Goal: Task Accomplishment & Management: Use online tool/utility

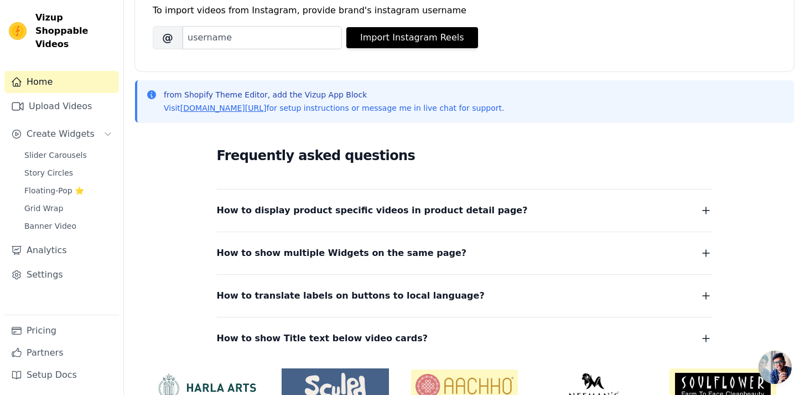
scroll to position [180, 0]
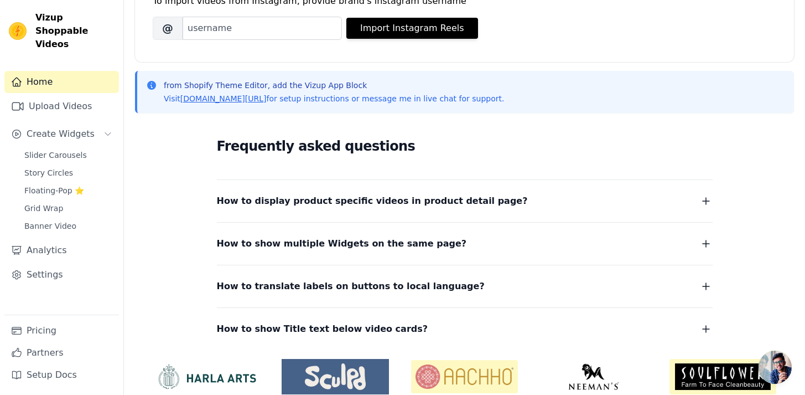
click at [479, 209] on dl "How to display product specific videos in product detail page? Create one widge…" at bounding box center [465, 257] width 496 height 157
click at [478, 203] on button "How to display product specific videos in product detail page?" at bounding box center [465, 200] width 496 height 15
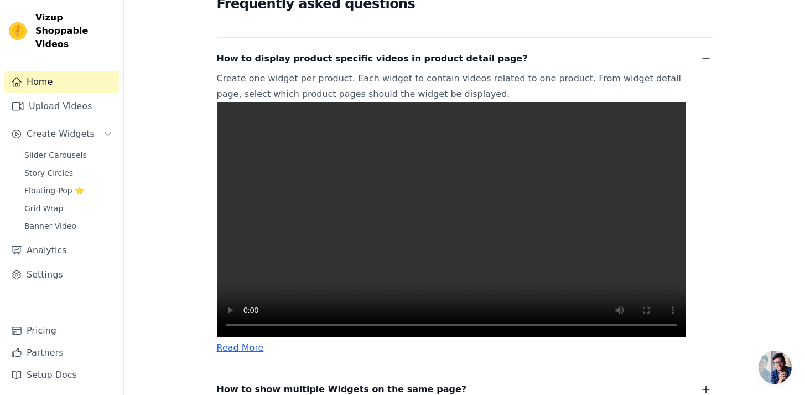
scroll to position [330, 0]
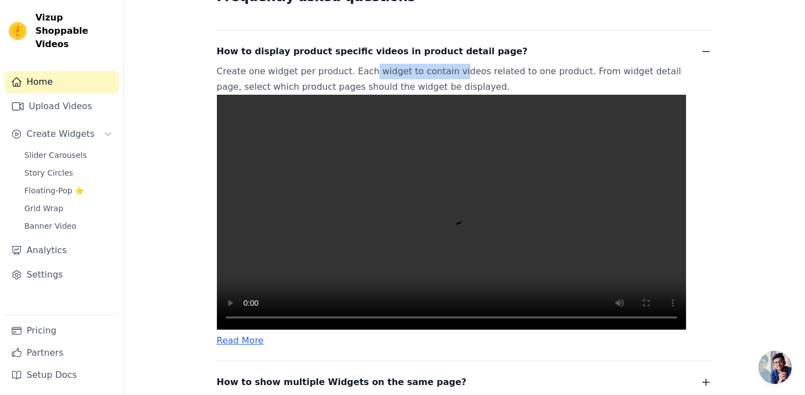
drag, startPoint x: 361, startPoint y: 70, endPoint x: 463, endPoint y: 80, distance: 101.8
click at [449, 78] on p "Create one widget per product. Each widget to contain videos related to one pro…" at bounding box center [451, 197] width 469 height 266
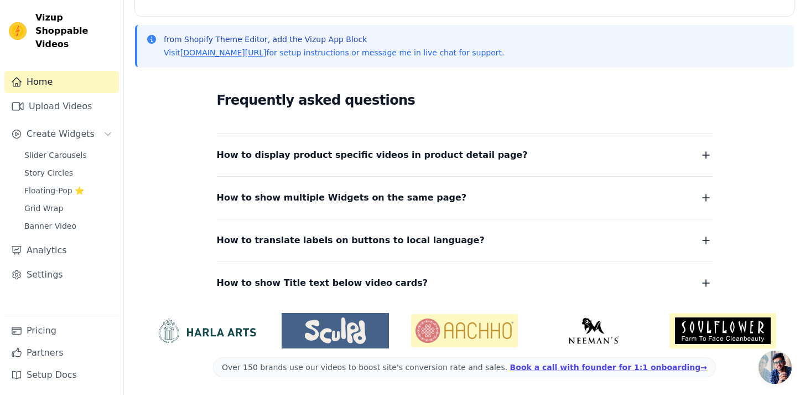
drag, startPoint x: 463, startPoint y: 80, endPoint x: 464, endPoint y: 89, distance: 8.4
click at [463, 88] on div "Frequently asked questions How to display product specific videos in product de…" at bounding box center [464, 190] width 659 height 228
click at [451, 144] on div "How to display product specific videos in product detail page? Create one widge…" at bounding box center [465, 148] width 496 height 29
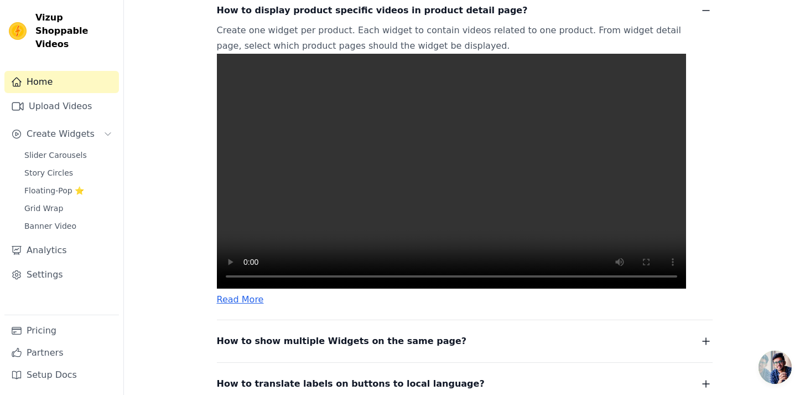
scroll to position [503, 0]
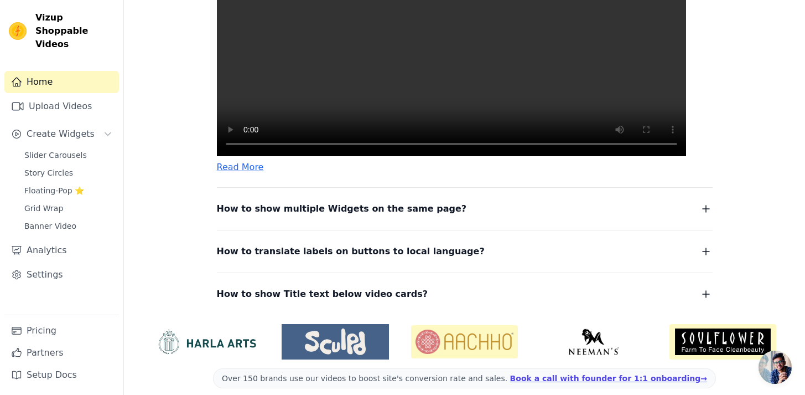
click at [456, 216] on button "How to show multiple Widgets on the same page?" at bounding box center [465, 208] width 496 height 15
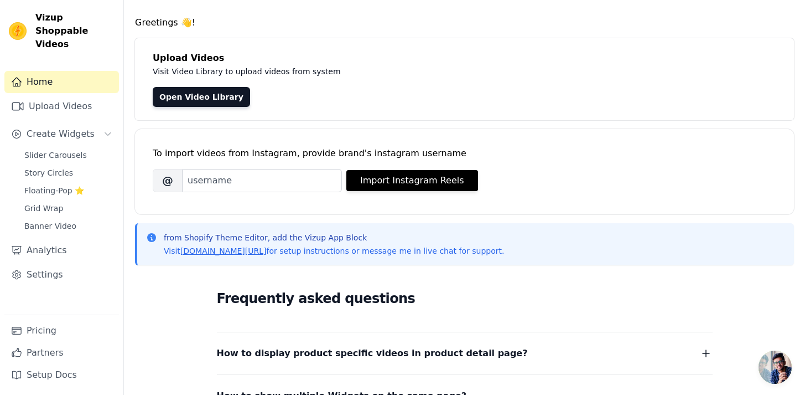
scroll to position [0, 0]
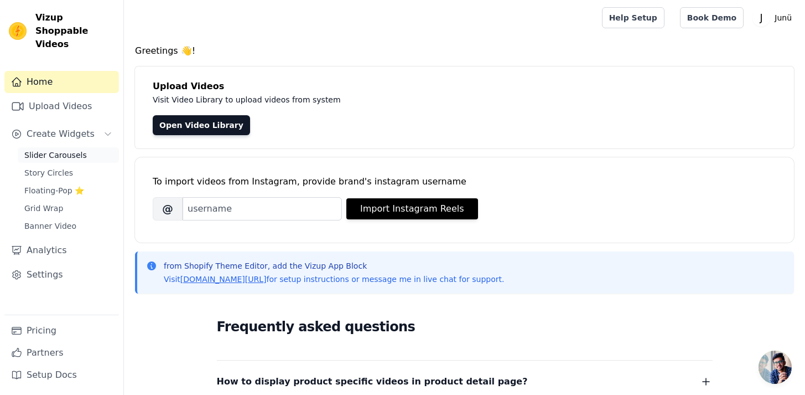
click at [78, 149] on span "Slider Carousels" at bounding box center [55, 154] width 63 height 11
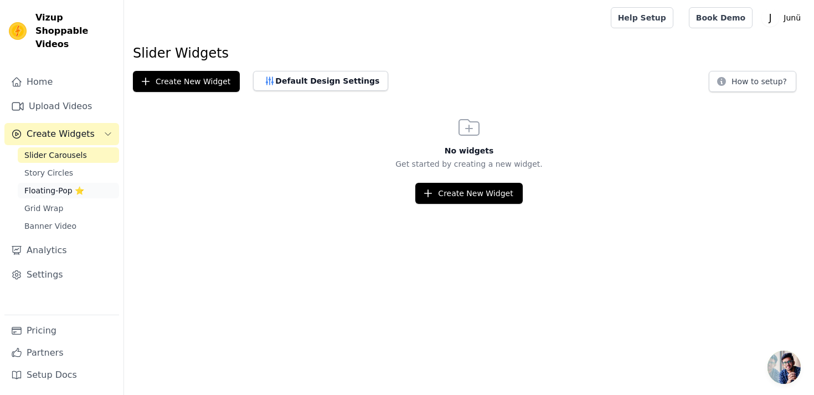
click at [61, 185] on span "Floating-Pop ⭐" at bounding box center [54, 190] width 60 height 11
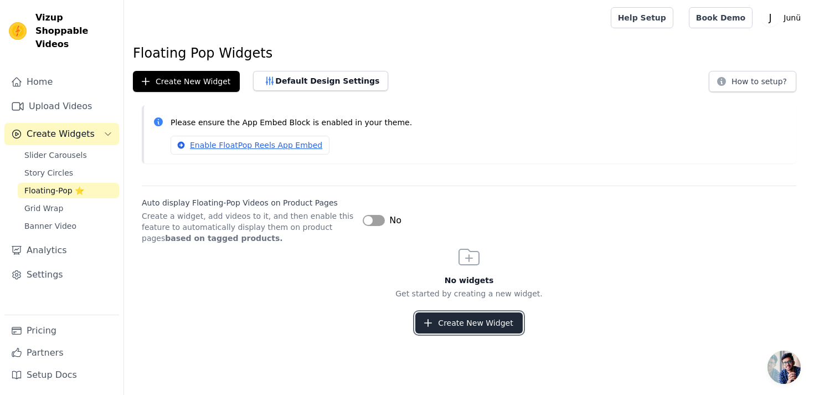
click at [468, 319] on button "Create New Widget" at bounding box center [468, 322] width 107 height 21
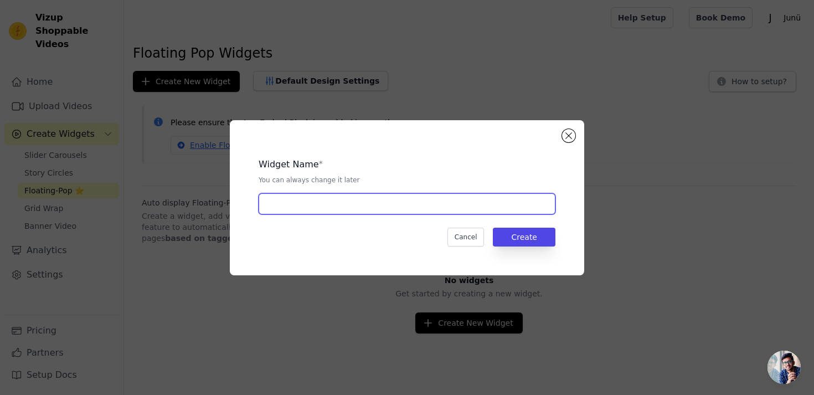
click at [400, 204] on input "text" at bounding box center [406, 203] width 297 height 21
type input "Macacão Amelia"
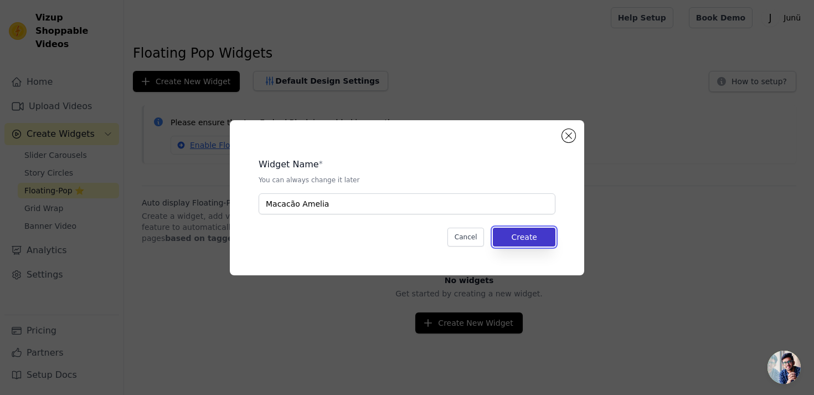
click at [553, 242] on button "Create" at bounding box center [524, 236] width 63 height 19
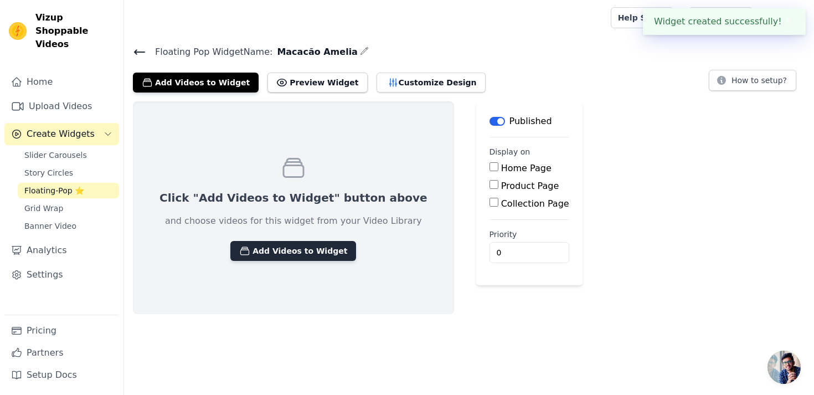
click at [306, 250] on button "Add Videos to Widget" at bounding box center [293, 251] width 126 height 20
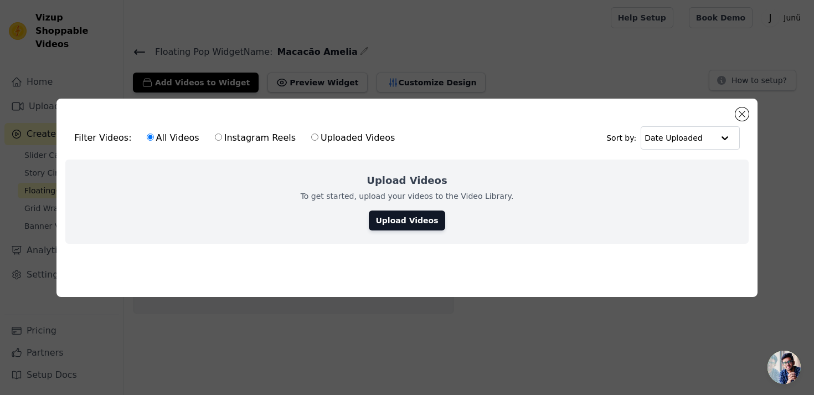
click at [413, 206] on div "Upload Videos To get started, upload your videos to the Video Library. Upload V…" at bounding box center [406, 201] width 682 height 84
click at [416, 216] on link "Upload Videos" at bounding box center [407, 220] width 76 height 20
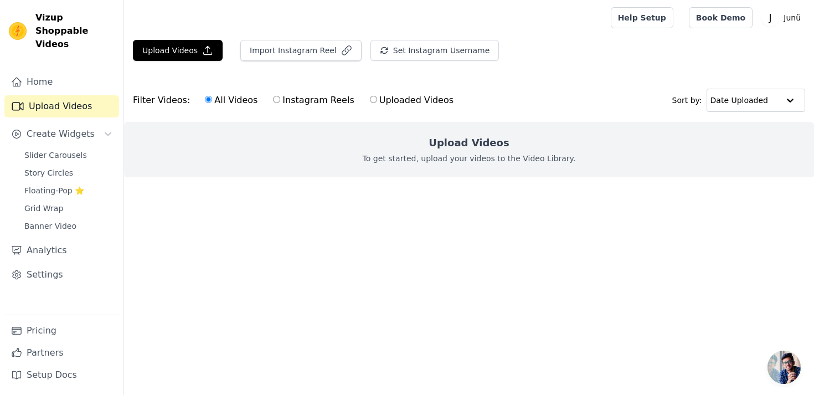
click at [485, 139] on h2 "Upload Videos" at bounding box center [468, 142] width 80 height 15
click at [424, 147] on div "Upload Videos To get started, upload your videos to the Video Library." at bounding box center [469, 149] width 690 height 55
click at [163, 51] on button "Upload Videos" at bounding box center [178, 50] width 90 height 21
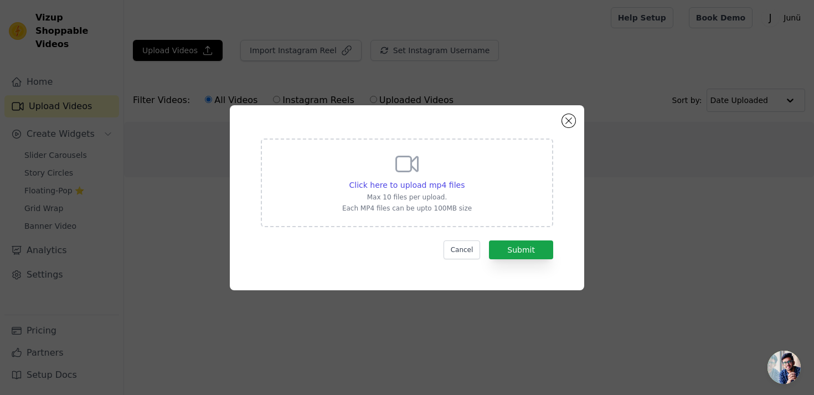
click at [475, 204] on div "Click here to upload mp4 files Max 10 files per upload. Each MP4 files can be u…" at bounding box center [407, 182] width 292 height 89
click at [464, 179] on input "Click here to upload mp4 files Max 10 files per upload. Each MP4 files can be u…" at bounding box center [464, 179] width 1 height 1
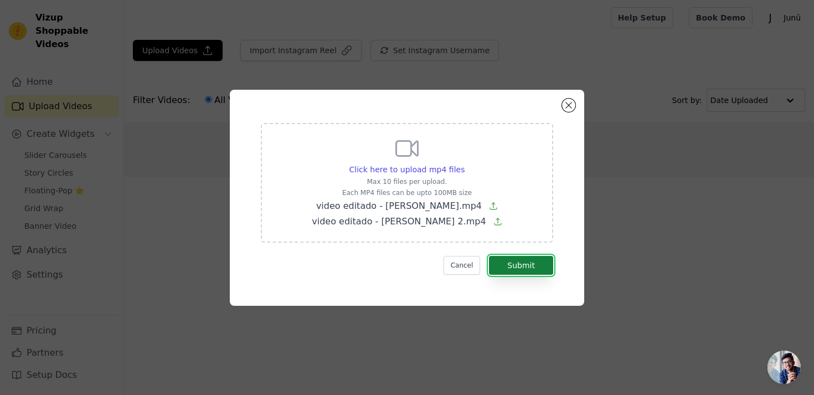
click at [524, 268] on button "Submit" at bounding box center [521, 265] width 64 height 19
click at [536, 263] on button "Submit" at bounding box center [521, 265] width 64 height 19
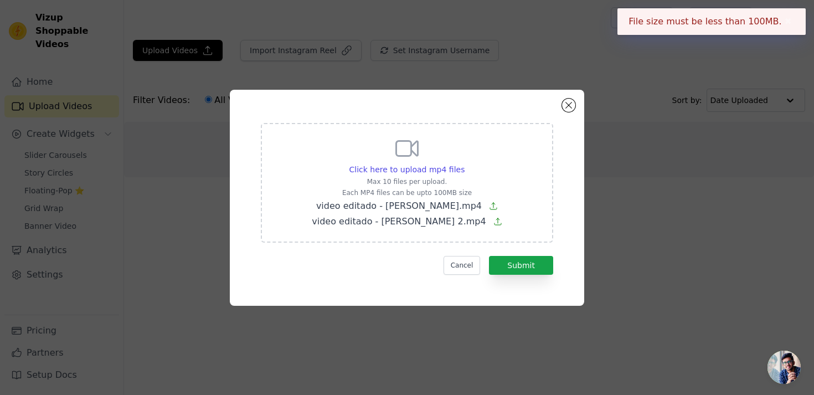
click at [447, 208] on span "video editado - macacao amelia cacau.mp4" at bounding box center [398, 205] width 165 height 11
click at [464, 164] on input "Click here to upload mp4 files Max 10 files per upload. Each MP4 files can be u…" at bounding box center [464, 163] width 1 height 1
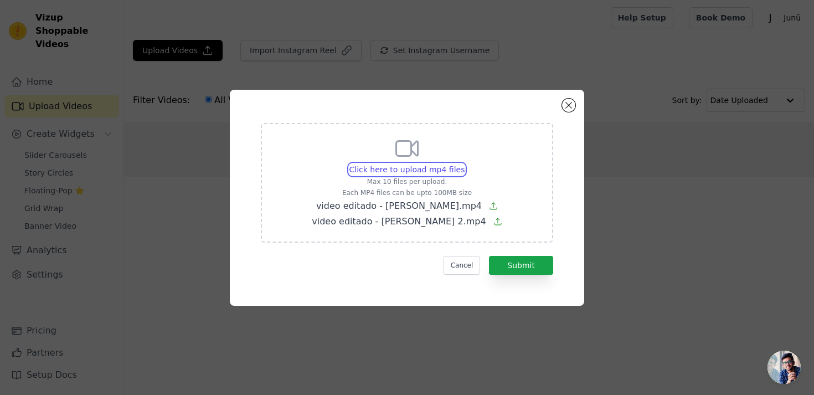
type input "C:\fakepath\video editado - macacao amelia cacau.mp4"
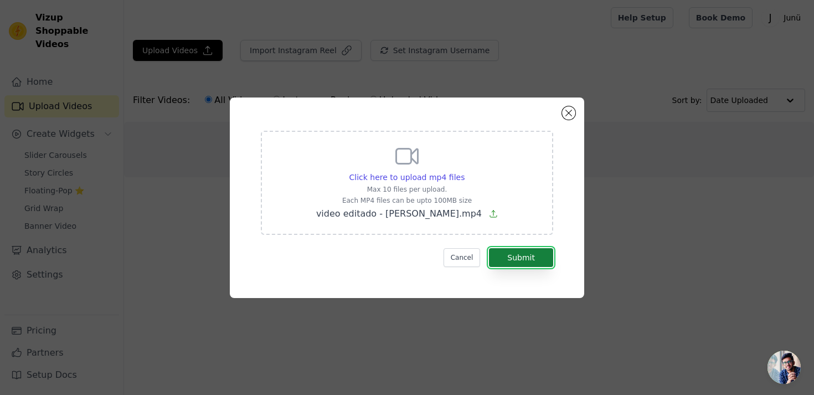
click at [541, 257] on button "Submit" at bounding box center [521, 257] width 64 height 19
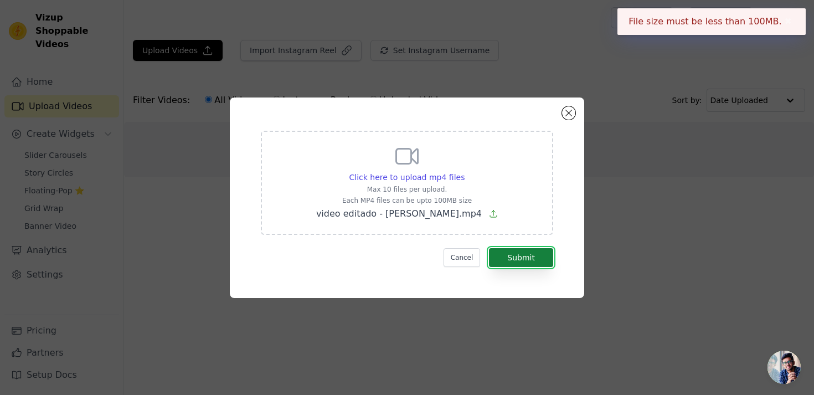
click at [540, 257] on button "Submit" at bounding box center [521, 257] width 64 height 19
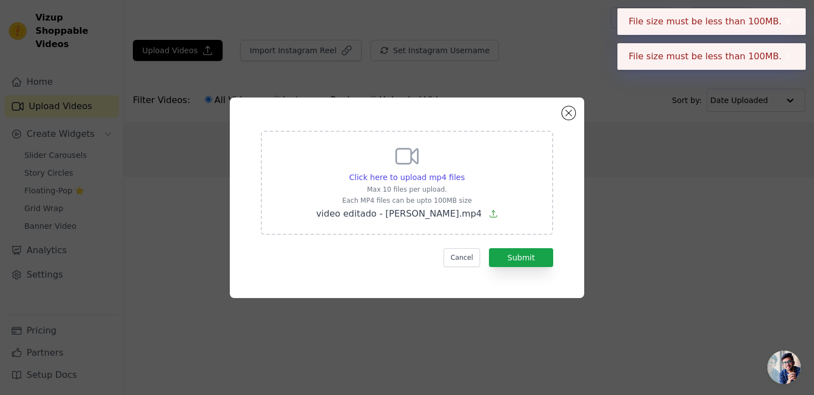
click at [788, 21] on button "✖" at bounding box center [787, 21] width 13 height 13
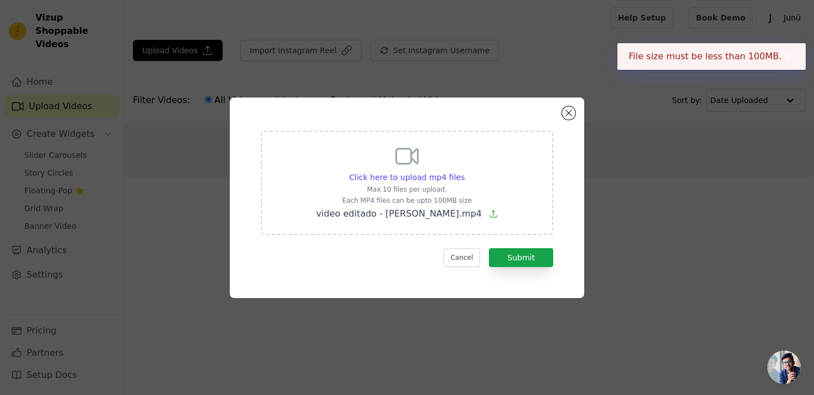
click at [788, 21] on button "✖" at bounding box center [787, 21] width 13 height 13
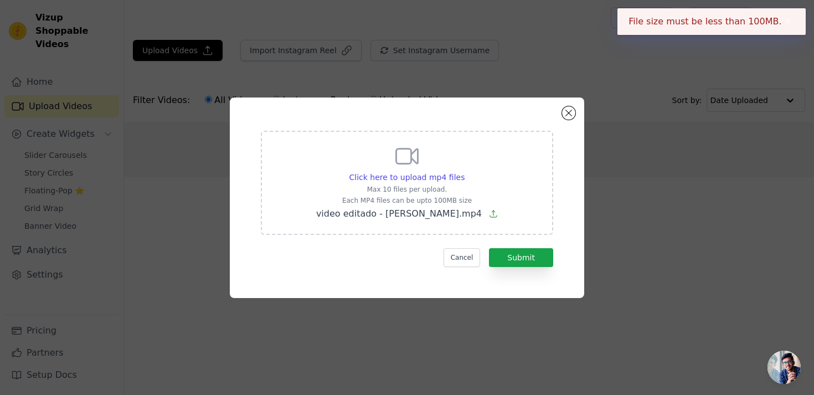
click at [784, 20] on button "✖" at bounding box center [787, 21] width 13 height 13
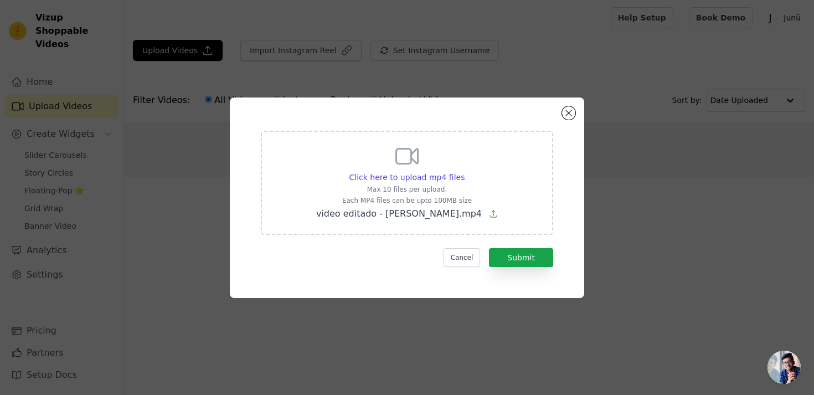
click at [466, 247] on form "Click here to upload mp4 files Max 10 files per upload. Each MP4 files can be u…" at bounding box center [407, 199] width 292 height 136
click at [464, 251] on button "Cancel" at bounding box center [461, 257] width 37 height 19
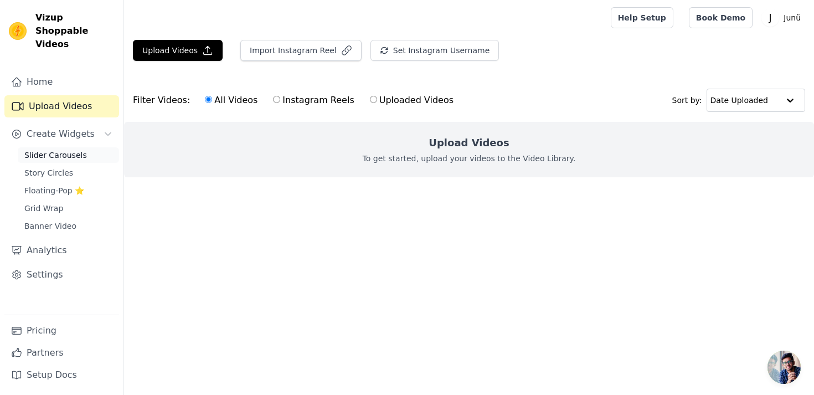
click at [78, 149] on span "Slider Carousels" at bounding box center [55, 154] width 63 height 11
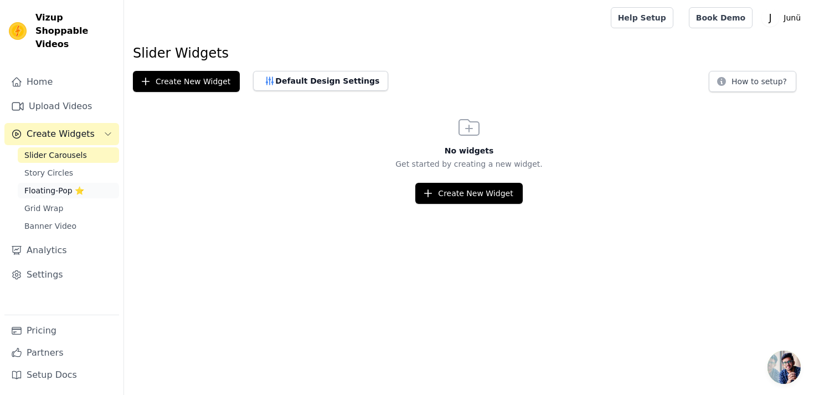
click at [85, 183] on link "Floating-Pop ⭐" at bounding box center [68, 190] width 101 height 15
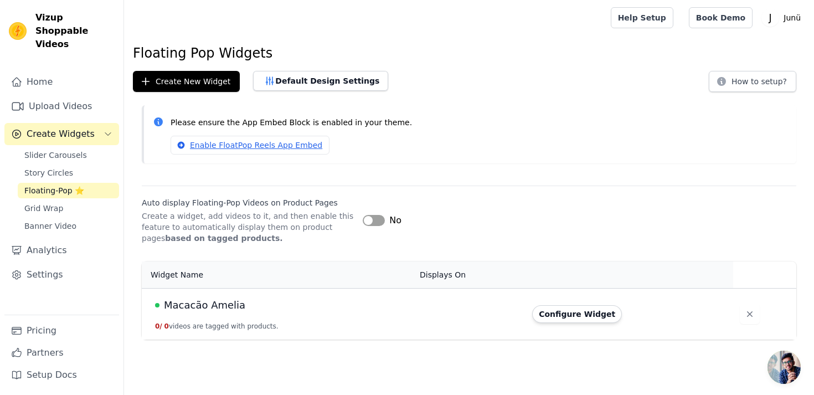
click at [323, 312] on td "Macacão Amelia 0 / 0 videos are tagged with products." at bounding box center [277, 313] width 271 height 51
click at [227, 307] on span "Macacão Amelia" at bounding box center [204, 304] width 81 height 15
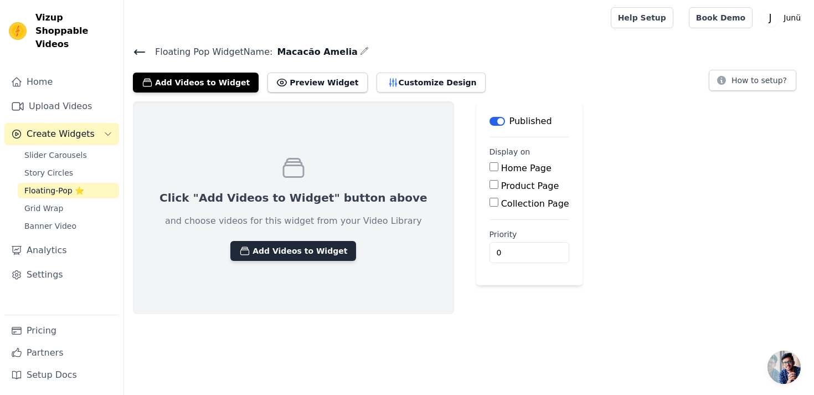
click at [278, 256] on button "Add Videos to Widget" at bounding box center [293, 251] width 126 height 20
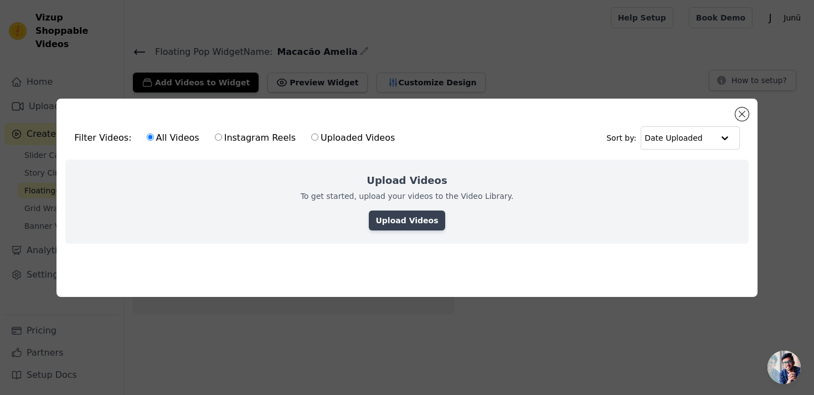
click at [431, 226] on link "Upload Videos" at bounding box center [407, 220] width 76 height 20
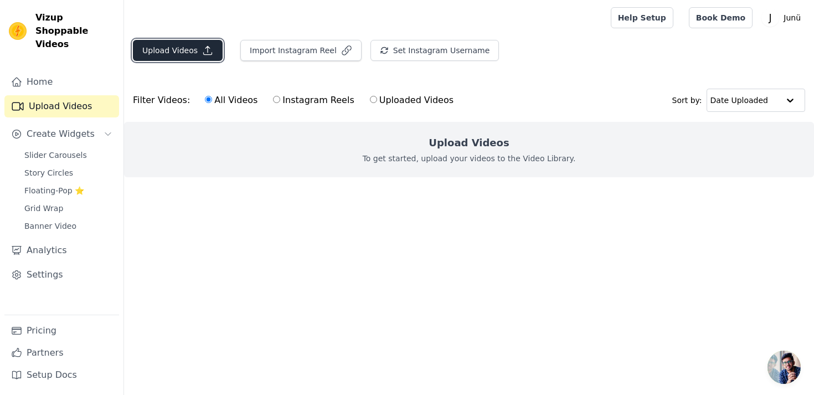
click at [163, 58] on button "Upload Videos" at bounding box center [178, 50] width 90 height 21
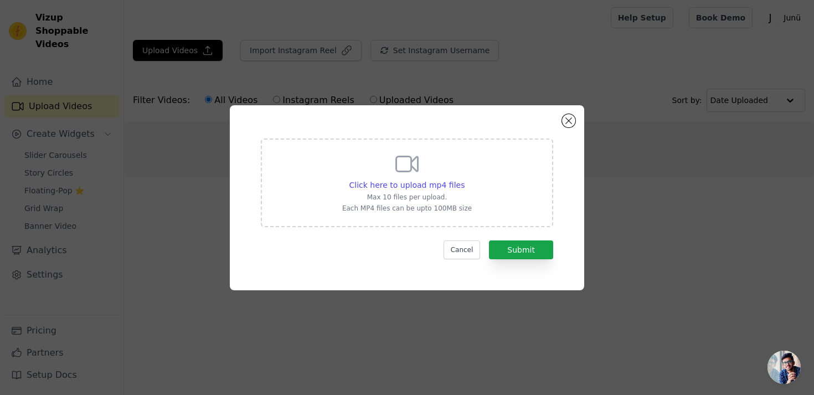
click at [422, 190] on div "Click here to upload mp4 files Max 10 files per upload. Each MP4 files can be u…" at bounding box center [407, 182] width 130 height 62
click at [464, 179] on input "Click here to upload mp4 files Max 10 files per upload. Each MP4 files can be u…" at bounding box center [464, 179] width 1 height 1
type input "C:\fakepath\WhatsApp Video 2025-09-16 at 00.03.41.mp4"
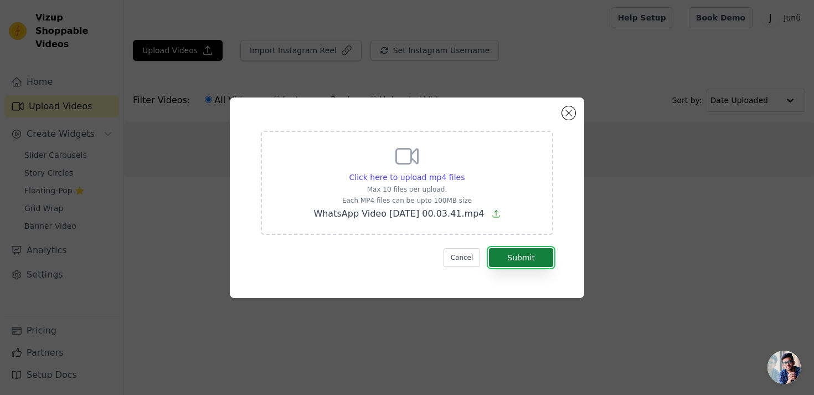
click at [525, 264] on button "Submit" at bounding box center [521, 257] width 64 height 19
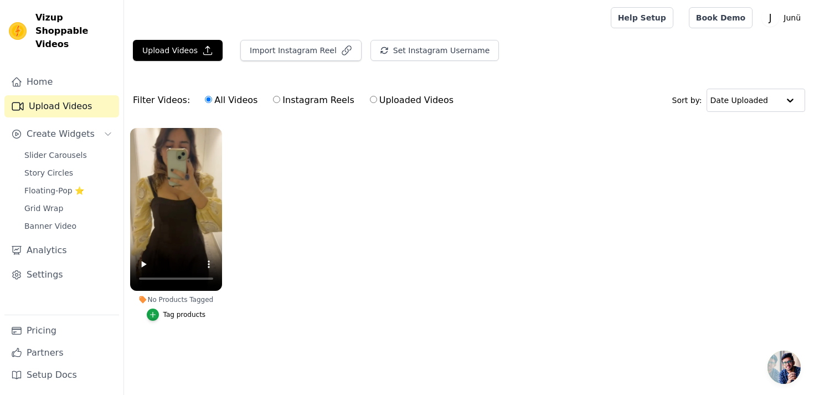
click at [163, 309] on button "Tag products" at bounding box center [176, 314] width 59 height 12
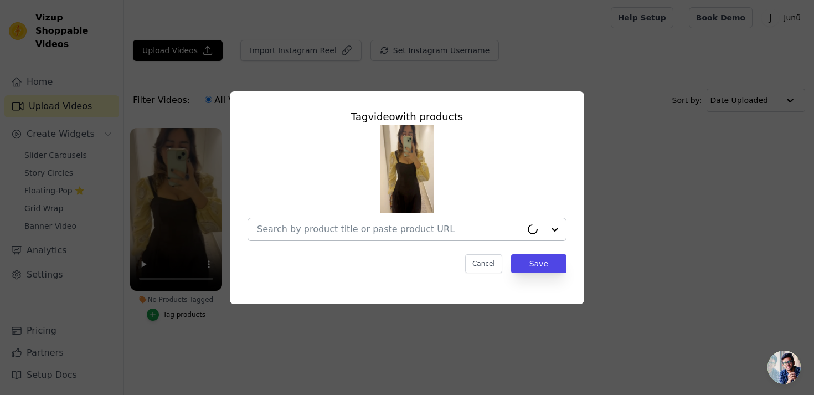
click at [325, 220] on div at bounding box center [389, 229] width 265 height 22
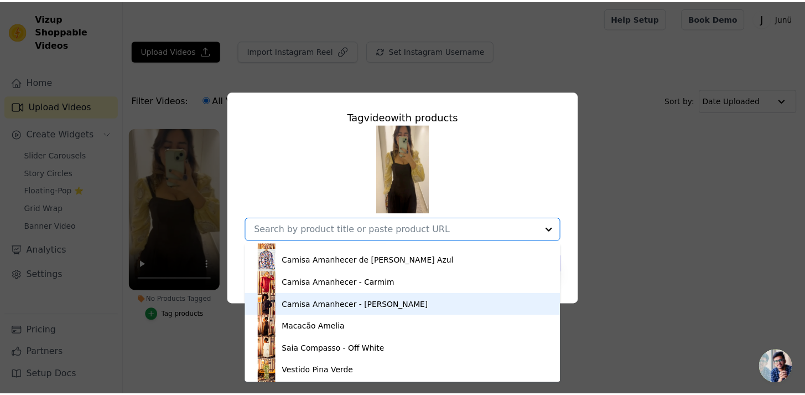
scroll to position [172, 0]
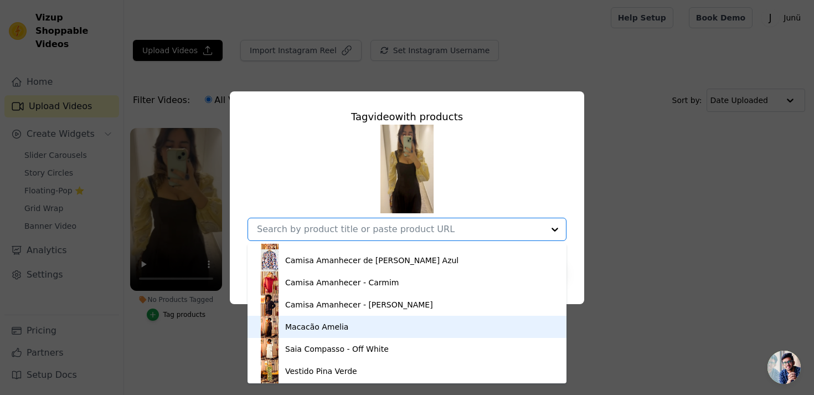
click at [412, 322] on div "Macacão Amelia" at bounding box center [406, 326] width 297 height 22
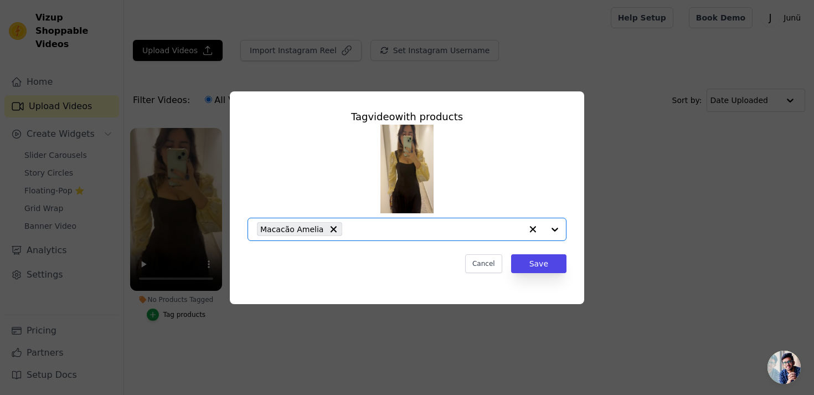
click at [570, 264] on div "Tag video with products Option Macacão Amelia, selected. Select is focused, typ…" at bounding box center [407, 191] width 336 height 182
click at [561, 263] on button "Save" at bounding box center [538, 263] width 55 height 19
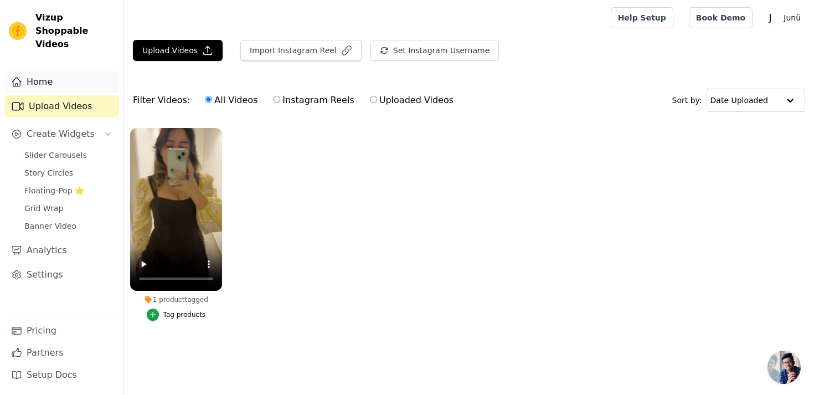
click at [54, 74] on link "Home" at bounding box center [61, 82] width 115 height 22
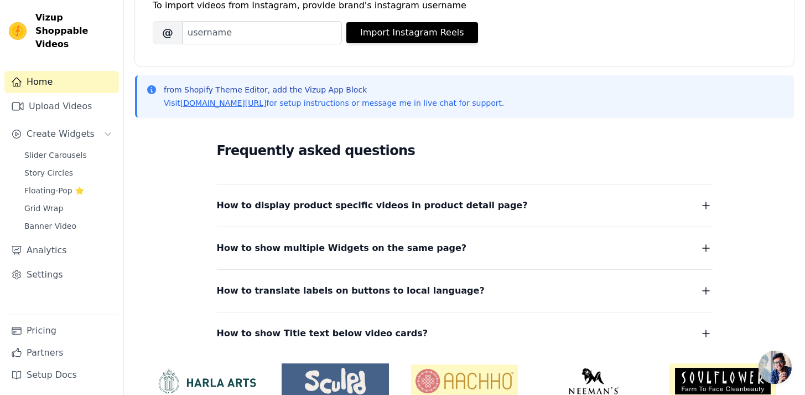
scroll to position [179, 0]
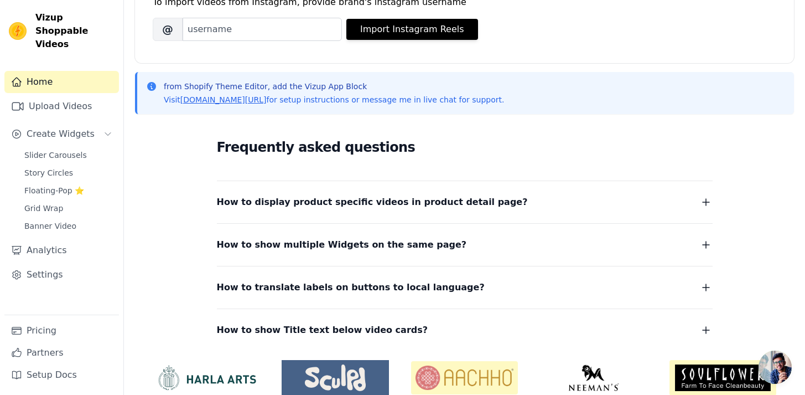
click at [443, 209] on span "How to display product specific videos in product detail page?" at bounding box center [372, 201] width 311 height 15
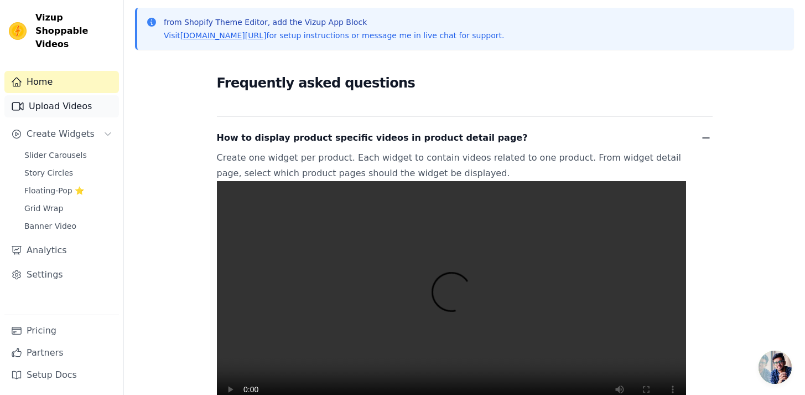
scroll to position [140, 0]
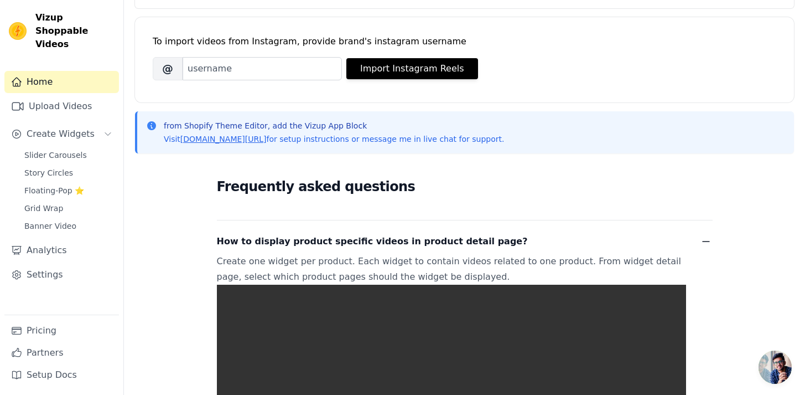
click at [86, 77] on link "Home" at bounding box center [61, 82] width 115 height 22
click at [61, 167] on span "Story Circles" at bounding box center [48, 172] width 49 height 11
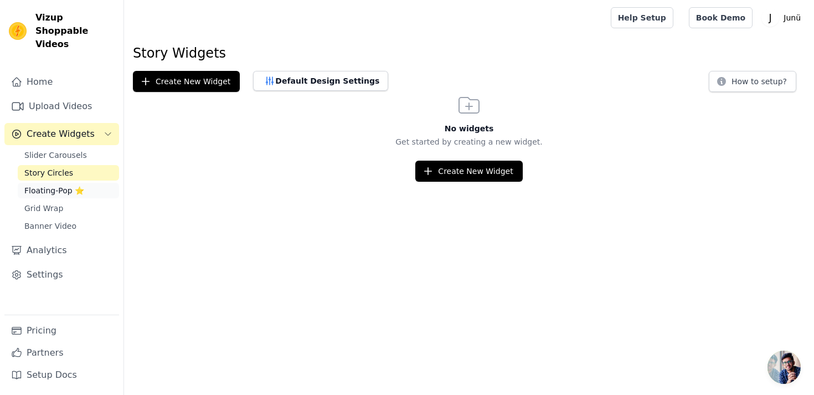
click at [56, 185] on span "Floating-Pop ⭐" at bounding box center [54, 190] width 60 height 11
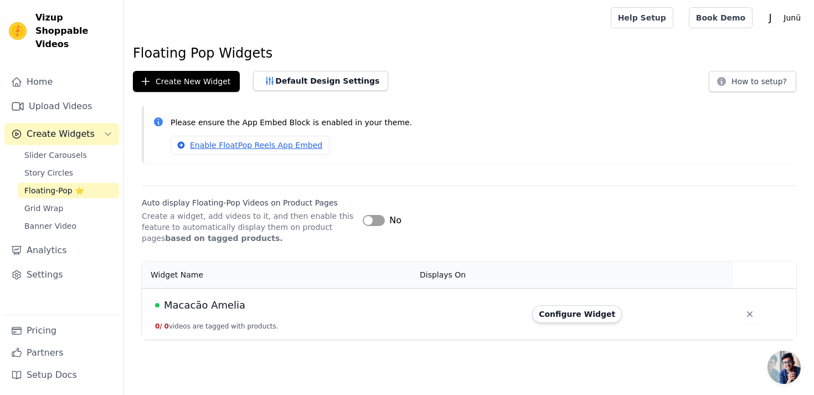
click at [216, 312] on span "Macacão Amelia" at bounding box center [204, 304] width 81 height 15
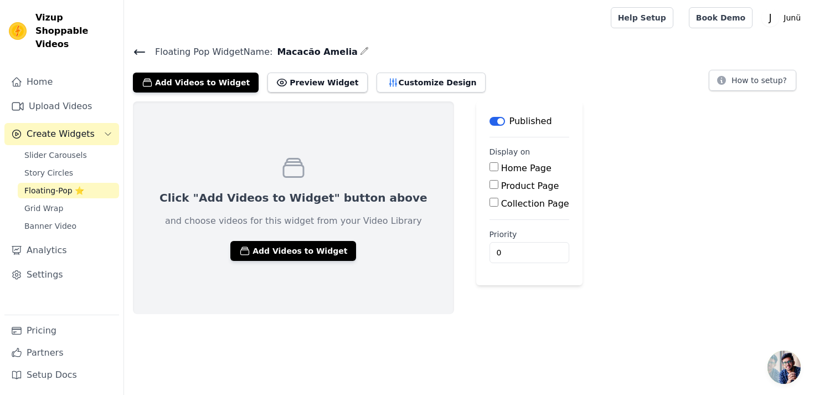
click at [135, 49] on icon at bounding box center [139, 51] width 13 height 13
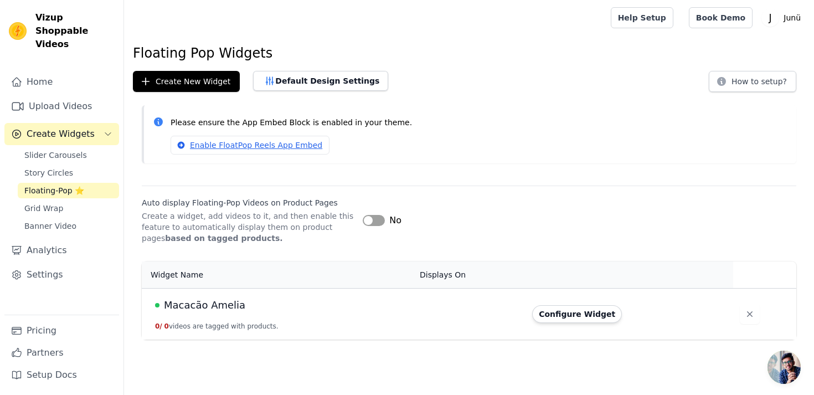
click at [194, 306] on span "Macacão Amelia" at bounding box center [204, 304] width 81 height 15
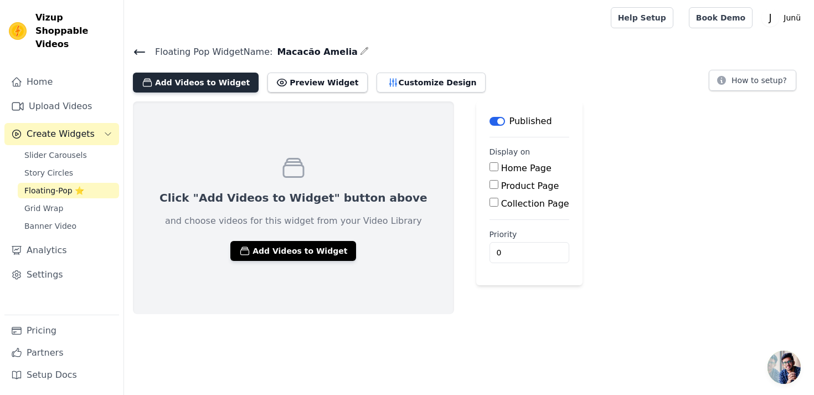
click at [217, 83] on button "Add Videos to Widget" at bounding box center [196, 82] width 126 height 20
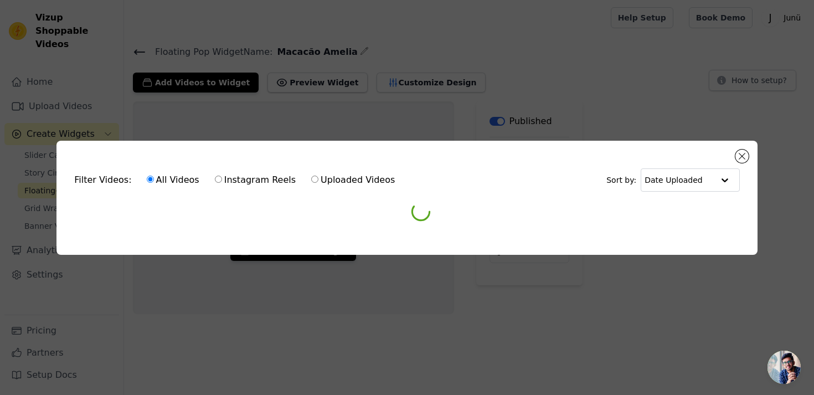
click at [340, 175] on label "Uploaded Videos" at bounding box center [352, 180] width 85 height 14
click at [318, 175] on input "Uploaded Videos" at bounding box center [314, 178] width 7 height 7
radio input "true"
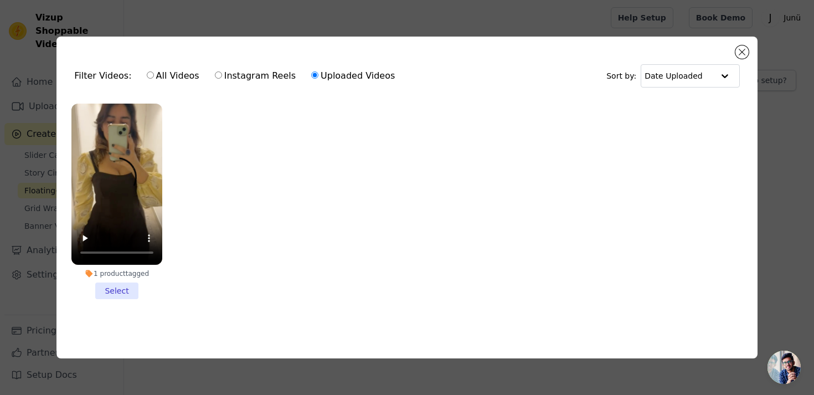
click at [120, 285] on li "1 product tagged Select" at bounding box center [116, 200] width 91 height 195
click at [0, 0] on input "1 product tagged Select" at bounding box center [0, 0] width 0 height 0
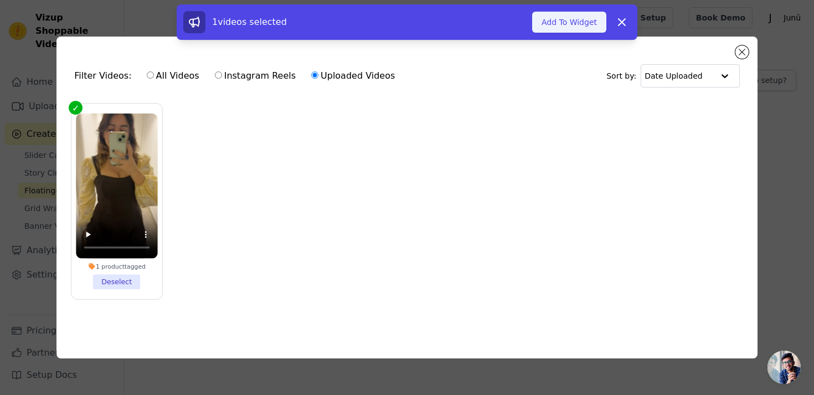
click at [582, 21] on button "Add To Widget" at bounding box center [569, 22] width 74 height 21
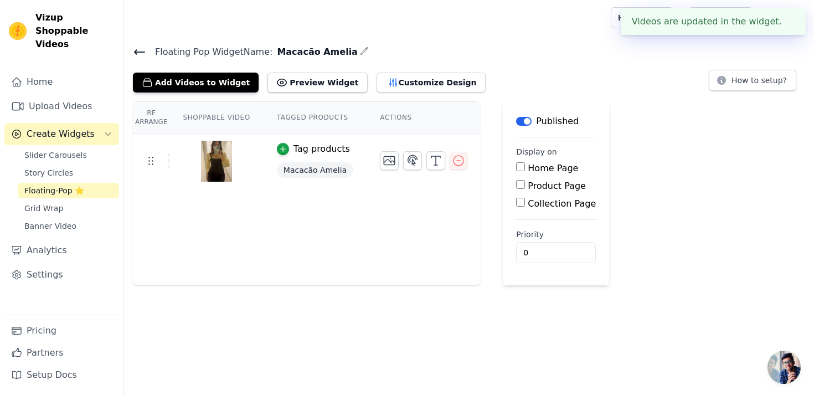
click at [517, 187] on input "Product Page" at bounding box center [520, 184] width 9 height 9
checkbox input "true"
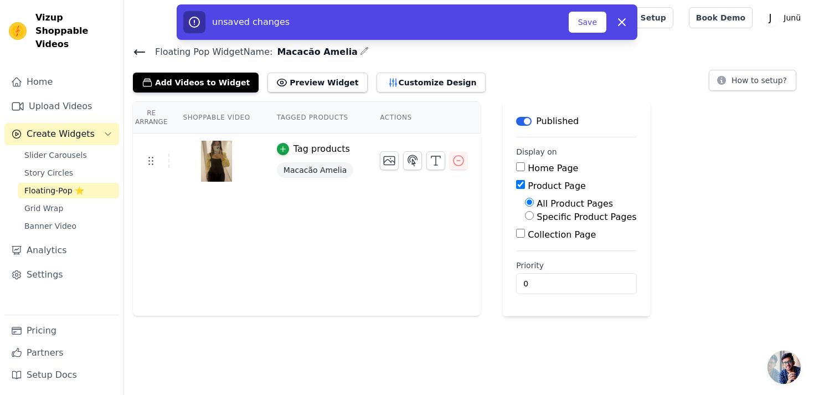
click at [536, 220] on label "Specific Product Pages" at bounding box center [586, 216] width 100 height 11
click at [533, 220] on input "Specific Product Pages" at bounding box center [529, 215] width 9 height 9
radio input "true"
click at [527, 246] on button "Select Products" at bounding box center [562, 241] width 74 height 19
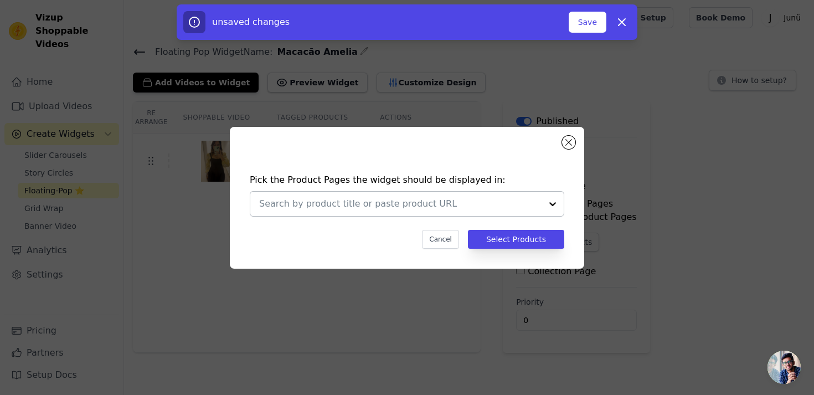
click at [464, 208] on input "text" at bounding box center [400, 203] width 282 height 13
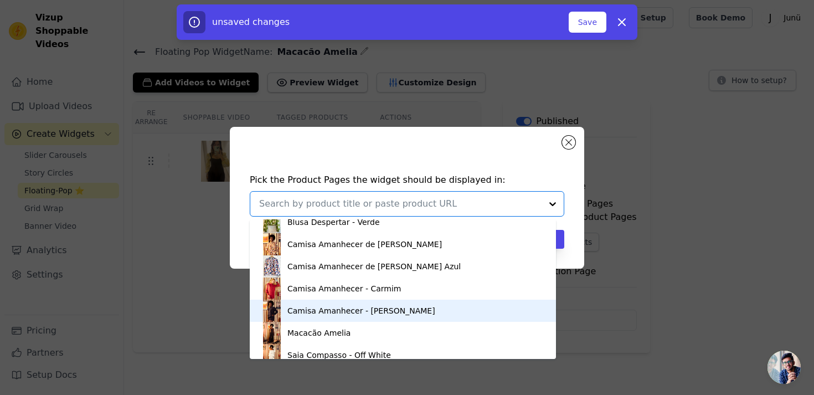
scroll to position [173, 0]
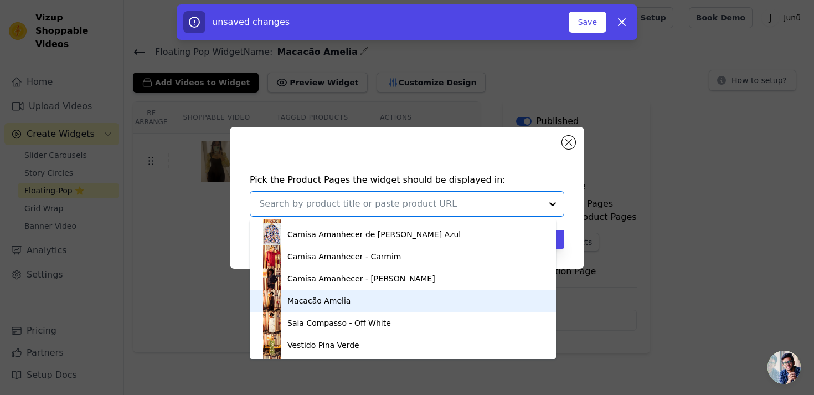
click at [408, 295] on div "Macacão Amelia" at bounding box center [403, 300] width 284 height 22
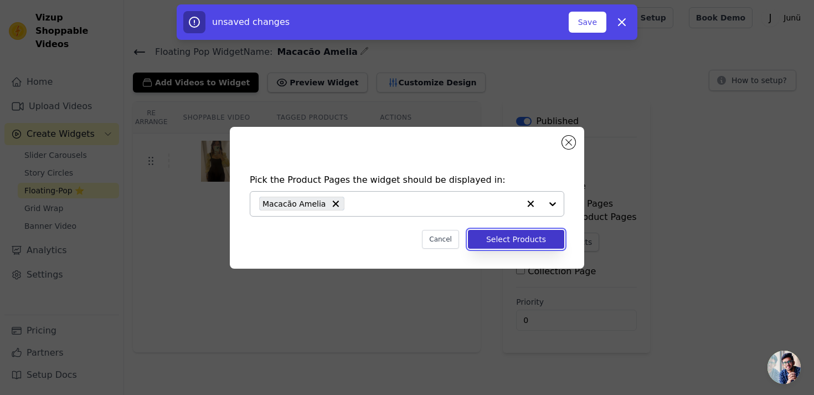
click at [498, 244] on button "Select Products" at bounding box center [516, 239] width 96 height 19
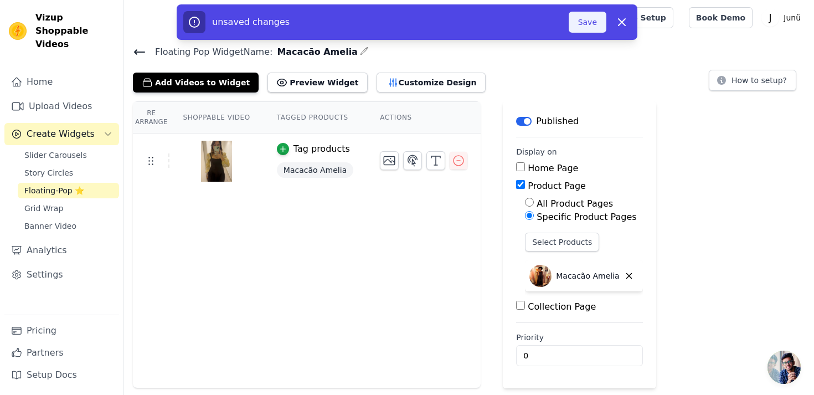
click at [582, 25] on button "Save" at bounding box center [587, 22] width 38 height 21
click at [581, 21] on button "Save" at bounding box center [587, 22] width 38 height 21
click at [582, 32] on button "Save" at bounding box center [587, 22] width 38 height 21
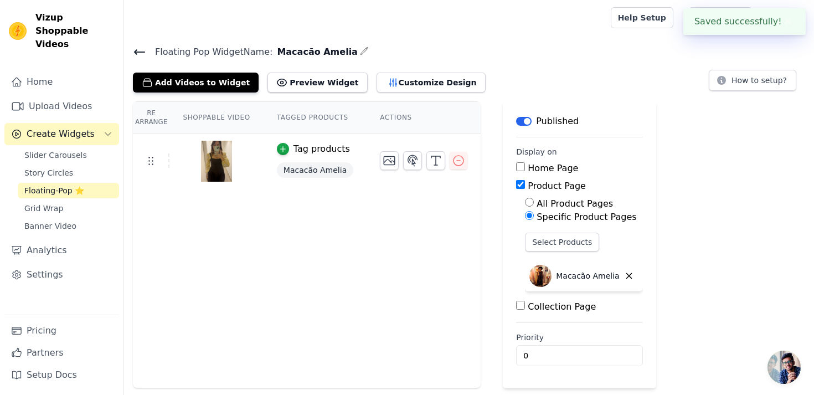
click at [563, 25] on div at bounding box center [365, 17] width 464 height 35
click at [661, 168] on div "Re Arrange Shoppable Video Tagged Products Actions Tag products Macacão Amelia …" at bounding box center [469, 244] width 690 height 287
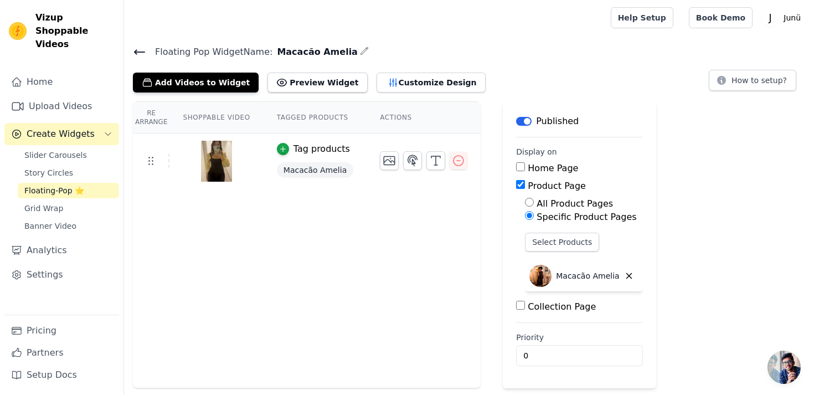
click at [691, 199] on div "Re Arrange Shoppable Video Tagged Products Actions Tag products Macacão Amelia …" at bounding box center [469, 244] width 690 height 287
click at [443, 88] on button "Customize Design" at bounding box center [430, 82] width 109 height 20
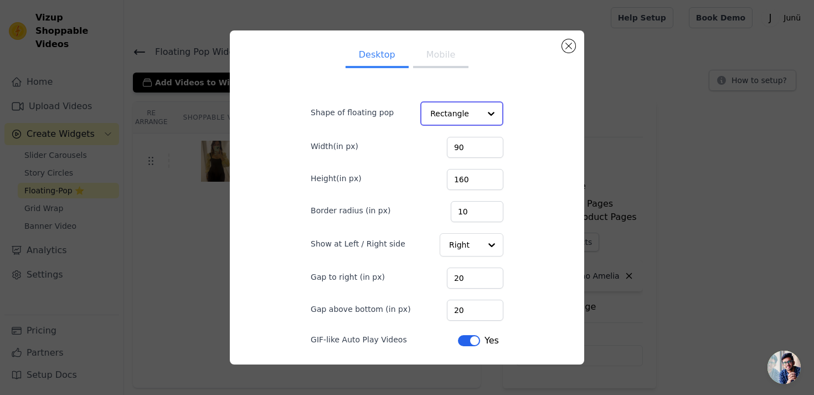
click at [491, 109] on div at bounding box center [491, 113] width 22 height 22
click at [474, 164] on div "Circle" at bounding box center [460, 163] width 80 height 23
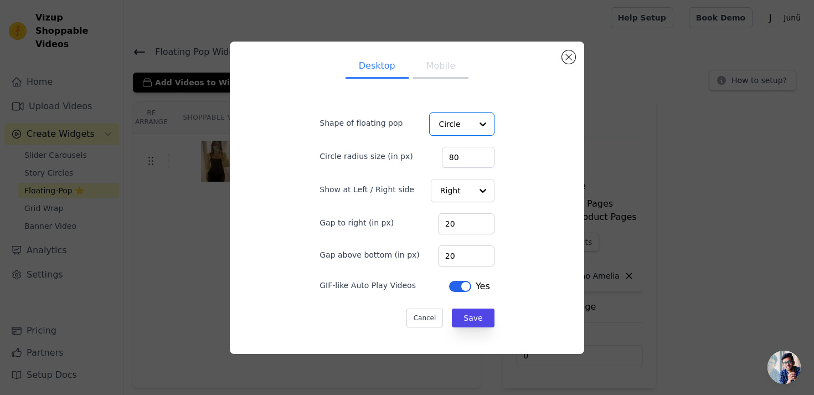
click at [513, 132] on div "Desktop Mobile Shape of floating pop Option Circle, selected. Select is focused…" at bounding box center [407, 197] width 336 height 294
click at [486, 188] on div "Right" at bounding box center [461, 190] width 65 height 24
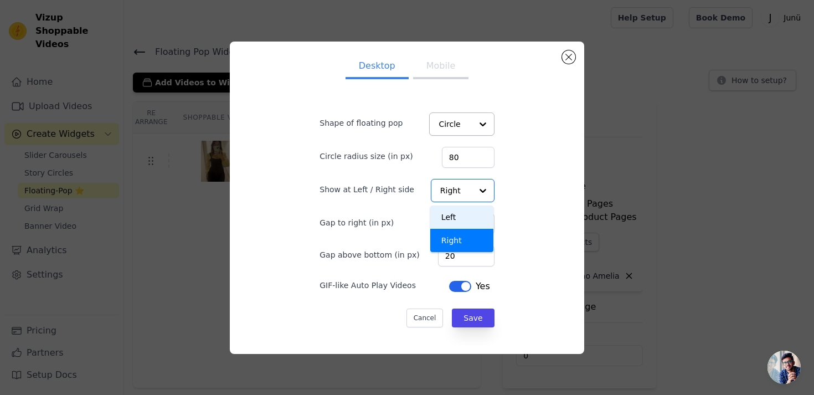
click at [504, 172] on div "Desktop Mobile Shape of floating pop Circle Circle radius size (in px) 80 Show …" at bounding box center [407, 197] width 336 height 294
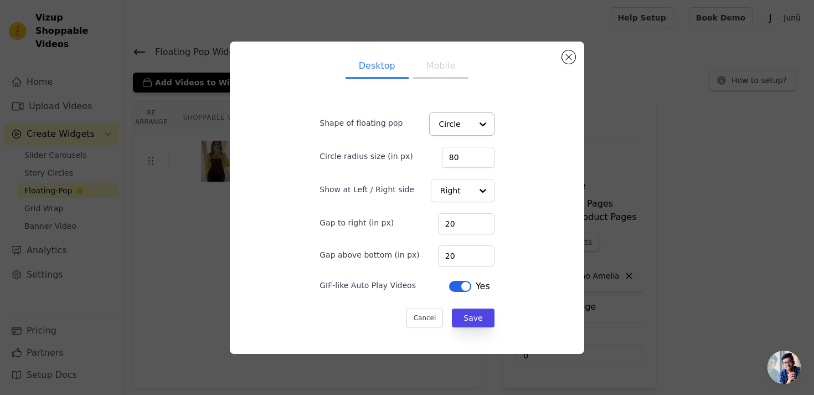
click at [532, 197] on div "Desktop Mobile Shape of floating pop Circle Circle radius size (in px) 80 Show …" at bounding box center [407, 197] width 336 height 294
drag, startPoint x: 459, startPoint y: 222, endPoint x: 437, endPoint y: 225, distance: 22.8
click at [437, 225] on div "Gap to right (in px) 20" at bounding box center [406, 222] width 174 height 23
type input "50"
click at [461, 323] on button "Save" at bounding box center [473, 317] width 42 height 19
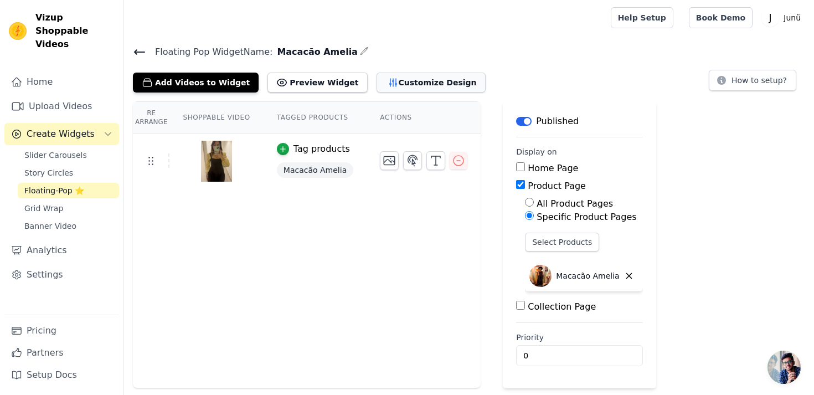
click at [419, 84] on button "Customize Design" at bounding box center [430, 82] width 109 height 20
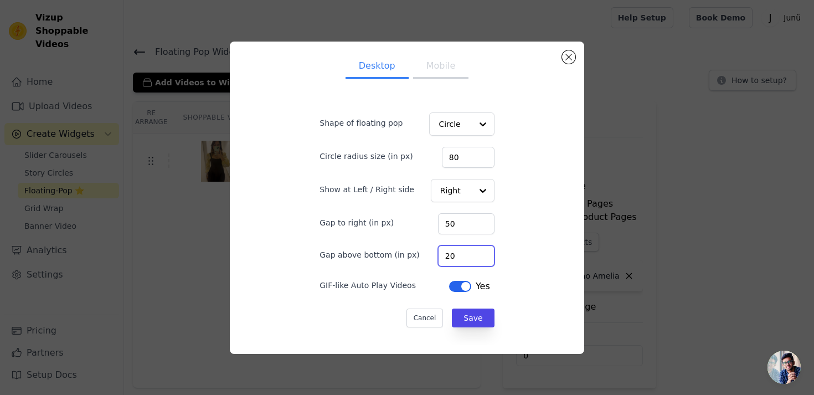
drag, startPoint x: 466, startPoint y: 257, endPoint x: 438, endPoint y: 255, distance: 27.7
click at [438, 255] on div "Gap above bottom (in px) 20" at bounding box center [406, 254] width 174 height 23
type input "60"
drag, startPoint x: 463, startPoint y: 160, endPoint x: 455, endPoint y: 158, distance: 8.1
click at [455, 158] on input "80" at bounding box center [468, 157] width 53 height 21
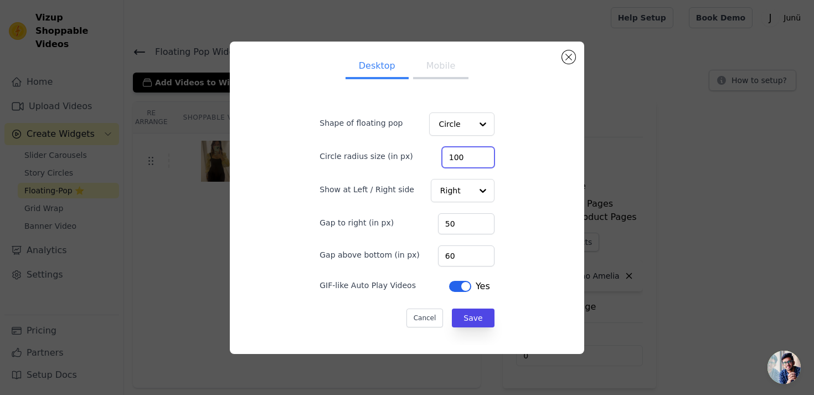
type input "100"
click at [441, 305] on form "Shape of floating pop Circle Circle radius size (in px) 100 Show at Left / Righ…" at bounding box center [406, 214] width 192 height 244
click at [468, 312] on button "Save" at bounding box center [473, 317] width 42 height 19
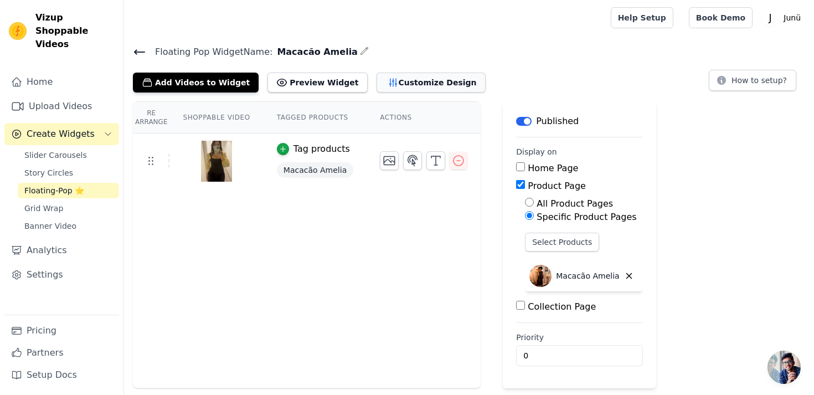
click at [410, 84] on button "Customize Design" at bounding box center [430, 82] width 109 height 20
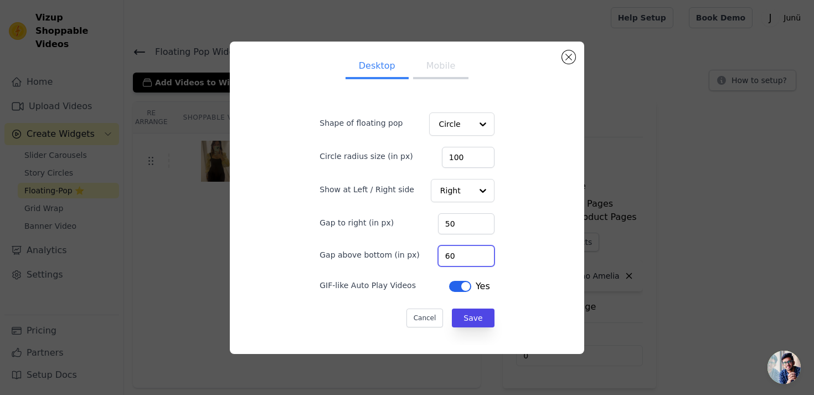
drag, startPoint x: 468, startPoint y: 258, endPoint x: 424, endPoint y: 258, distance: 43.2
click at [424, 258] on div "Gap above bottom (in px) 60" at bounding box center [406, 254] width 174 height 23
type input "350"
click at [465, 158] on input "100" at bounding box center [468, 157] width 53 height 21
type input "150"
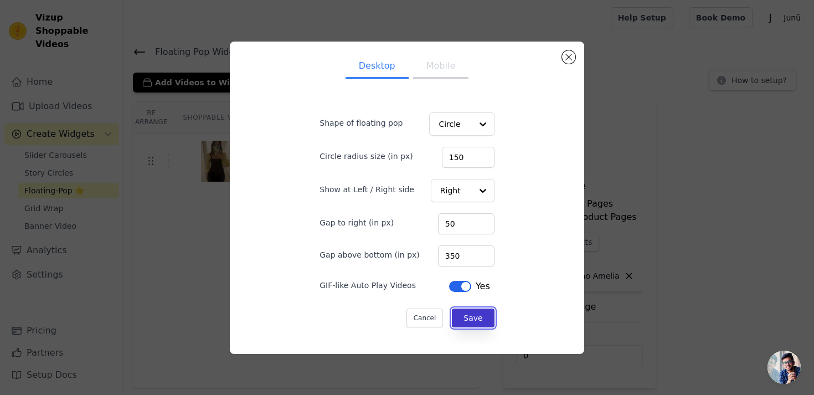
click at [463, 316] on button "Save" at bounding box center [473, 317] width 42 height 19
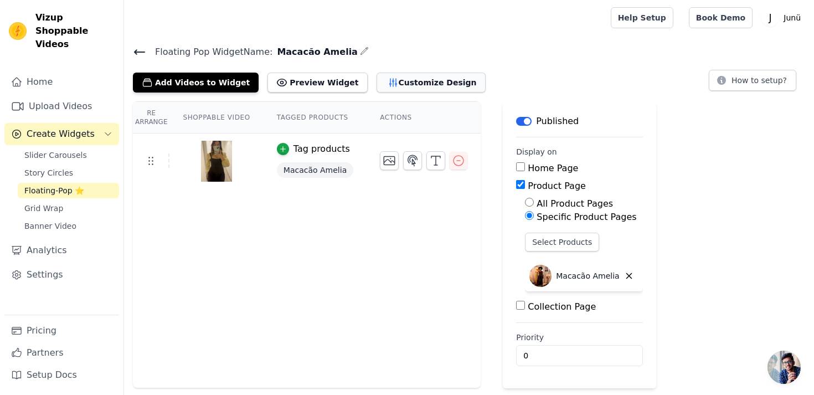
click at [434, 84] on button "Customize Design" at bounding box center [430, 82] width 109 height 20
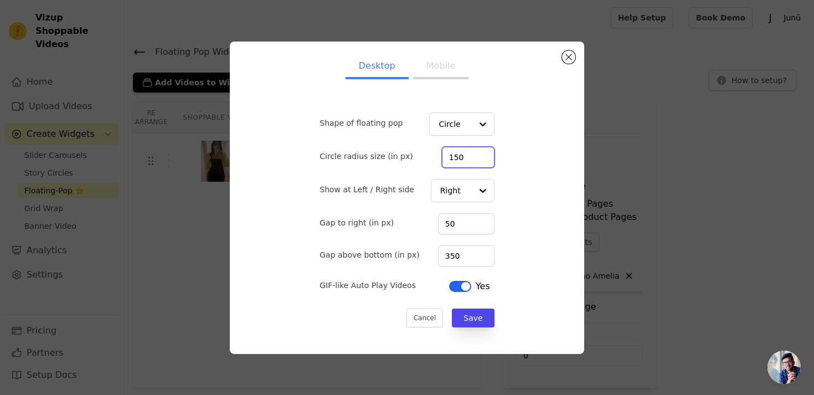
click at [466, 155] on input "150" at bounding box center [468, 157] width 53 height 21
type input "120"
drag, startPoint x: 465, startPoint y: 257, endPoint x: 450, endPoint y: 258, distance: 15.0
click at [450, 258] on input "350" at bounding box center [466, 255] width 56 height 21
type input "60"
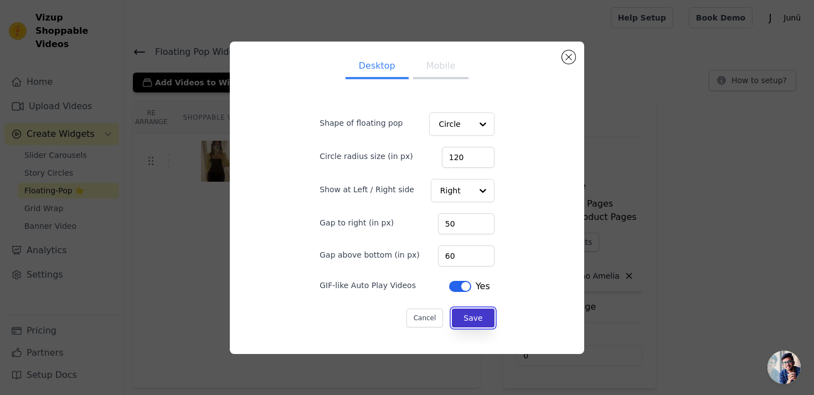
click at [481, 324] on button "Save" at bounding box center [473, 317] width 42 height 19
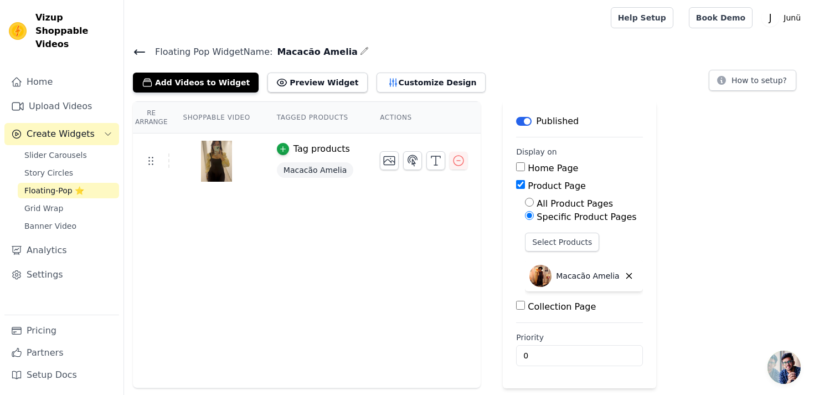
click at [494, 149] on div "Re Arrange Shoppable Video Tagged Products Actions Tag products Macacão Amelia …" at bounding box center [469, 244] width 690 height 287
click at [488, 153] on div "Re Arrange Shoppable Video Tagged Products Actions Tag products Macacão Amelia …" at bounding box center [469, 244] width 690 height 287
click at [138, 51] on icon at bounding box center [139, 52] width 10 height 4
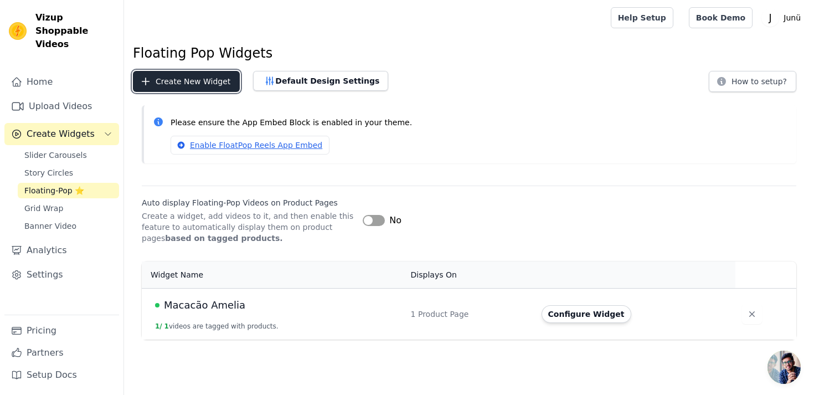
click at [210, 83] on button "Create New Widget" at bounding box center [186, 81] width 107 height 21
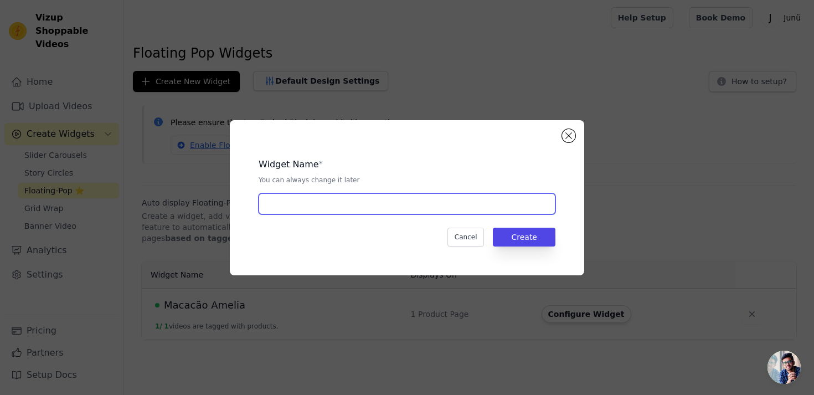
click at [291, 199] on input "text" at bounding box center [406, 203] width 297 height 21
type input "Vestido Pina Amarelo"
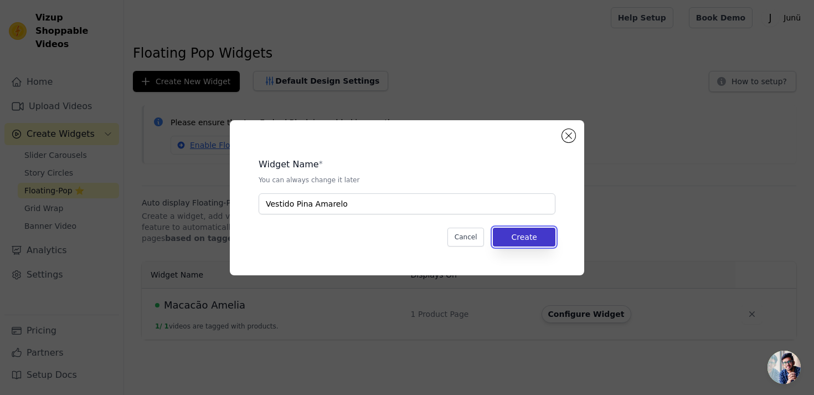
click at [513, 238] on button "Create" at bounding box center [524, 236] width 63 height 19
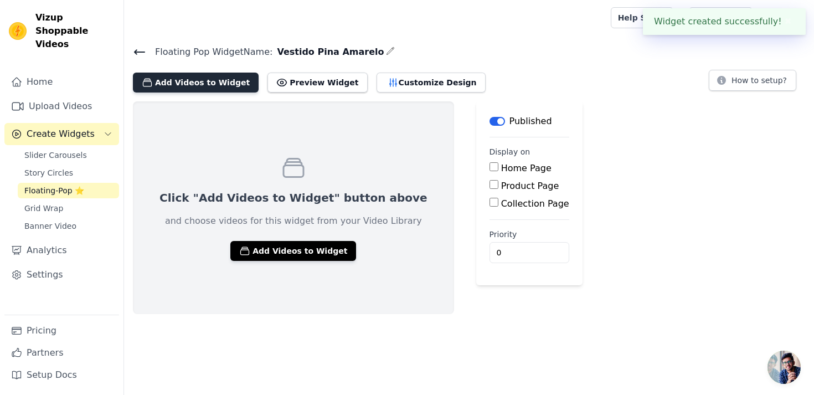
click at [224, 86] on button "Add Videos to Widget" at bounding box center [196, 82] width 126 height 20
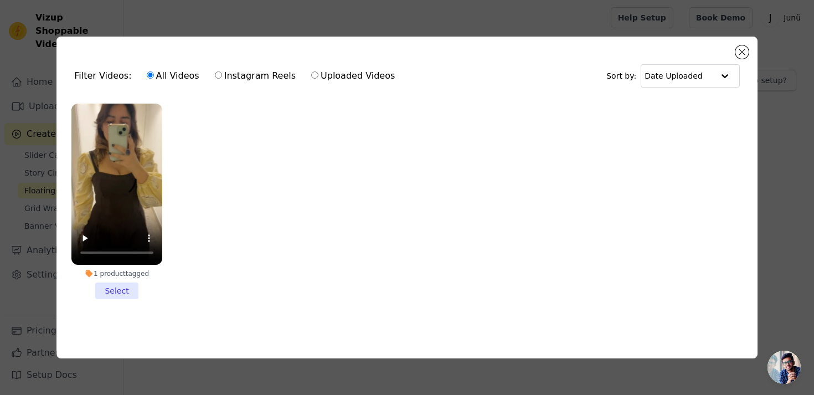
click at [350, 74] on label "Uploaded Videos" at bounding box center [352, 76] width 85 height 14
click at [318, 74] on input "Uploaded Videos" at bounding box center [314, 74] width 7 height 7
radio input "true"
click at [745, 46] on button "Close modal" at bounding box center [741, 51] width 13 height 13
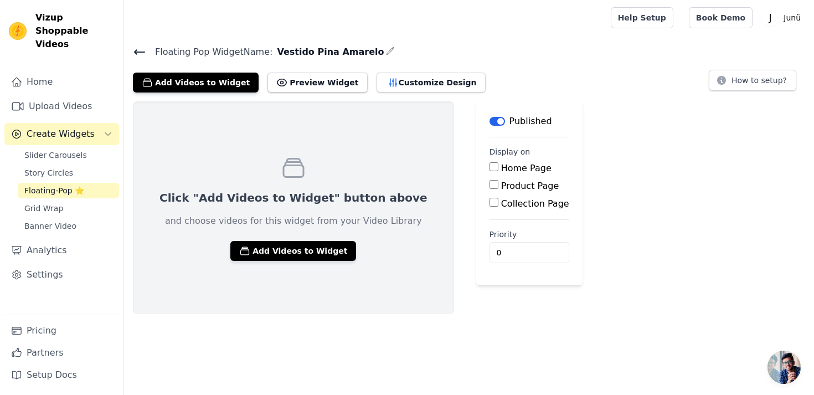
click at [136, 42] on main "Floating Pop Widget Name: Vestido Pina Amarelo Add Videos to Widget Preview Wid…" at bounding box center [469, 174] width 690 height 278
click at [136, 48] on icon at bounding box center [139, 51] width 13 height 13
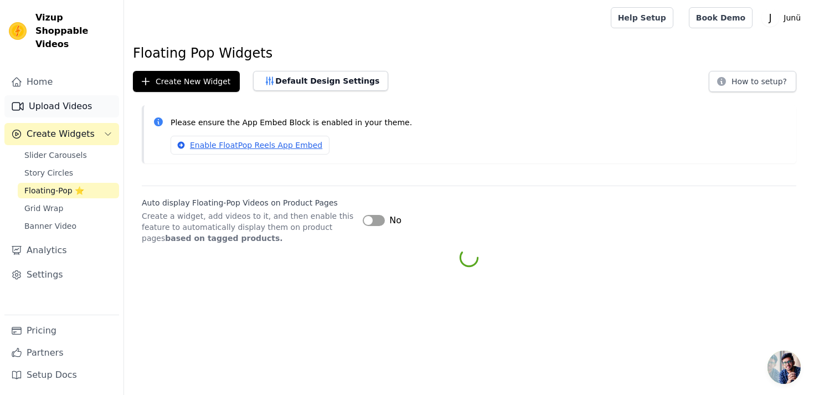
click at [84, 95] on link "Upload Videos" at bounding box center [61, 106] width 115 height 22
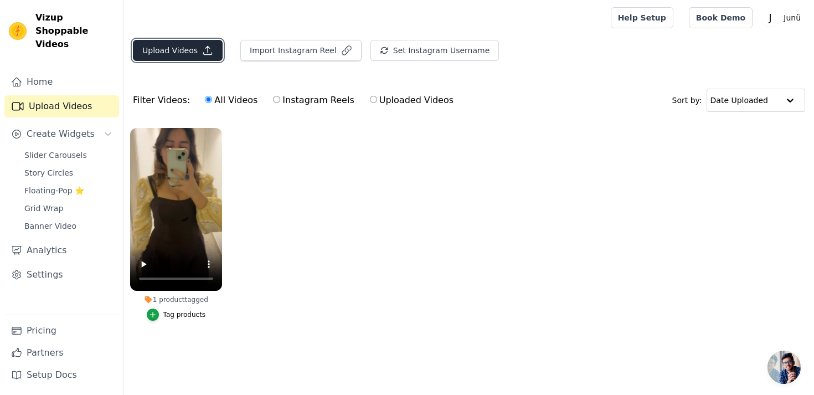
click at [175, 53] on button "Upload Videos" at bounding box center [178, 50] width 90 height 21
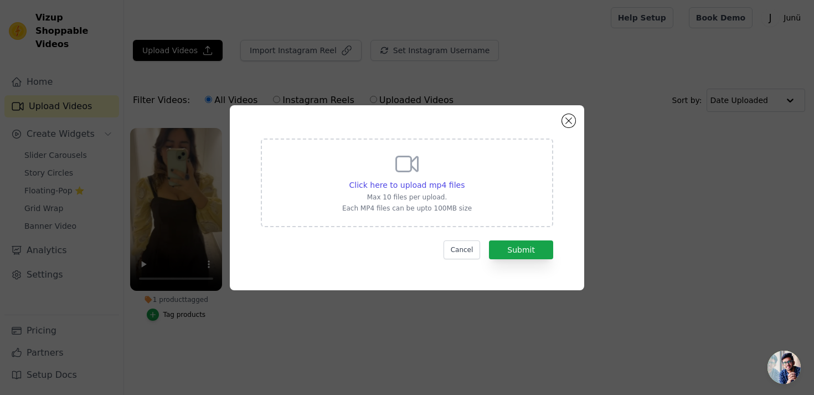
click at [405, 193] on p "Max 10 files per upload." at bounding box center [407, 197] width 130 height 9
click at [464, 179] on input "Click here to upload mp4 files Max 10 files per upload. Each MP4 files can be u…" at bounding box center [464, 179] width 1 height 1
type input "C:\fakepath\video editado - vestido amarelo.mp4"
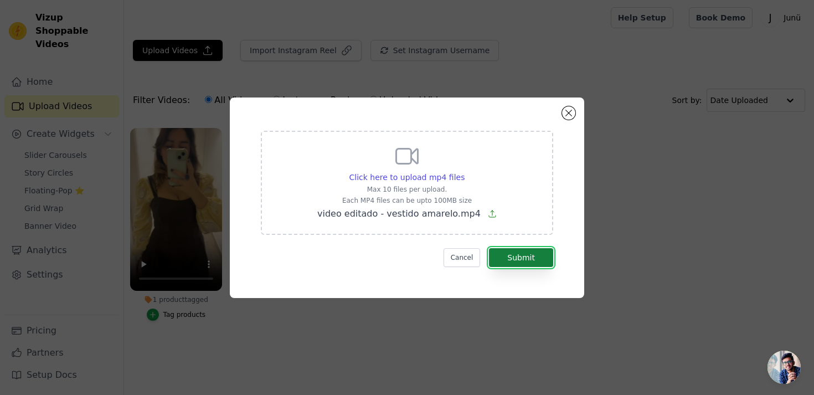
click at [514, 251] on button "Submit" at bounding box center [521, 257] width 64 height 19
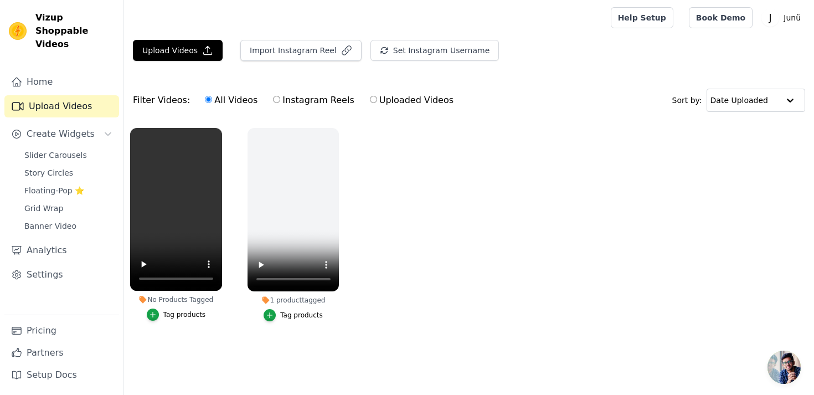
click at [443, 199] on ul "No Products Tagged Tag products 1 product tagged Tag products" at bounding box center [469, 235] width 690 height 227
click at [173, 57] on button "Upload Videos" at bounding box center [178, 50] width 90 height 21
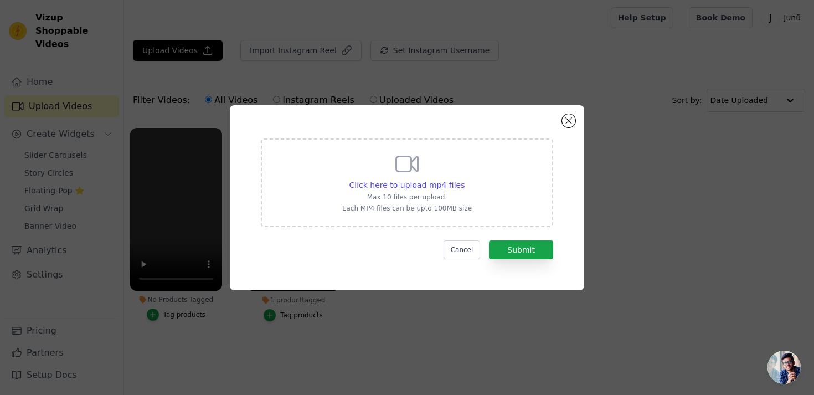
click at [406, 193] on p "Max 10 files per upload." at bounding box center [407, 197] width 130 height 9
click at [464, 179] on input "Click here to upload mp4 files Max 10 files per upload. Each MP4 files can be u…" at bounding box center [464, 179] width 1 height 1
click at [473, 248] on button "Cancel" at bounding box center [461, 249] width 37 height 19
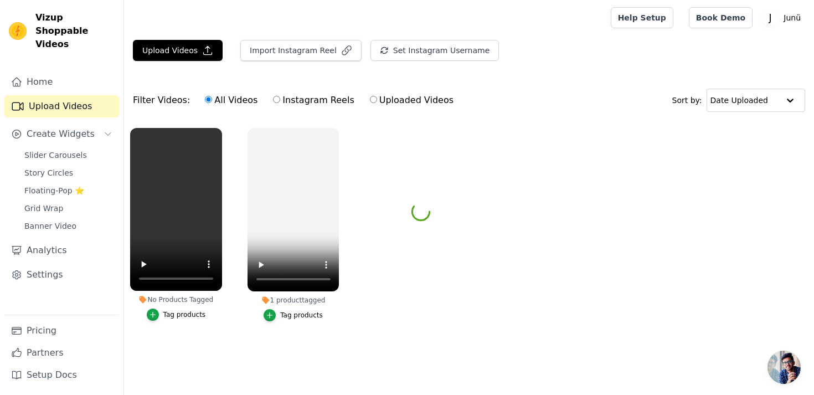
click at [489, 277] on ul "No Products Tagged Tag products 1 product tagged Tag products" at bounding box center [469, 235] width 690 height 227
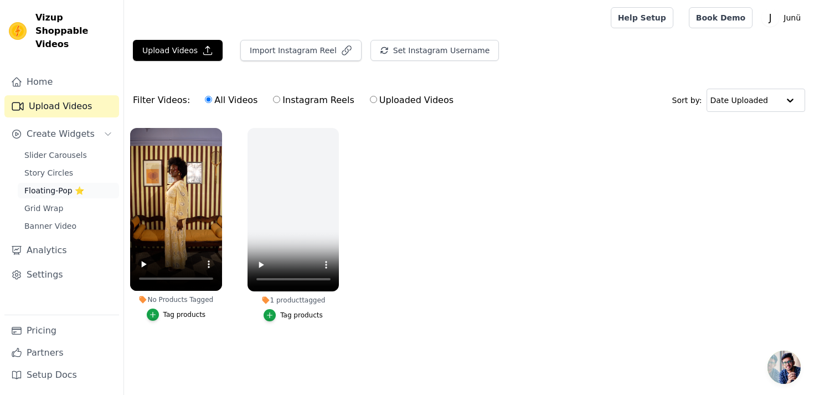
click at [65, 185] on span "Floating-Pop ⭐" at bounding box center [54, 190] width 60 height 11
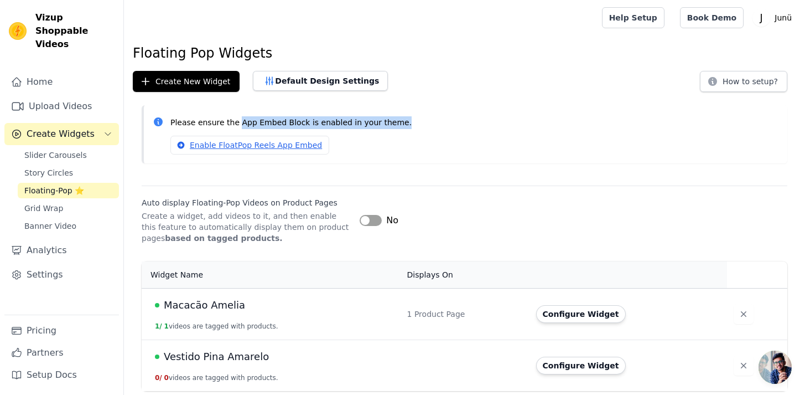
drag, startPoint x: 237, startPoint y: 123, endPoint x: 397, endPoint y: 124, distance: 159.9
click at [398, 125] on p "Please ensure the App Embed Block is enabled in your theme." at bounding box center [474, 122] width 608 height 13
click at [397, 124] on p "Please ensure the App Embed Block is enabled in your theme." at bounding box center [474, 122] width 608 height 13
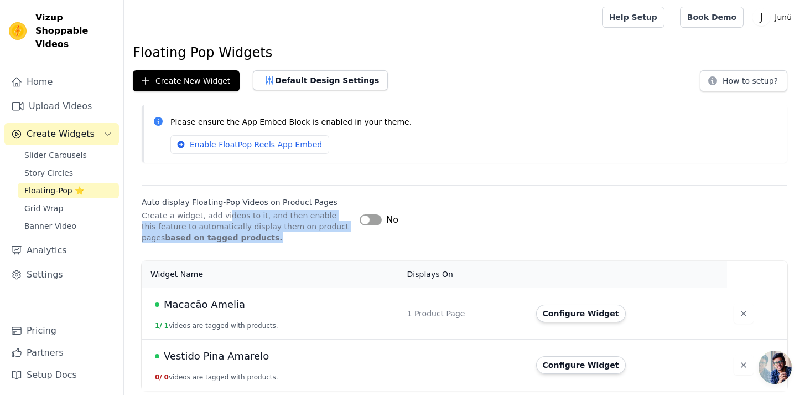
drag, startPoint x: 225, startPoint y: 215, endPoint x: 340, endPoint y: 236, distance: 117.6
click at [340, 236] on p "Create a widget, add videos to it, and then enable this feature to automaticall…" at bounding box center [246, 226] width 209 height 33
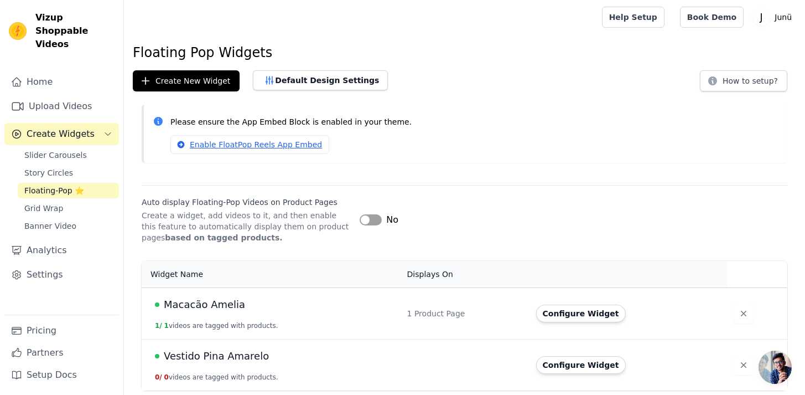
click at [372, 221] on button "Label" at bounding box center [371, 219] width 22 height 11
click at [448, 191] on div "Auto display Floating-Pop Videos on Product Pages Create a widget, add videos t…" at bounding box center [465, 214] width 646 height 58
click at [68, 95] on link "Upload Videos" at bounding box center [61, 106] width 115 height 22
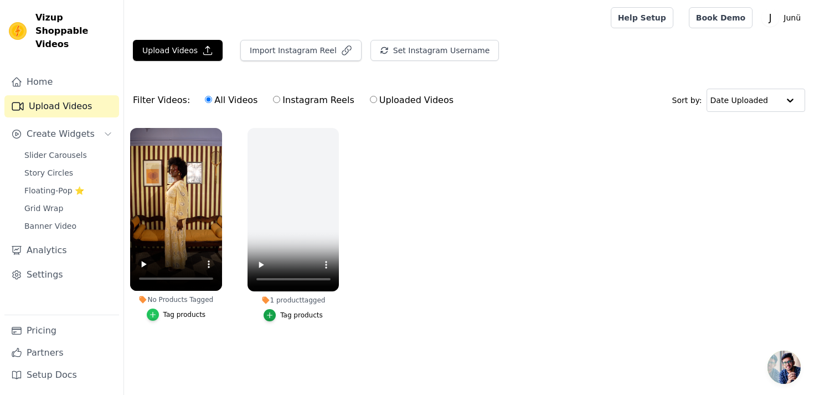
click at [154, 315] on icon "button" at bounding box center [153, 314] width 8 height 8
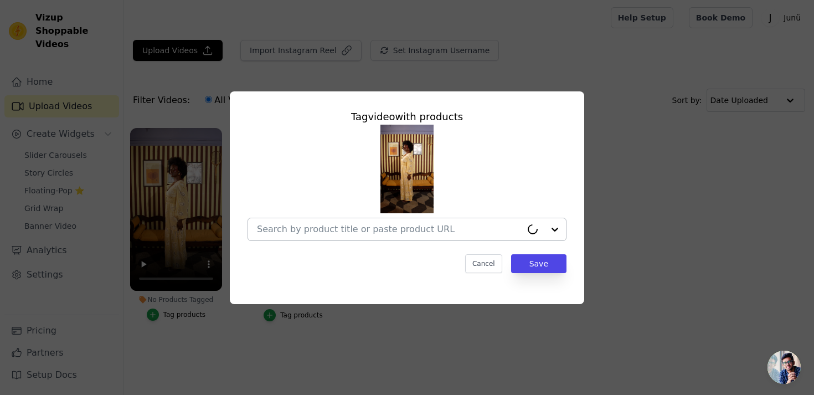
click at [406, 229] on input "No Products Tagged Tag video with products Cancel Save Tag products" at bounding box center [389, 229] width 265 height 11
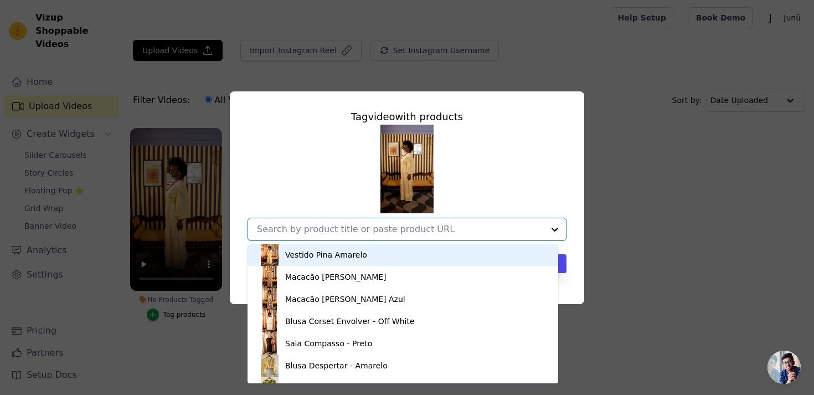
click at [387, 250] on div "Vestido Pina Amarelo" at bounding box center [402, 255] width 288 height 22
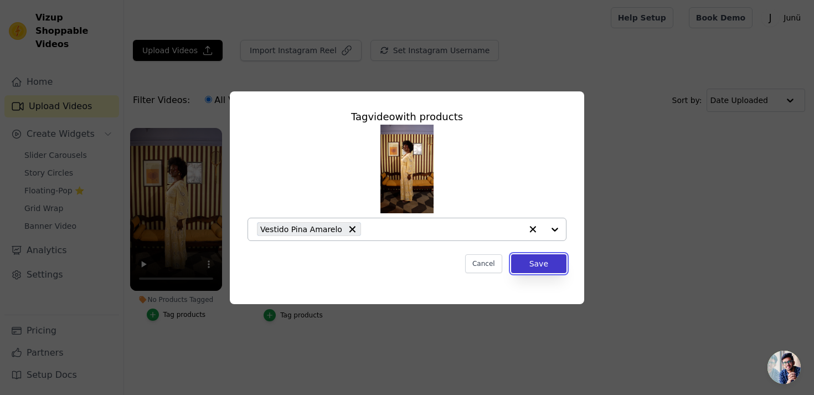
click at [546, 258] on button "Save" at bounding box center [538, 263] width 55 height 19
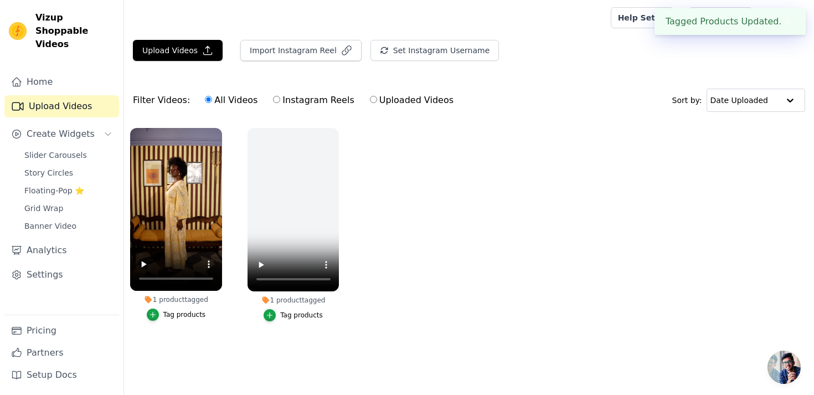
click at [785, 24] on button "✖" at bounding box center [787, 21] width 13 height 13
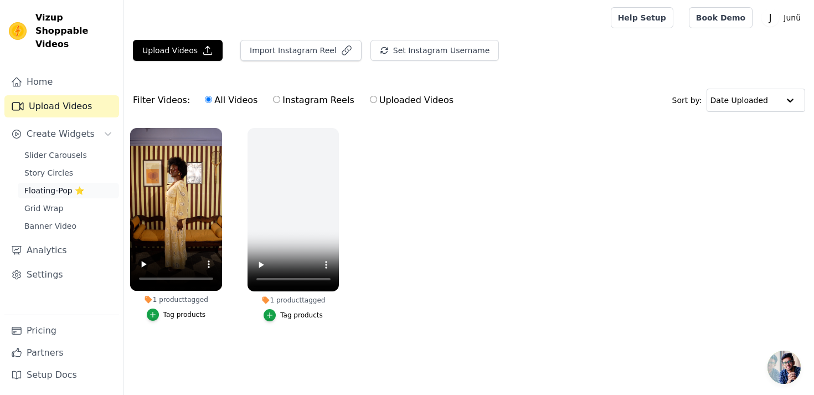
click at [64, 185] on span "Floating-Pop ⭐" at bounding box center [54, 190] width 60 height 11
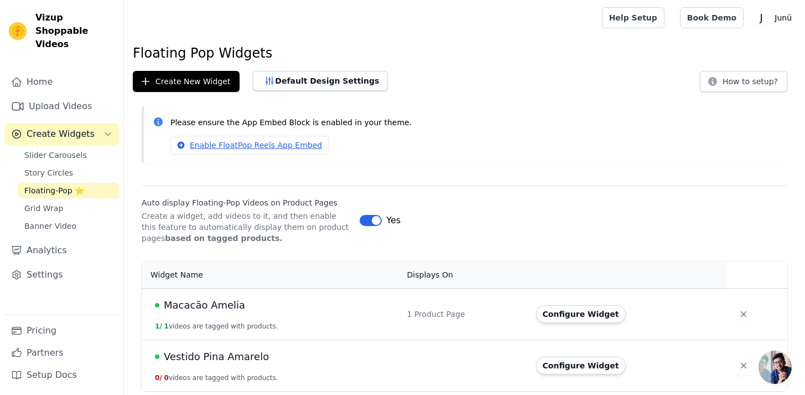
click at [345, 305] on div "Macacão Amelia" at bounding box center [274, 304] width 239 height 15
click at [244, 367] on td "Vestido Pina Amarelo 0 / 0 videos are tagged with products." at bounding box center [271, 364] width 259 height 51
click at [243, 355] on span "Vestido Pina Amarelo" at bounding box center [216, 356] width 105 height 15
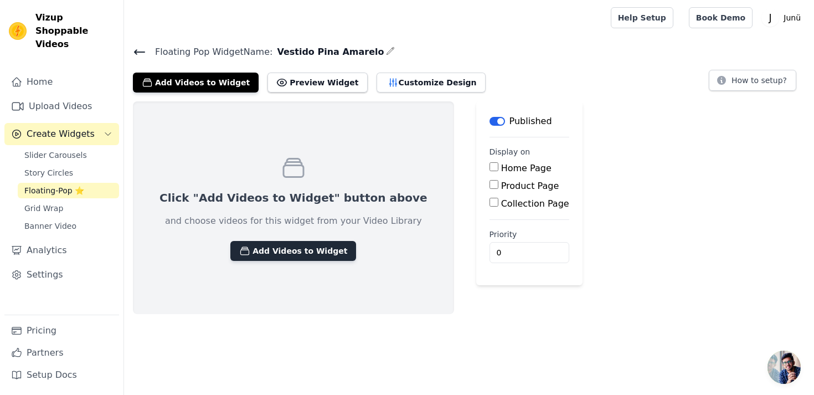
click at [289, 248] on button "Add Videos to Widget" at bounding box center [293, 251] width 126 height 20
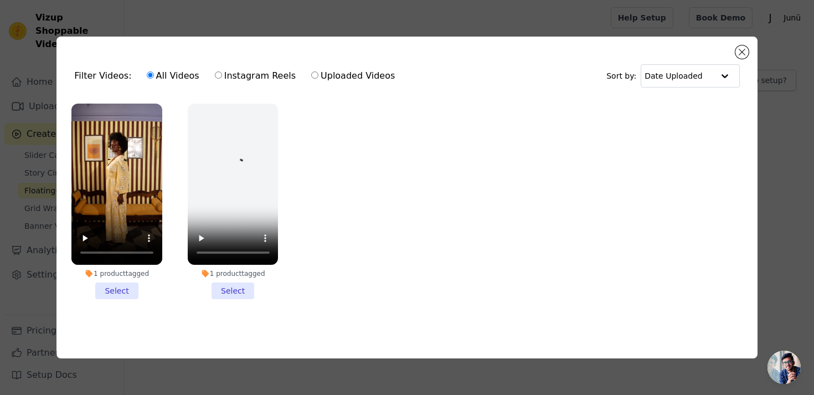
click at [105, 292] on li "1 product tagged Select" at bounding box center [116, 200] width 91 height 195
click at [0, 0] on input "1 product tagged Select" at bounding box center [0, 0] width 0 height 0
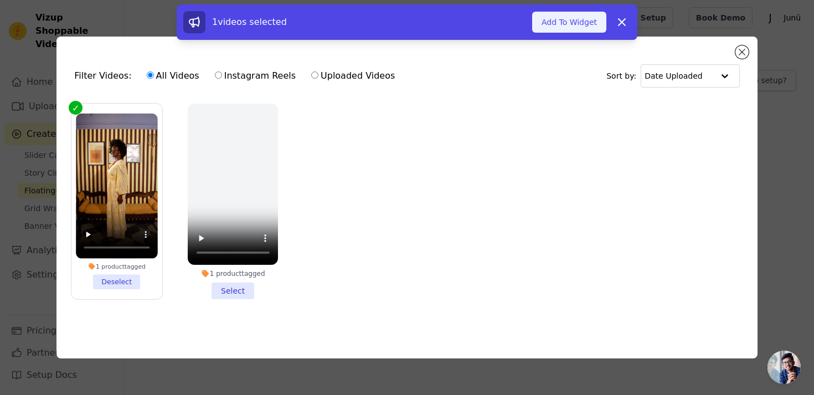
click at [574, 28] on button "Add To Widget" at bounding box center [569, 22] width 74 height 21
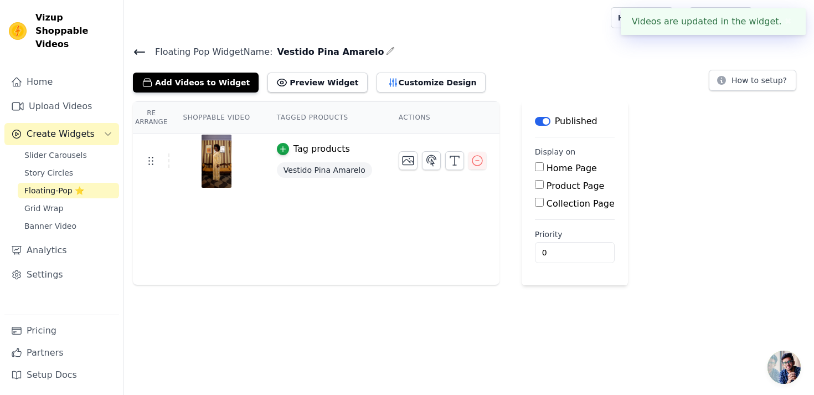
click at [554, 188] on label "Product Page" at bounding box center [575, 185] width 58 height 11
click at [543, 188] on input "Product Page" at bounding box center [539, 184] width 9 height 9
checkbox input "true"
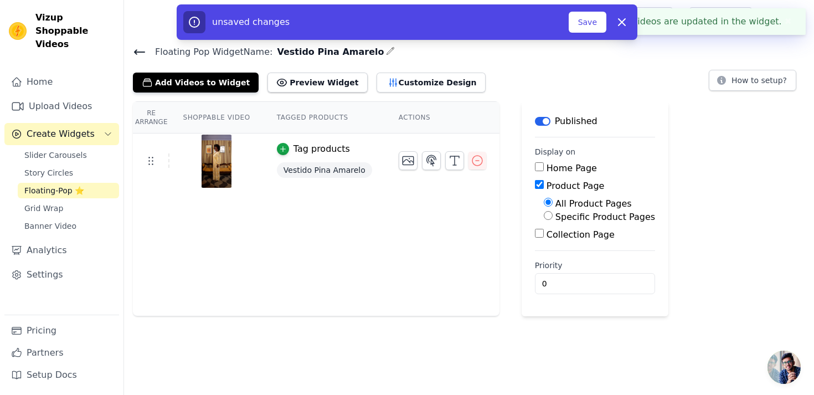
click at [559, 221] on div "Specific Product Pages" at bounding box center [598, 216] width 111 height 13
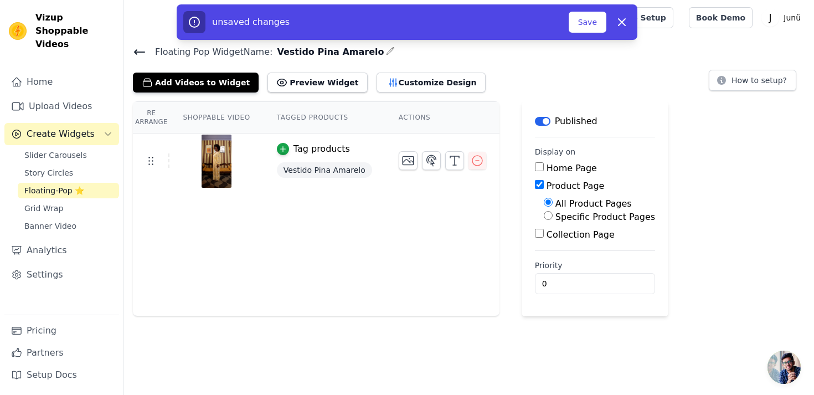
click at [563, 219] on label "Specific Product Pages" at bounding box center [605, 216] width 100 height 11
click at [552, 219] on input "Specific Product Pages" at bounding box center [547, 215] width 9 height 9
radio input "true"
click at [561, 246] on button "Select Products" at bounding box center [580, 241] width 74 height 19
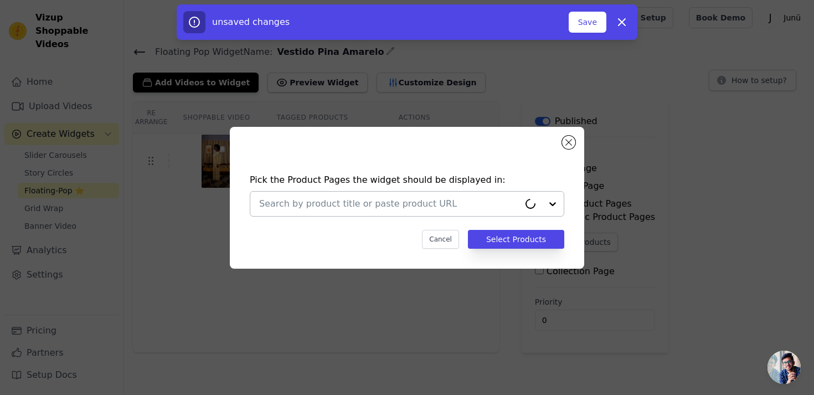
click at [488, 202] on input "text" at bounding box center [389, 203] width 260 height 13
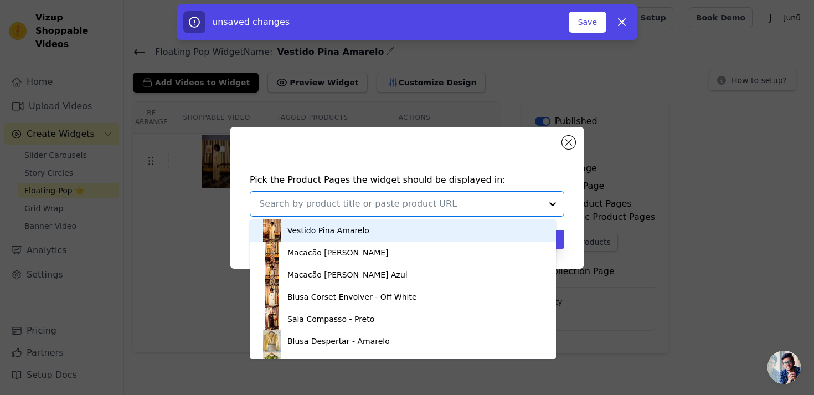
click at [424, 228] on div "Vestido Pina Amarelo" at bounding box center [403, 230] width 284 height 22
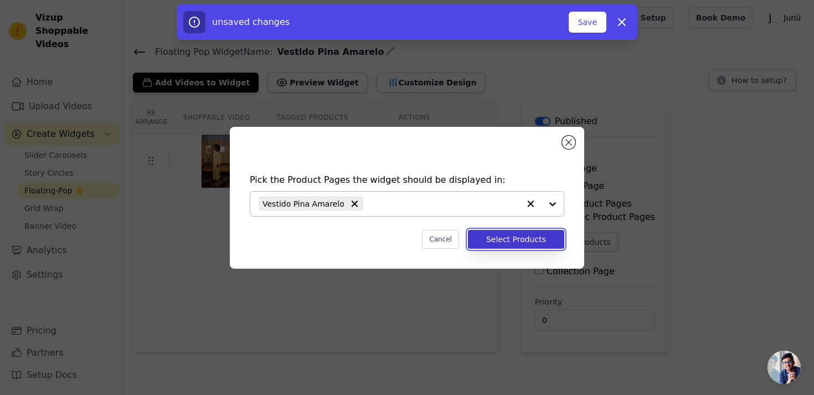
click at [504, 236] on button "Select Products" at bounding box center [516, 239] width 96 height 19
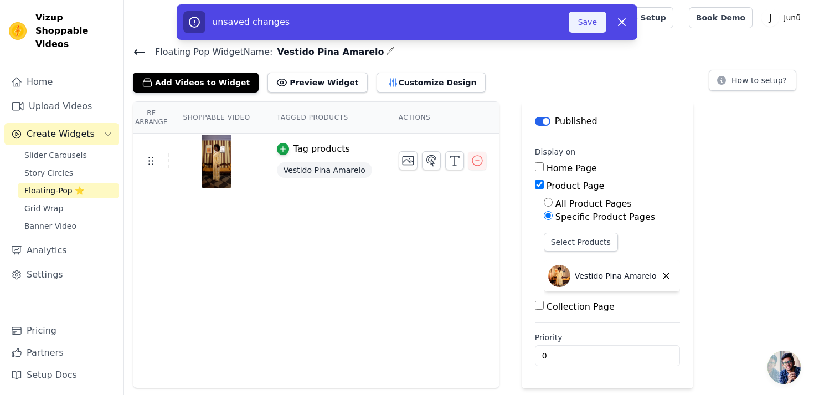
click at [599, 19] on button "Save" at bounding box center [587, 22] width 38 height 21
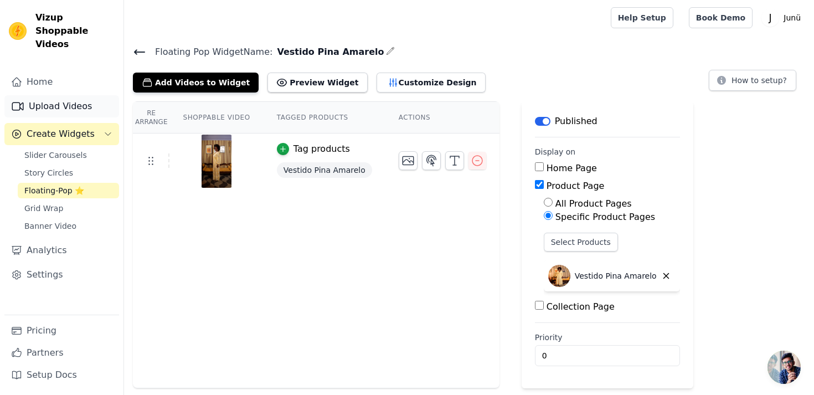
click at [67, 95] on link "Upload Videos" at bounding box center [61, 106] width 115 height 22
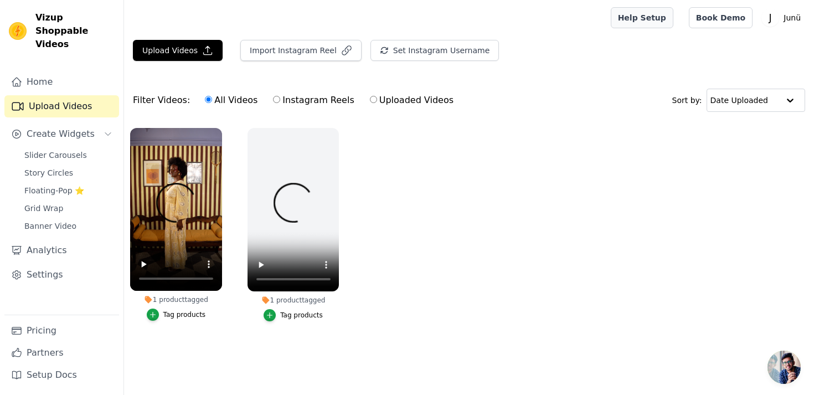
click at [661, 20] on link "Help Setup" at bounding box center [641, 17] width 63 height 21
click at [463, 170] on ul "1 product tagged Tag products 1 product tagged Tag products" at bounding box center [469, 235] width 690 height 227
click at [35, 327] on link "Pricing" at bounding box center [61, 330] width 115 height 22
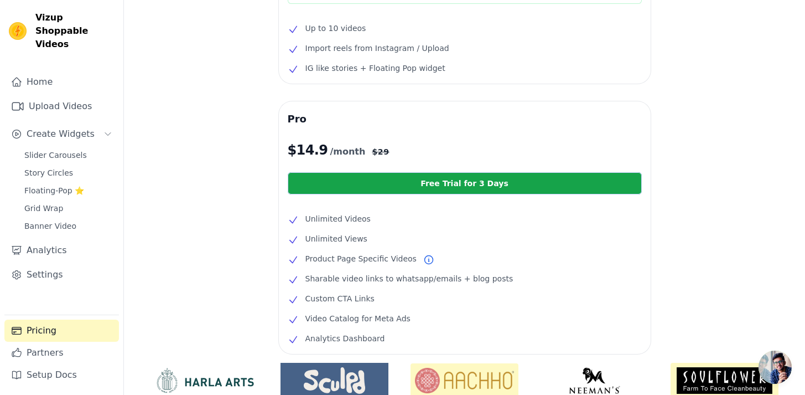
scroll to position [153, 0]
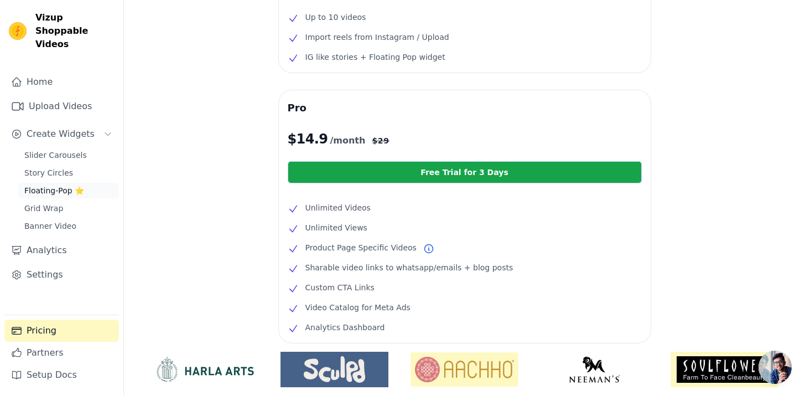
click at [55, 185] on span "Floating-Pop ⭐" at bounding box center [54, 190] width 60 height 11
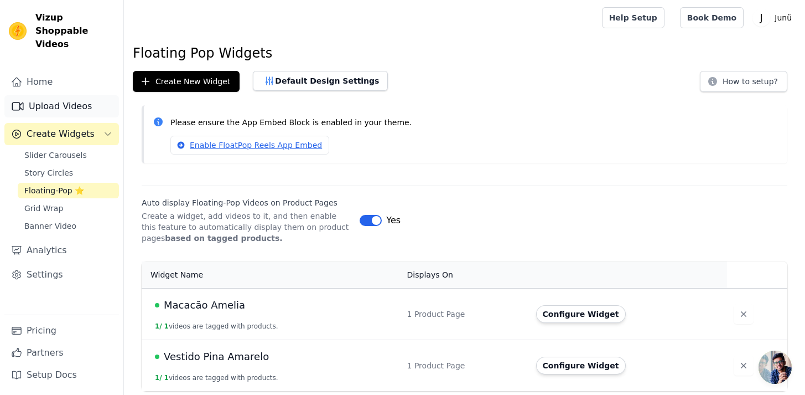
click at [79, 95] on link "Upload Videos" at bounding box center [61, 106] width 115 height 22
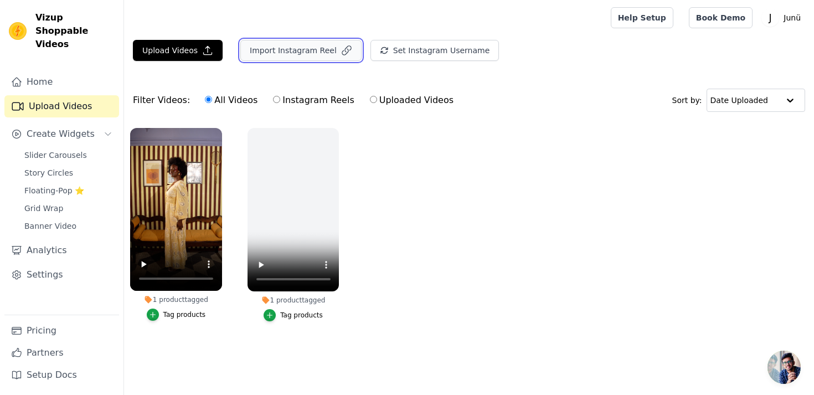
click at [298, 55] on button "Import Instagram Reel" at bounding box center [300, 50] width 121 height 21
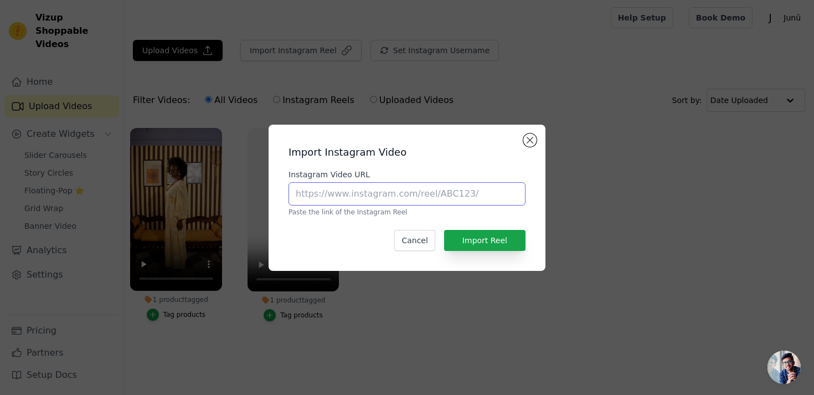
click at [362, 191] on input "Instagram Video URL" at bounding box center [406, 193] width 237 height 23
paste input "https://www.instagram.com/p/DOMoU7WEa9h/"
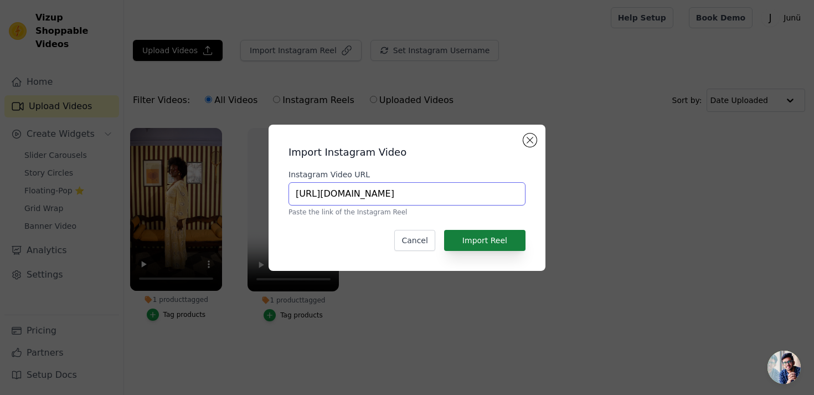
type input "https://www.instagram.com/p/DOMoU7WEa9h/"
click at [471, 237] on button "Import Reel" at bounding box center [484, 240] width 81 height 21
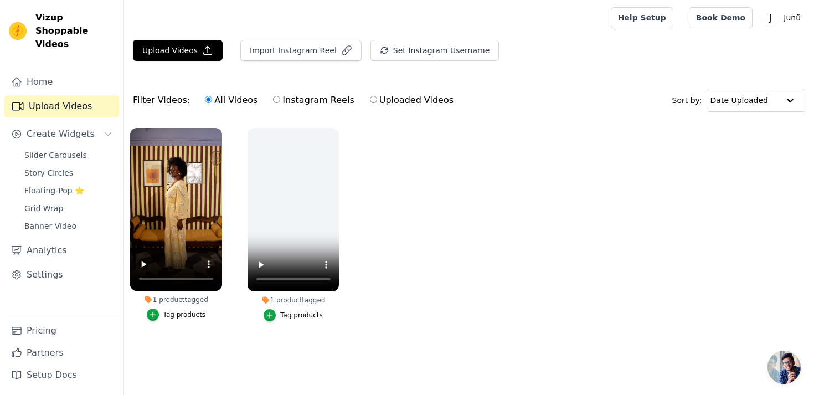
click at [322, 96] on label "Instagram Reels" at bounding box center [313, 100] width 82 height 14
click at [280, 96] on input "Instagram Reels" at bounding box center [276, 99] width 7 height 7
radio input "true"
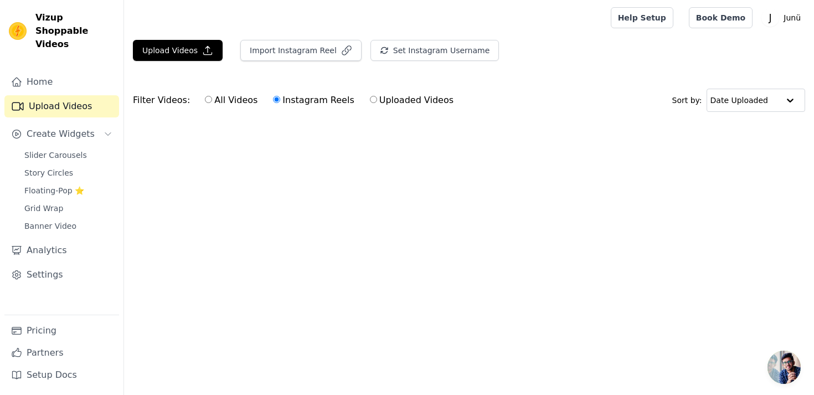
click at [224, 100] on label "All Videos" at bounding box center [231, 100] width 54 height 14
click at [212, 100] on input "All Videos" at bounding box center [208, 99] width 7 height 7
radio input "true"
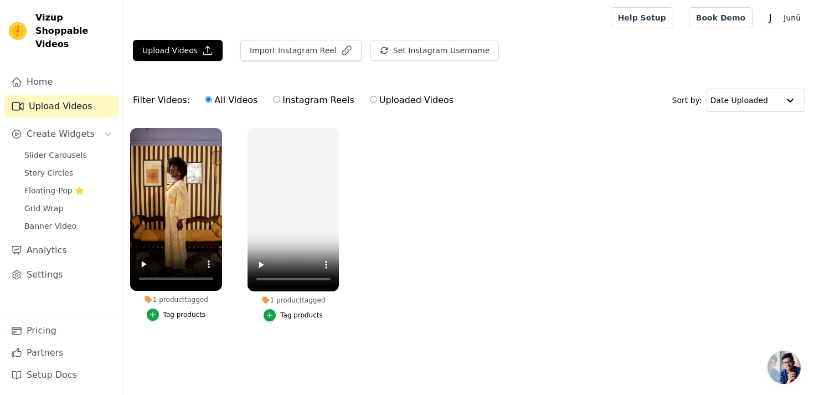
click at [326, 105] on label "Instagram Reels" at bounding box center [313, 100] width 82 height 14
click at [280, 103] on input "Instagram Reels" at bounding box center [276, 99] width 7 height 7
radio input "true"
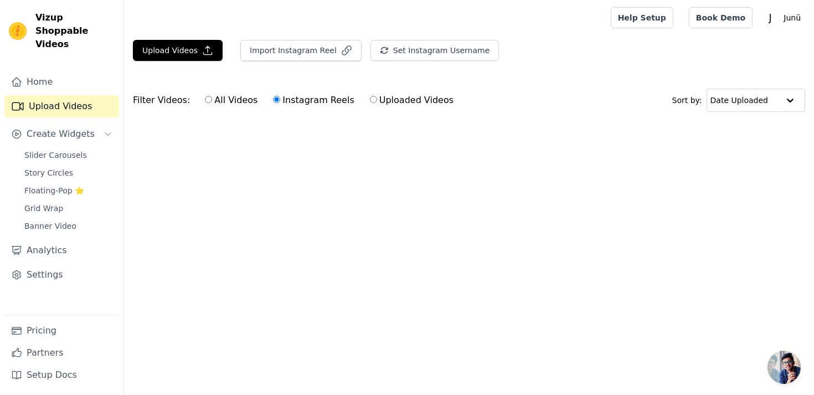
click at [533, 93] on div "Filter Videos: All Videos Instagram Reels Uploaded Videos Sort by: Date Uploaded" at bounding box center [469, 100] width 690 height 43
click at [421, 51] on button "Set Instagram Username" at bounding box center [434, 50] width 128 height 21
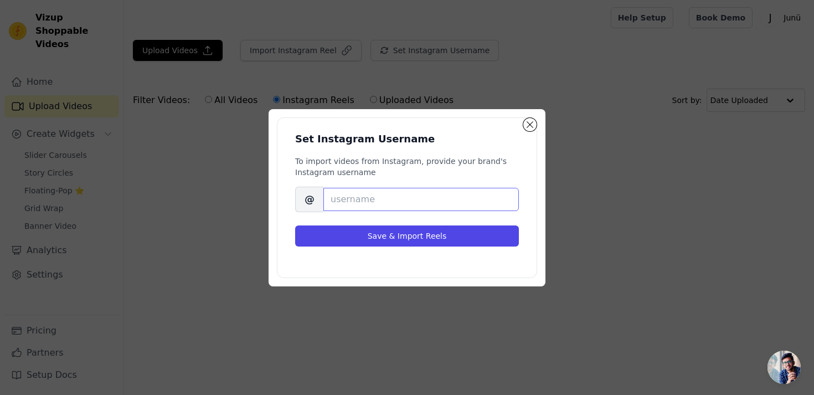
click at [391, 198] on input "Brand's Instagram Username" at bounding box center [420, 199] width 195 height 23
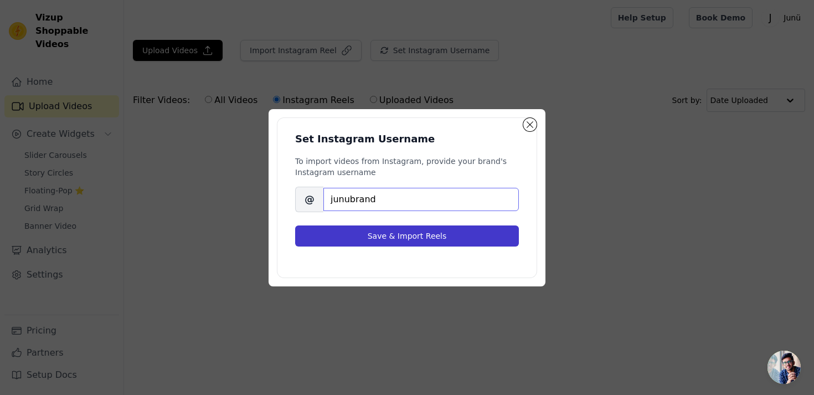
type input "junubrand"
click at [393, 230] on button "Save & Import Reels" at bounding box center [407, 235] width 224 height 21
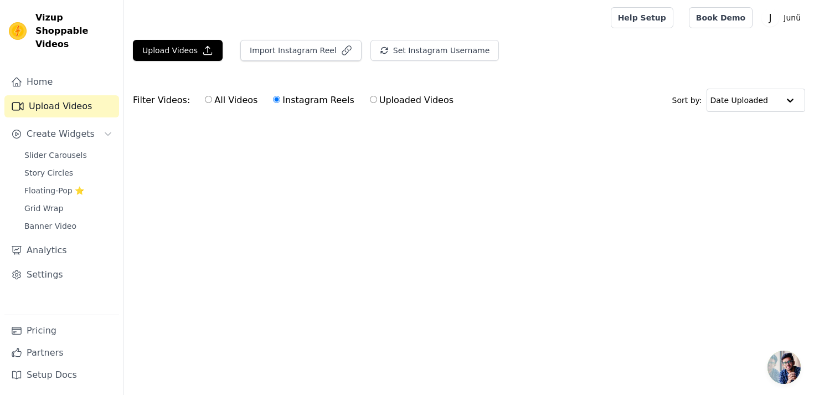
click at [234, 100] on label "All Videos" at bounding box center [231, 100] width 54 height 14
click at [212, 100] on input "All Videos" at bounding box center [208, 99] width 7 height 7
radio input "true"
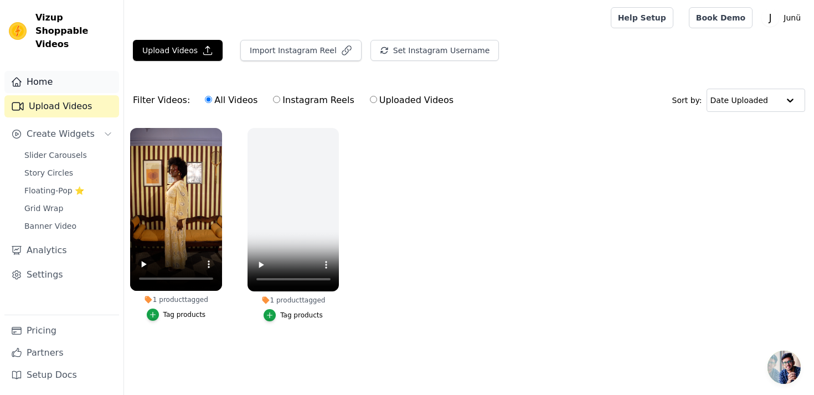
click at [85, 71] on link "Home" at bounding box center [61, 82] width 115 height 22
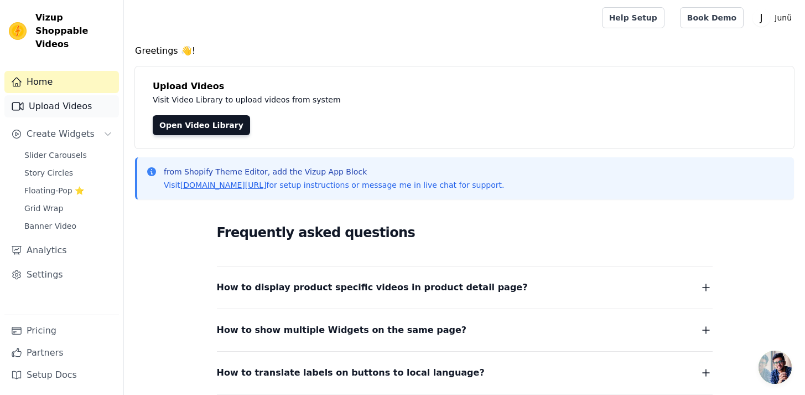
click at [79, 95] on link "Upload Videos" at bounding box center [61, 106] width 115 height 22
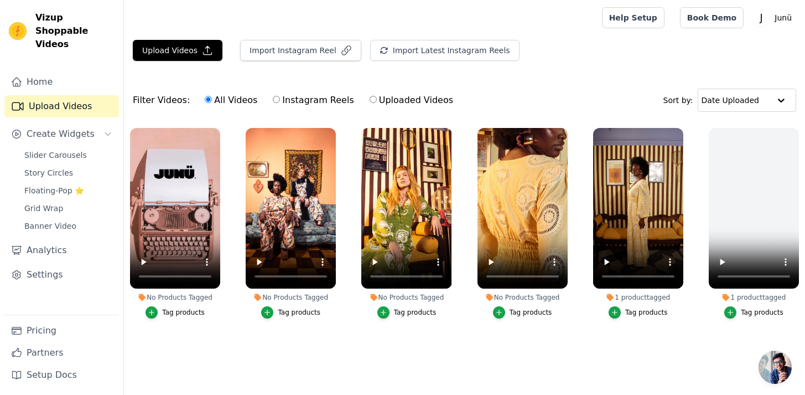
click at [540, 313] on div "Tag products" at bounding box center [531, 312] width 43 height 9
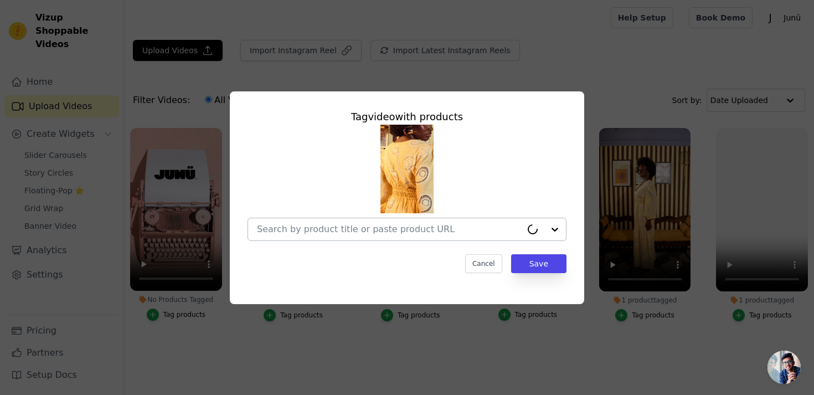
click at [433, 228] on input "No Products Tagged Tag video with products Cancel Save Tag products" at bounding box center [389, 229] width 265 height 11
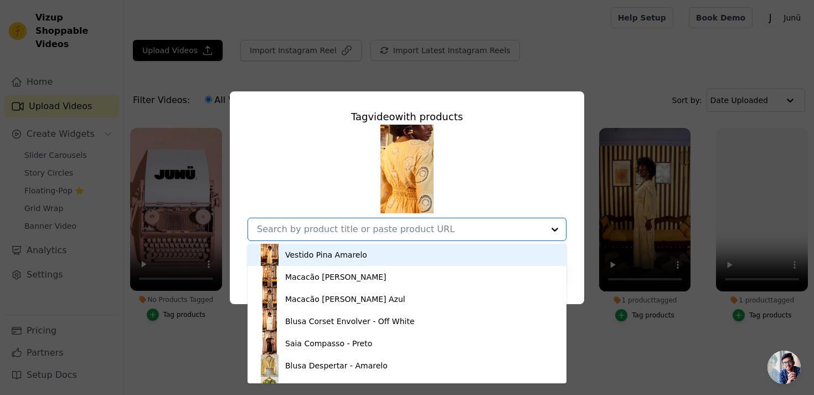
click at [413, 250] on div "Vestido Pina Amarelo" at bounding box center [406, 255] width 297 height 22
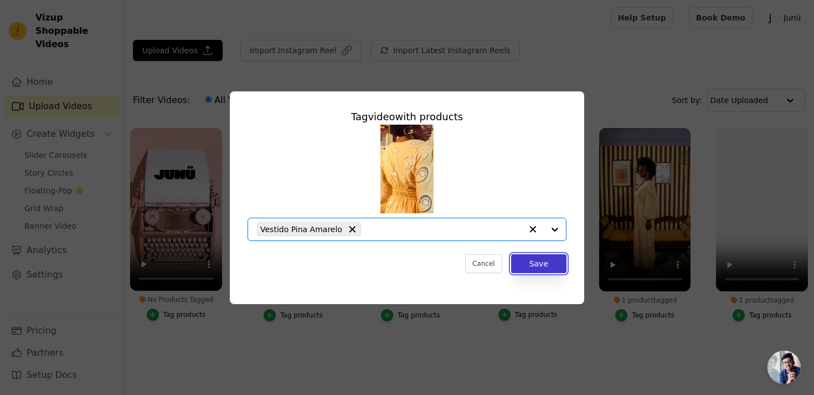
click at [524, 260] on button "Save" at bounding box center [538, 263] width 55 height 19
click at [549, 267] on button "Save" at bounding box center [538, 263] width 55 height 19
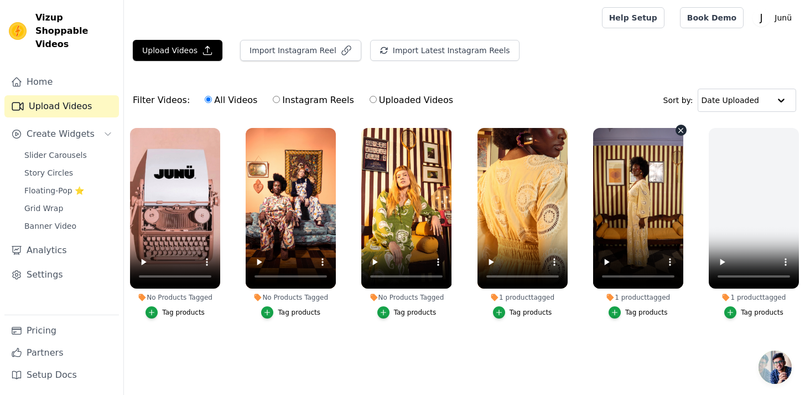
scroll to position [2, 0]
click at [681, 130] on icon "button" at bounding box center [681, 130] width 8 height 8
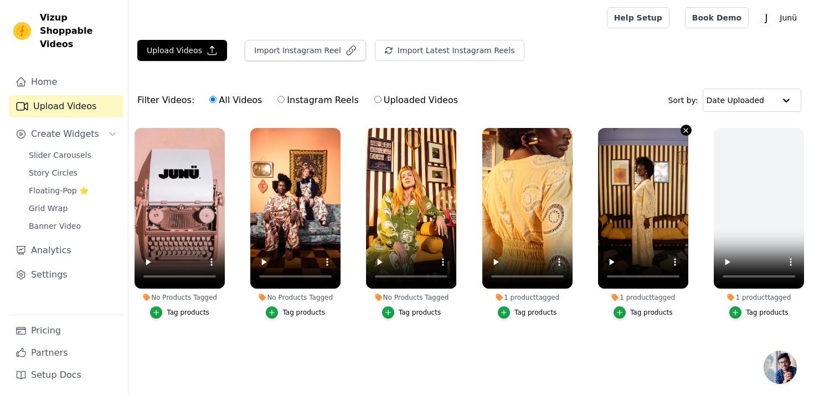
scroll to position [0, 0]
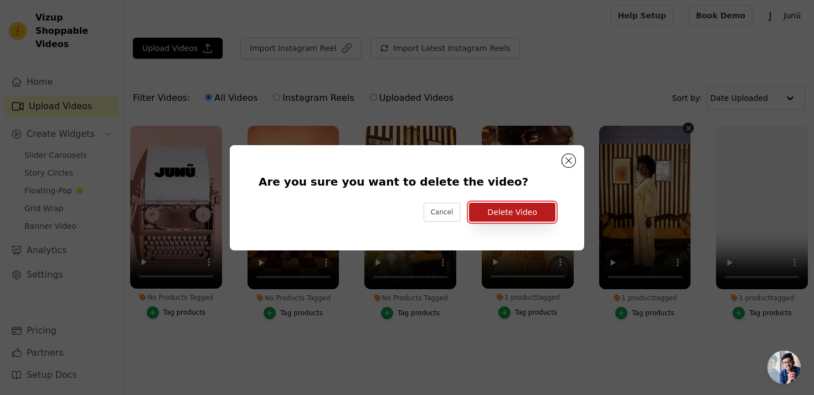
click at [513, 217] on button "Delete Video" at bounding box center [512, 212] width 86 height 19
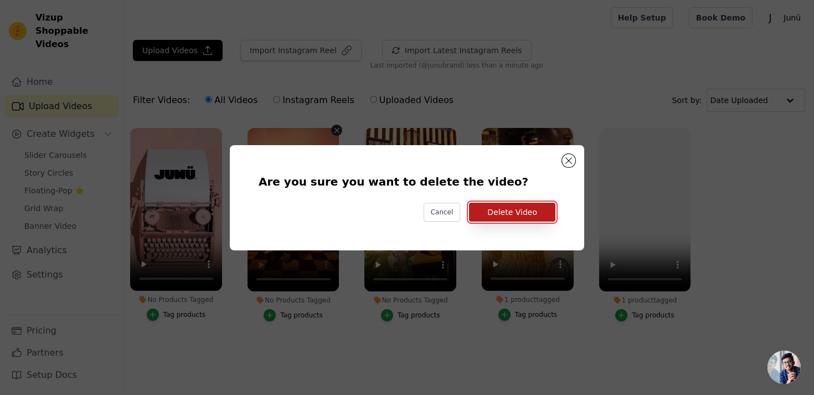
click at [504, 214] on button "Delete Video" at bounding box center [512, 212] width 86 height 19
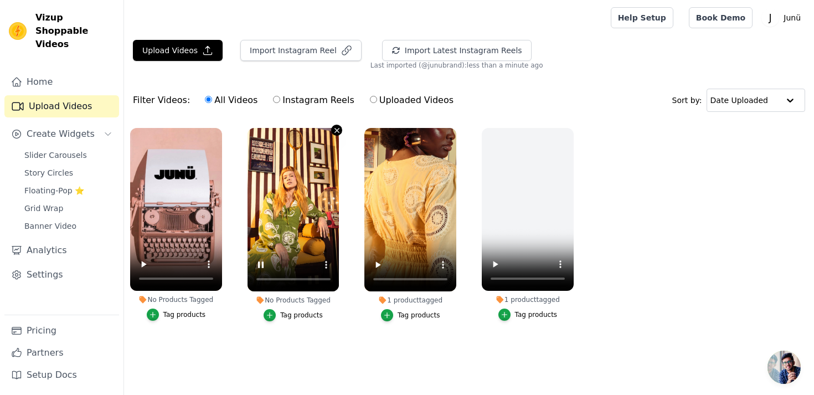
click at [337, 131] on icon "button" at bounding box center [337, 130] width 4 height 4
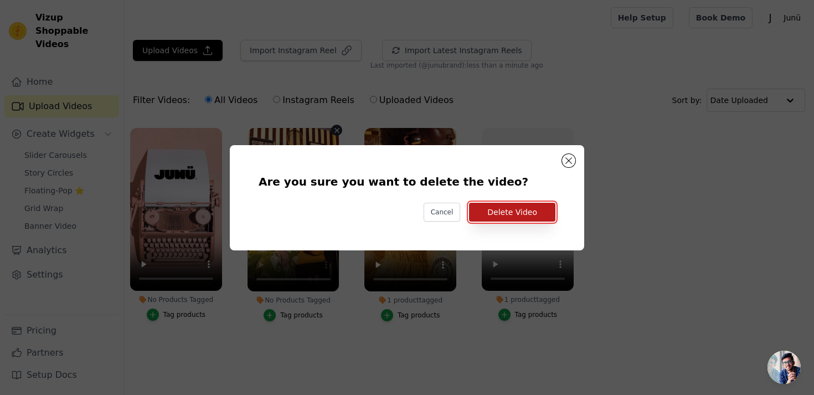
click at [516, 220] on button "Delete Video" at bounding box center [512, 212] width 86 height 19
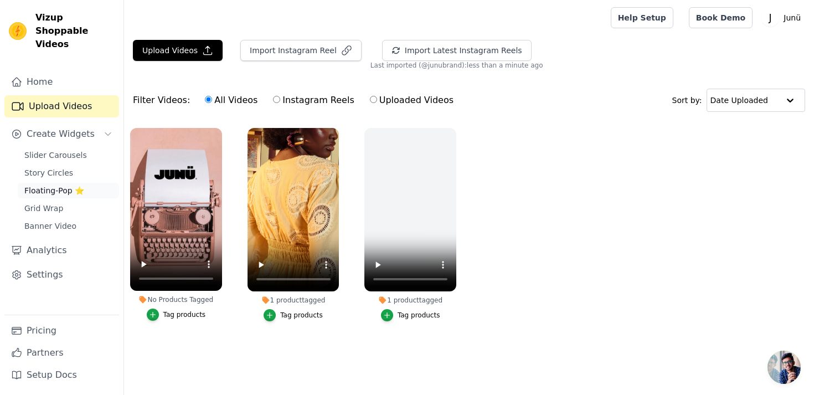
click at [49, 183] on link "Floating-Pop ⭐" at bounding box center [68, 190] width 101 height 15
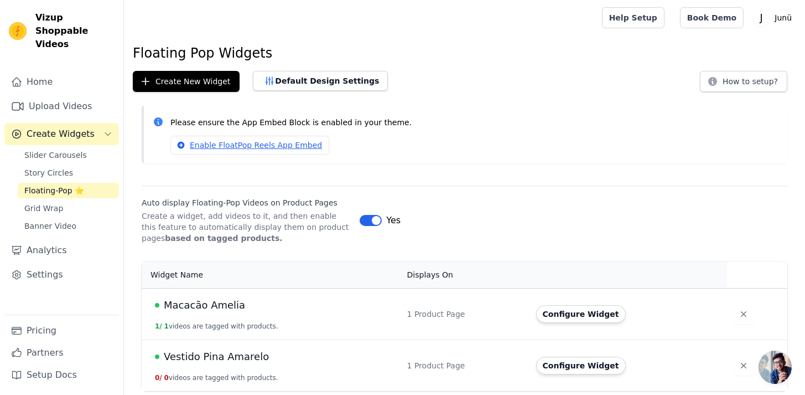
click at [253, 353] on span "Vestido Pina Amarelo" at bounding box center [216, 356] width 105 height 15
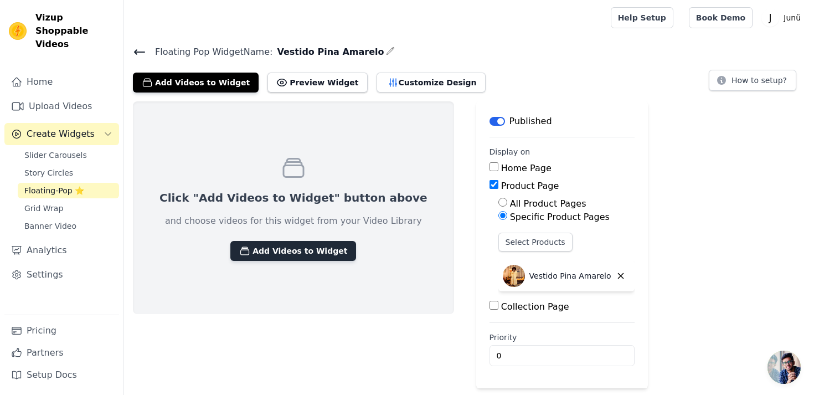
click at [258, 248] on button "Add Videos to Widget" at bounding box center [293, 251] width 126 height 20
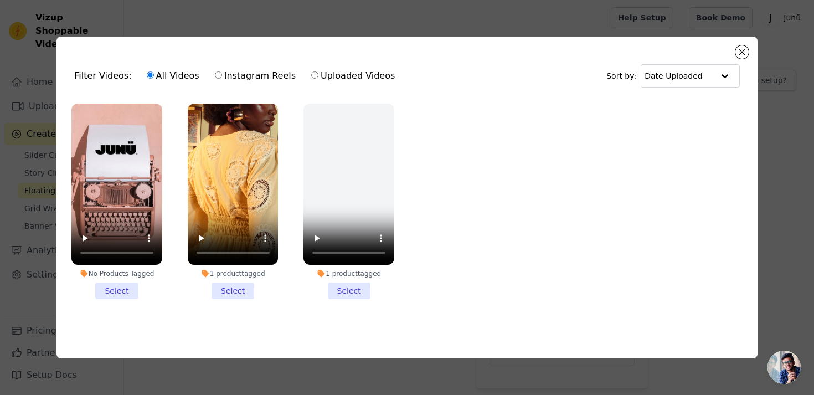
click at [227, 285] on li "1 product tagged Select" at bounding box center [233, 200] width 91 height 195
click at [0, 0] on input "1 product tagged Select" at bounding box center [0, 0] width 0 height 0
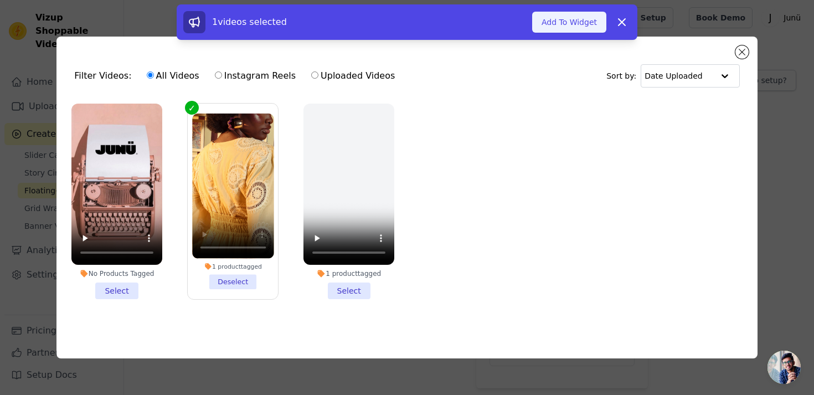
click at [577, 22] on button "Add To Widget" at bounding box center [569, 22] width 74 height 21
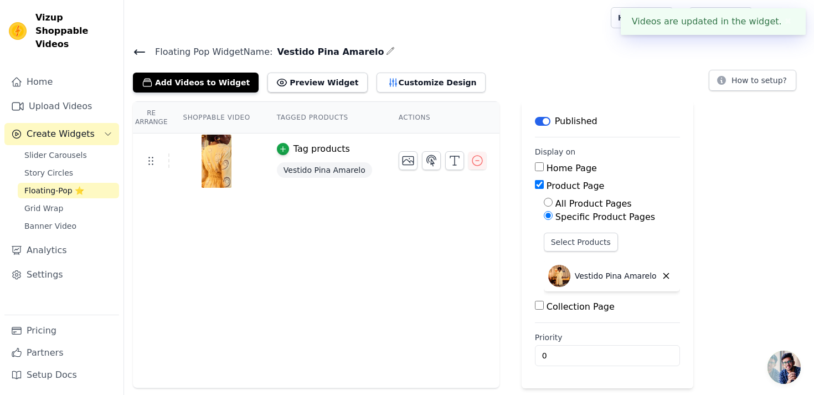
click at [712, 182] on div "Re Arrange Shoppable Video Tagged Products Actions Tag products Vestido Pina Am…" at bounding box center [469, 244] width 690 height 287
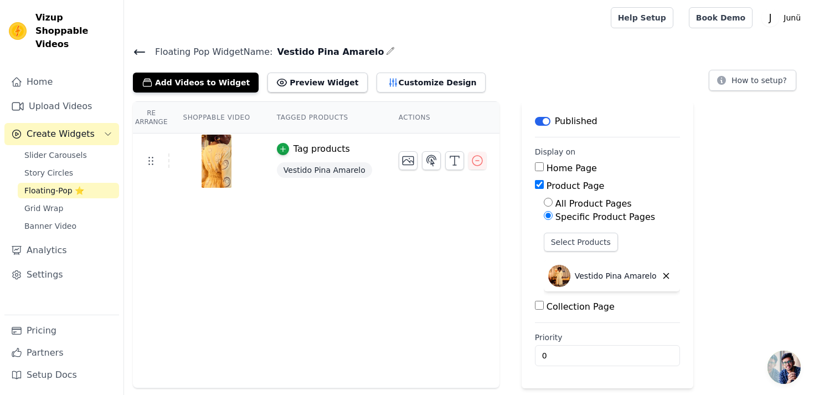
click at [506, 171] on div "Re Arrange Shoppable Video Tagged Products Actions Tag products Vestido Pina Am…" at bounding box center [469, 244] width 690 height 287
click at [167, 38] on main "Floating Pop Widget Name: Vestido Pina Amarelo Add Videos to Widget Preview Wid…" at bounding box center [469, 211] width 690 height 353
click at [77, 185] on span "Floating-Pop ⭐" at bounding box center [54, 190] width 60 height 11
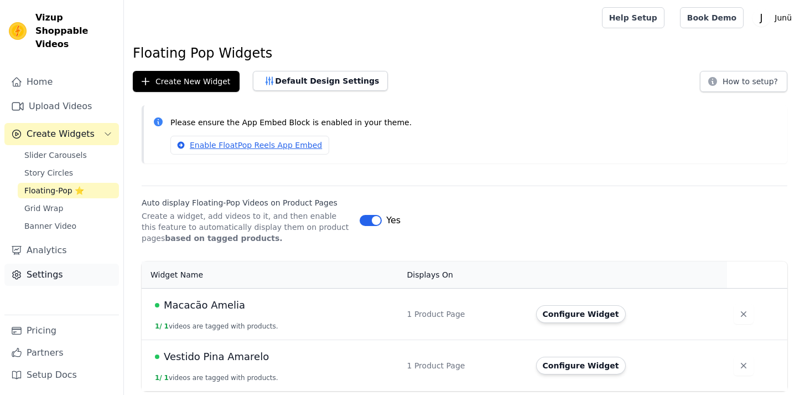
click at [43, 263] on link "Settings" at bounding box center [61, 274] width 115 height 22
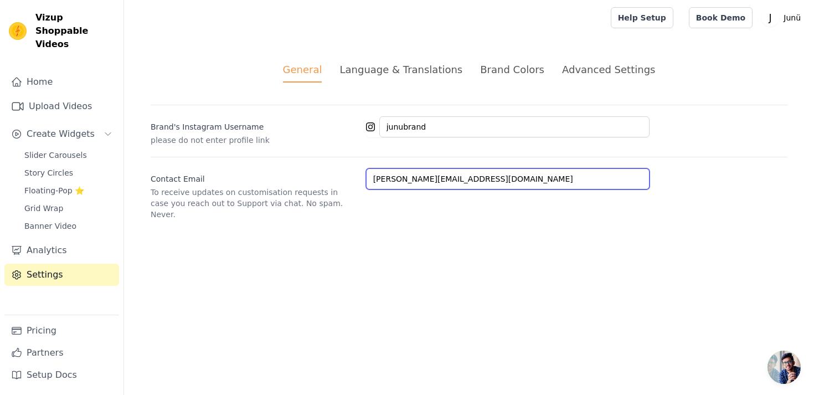
click at [377, 176] on input "[PERSON_NAME][EMAIL_ADDRESS][DOMAIN_NAME]" at bounding box center [507, 178] width 283 height 21
click at [377, 175] on input "[PERSON_NAME][EMAIL_ADDRESS][DOMAIN_NAME]" at bounding box center [507, 178] width 283 height 21
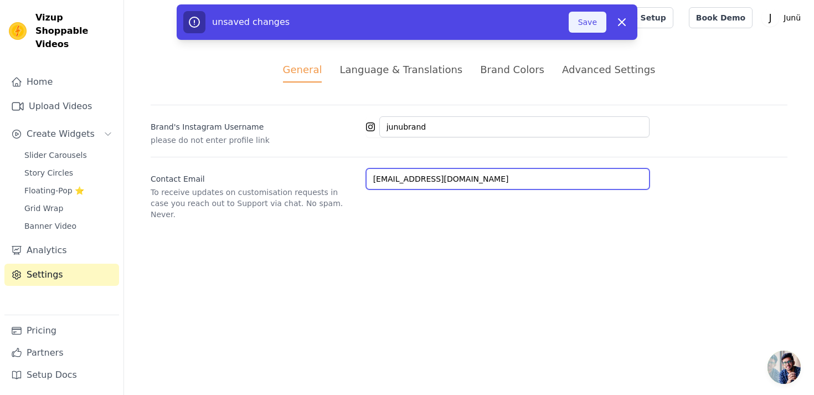
type input "[EMAIL_ADDRESS][DOMAIN_NAME]"
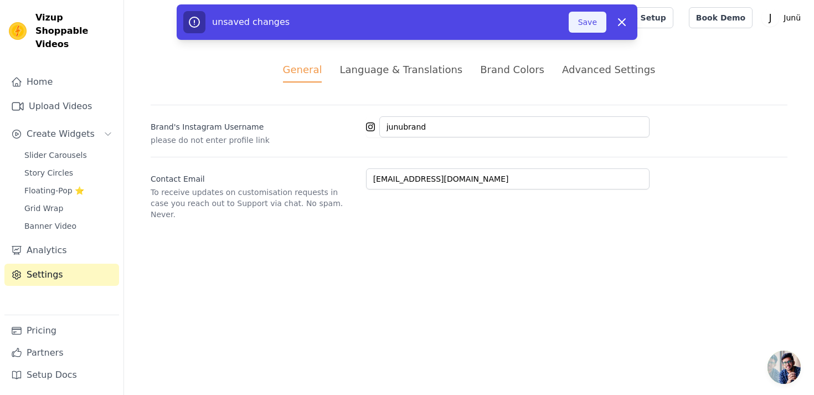
click at [583, 19] on button "Save" at bounding box center [587, 22] width 38 height 21
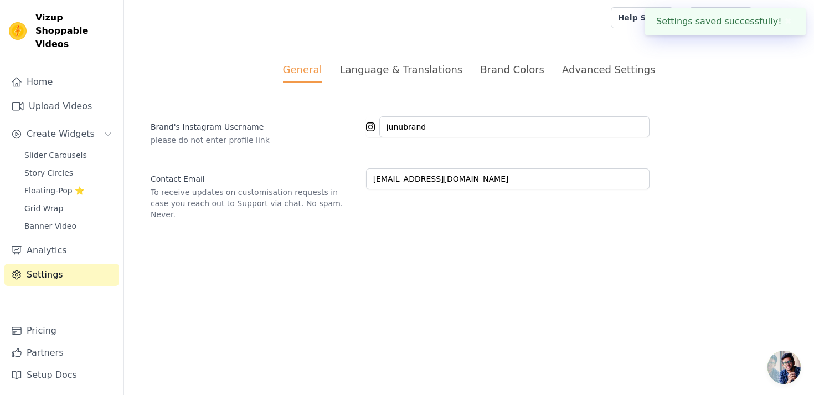
click at [415, 68] on div "Language & Translations" at bounding box center [400, 69] width 123 height 15
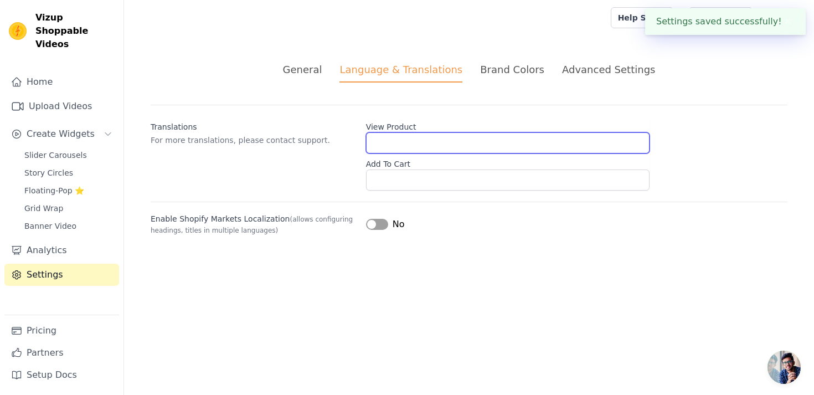
click at [416, 141] on input "View Product" at bounding box center [507, 142] width 283 height 21
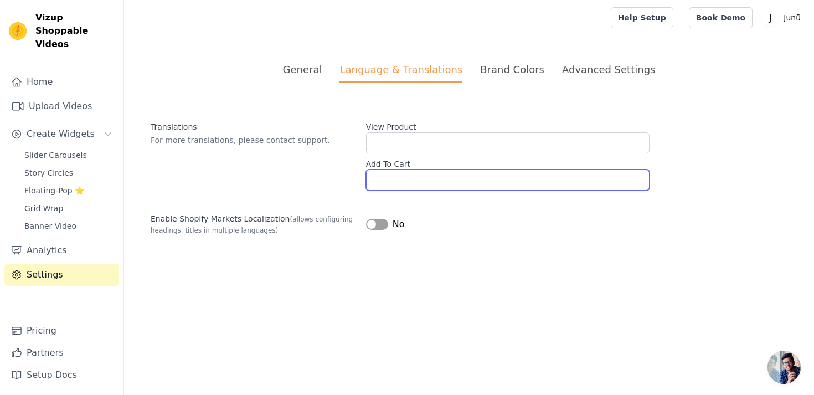
click at [410, 184] on input "Add To Cart" at bounding box center [507, 179] width 283 height 21
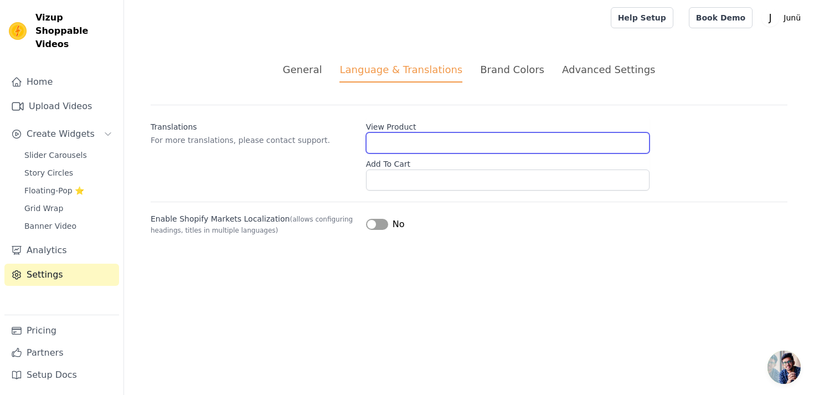
click at [407, 151] on input "View Product" at bounding box center [507, 142] width 283 height 21
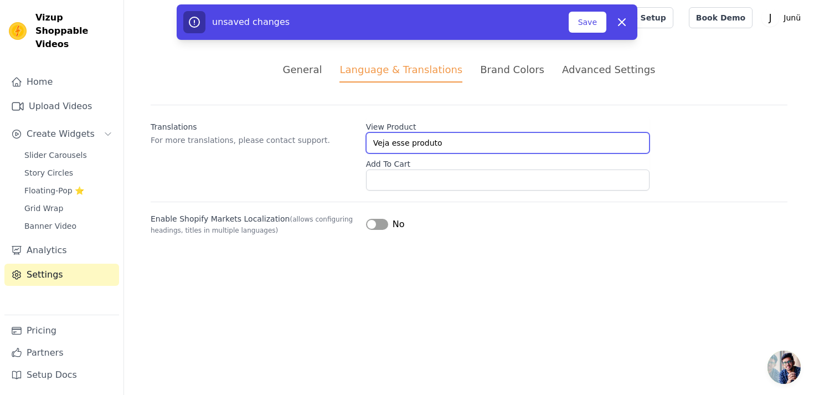
type input "Veja esse produto"
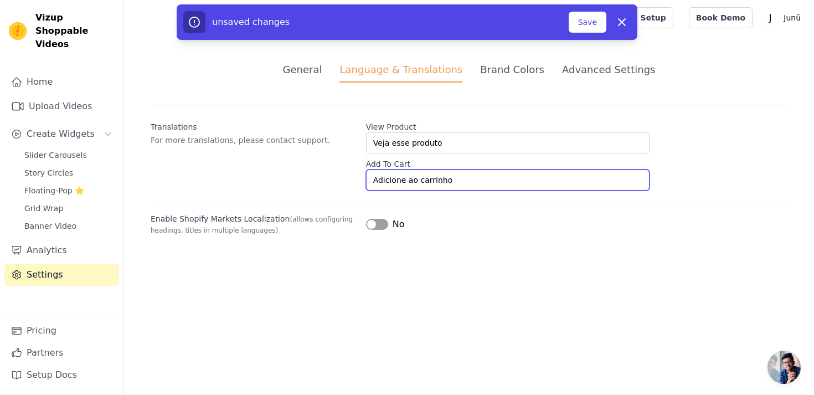
type input "Adicione ao carrinho"
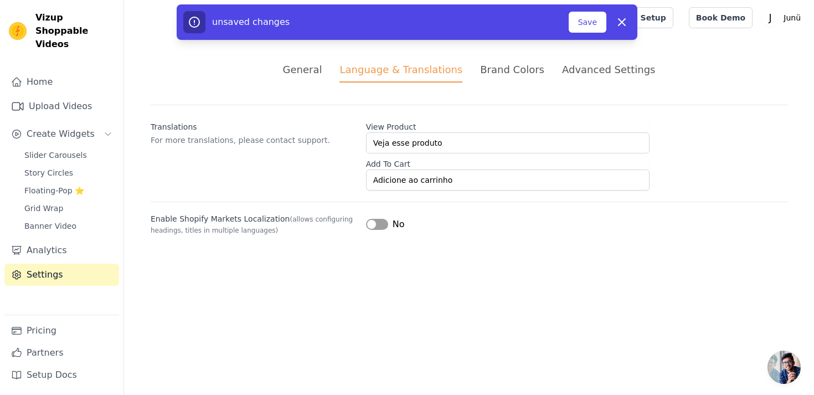
click at [458, 203] on div "Enable Shopify Markets Localization (allows configuring headings, titles in mul…" at bounding box center [469, 218] width 636 height 34
click at [578, 33] on div "unsaved changes Save Dismiss" at bounding box center [406, 22] width 447 height 22
click at [581, 23] on button "Save" at bounding box center [587, 22] width 38 height 21
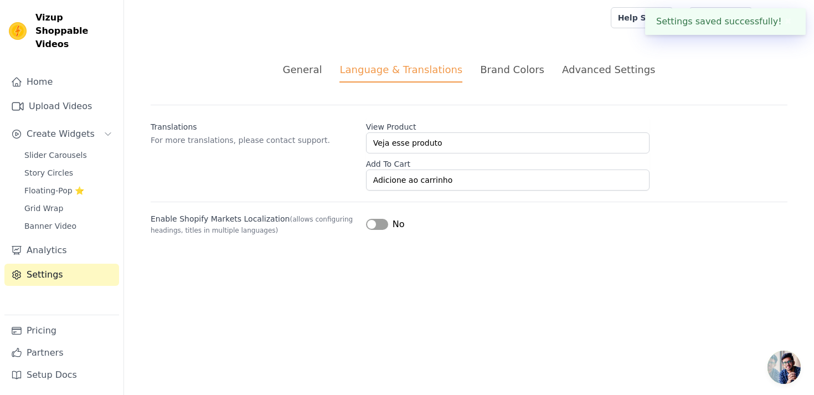
click at [376, 224] on button "Label" at bounding box center [377, 224] width 22 height 11
click at [518, 74] on div "Brand Colors" at bounding box center [512, 69] width 64 height 15
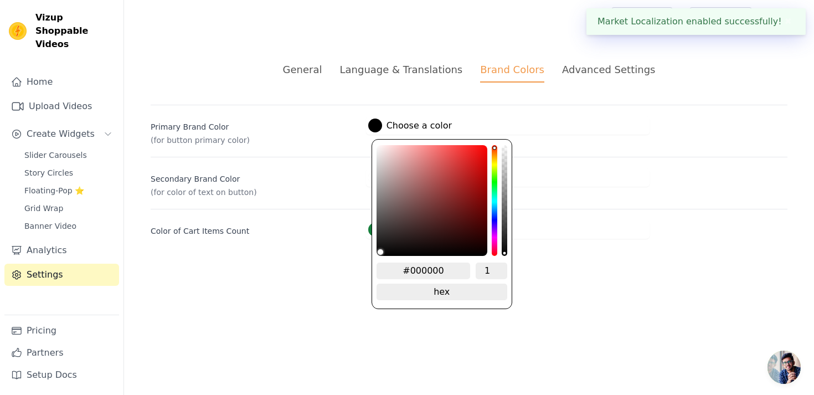
click at [372, 123] on div at bounding box center [375, 125] width 14 height 14
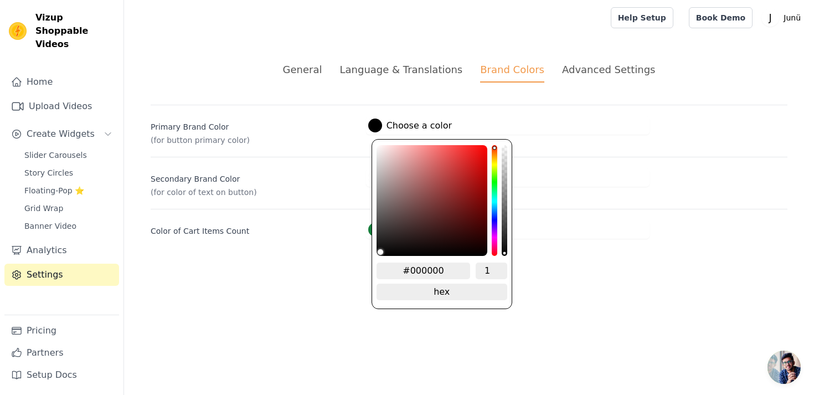
drag, startPoint x: 446, startPoint y: 266, endPoint x: 400, endPoint y: 266, distance: 46.5
click at [400, 266] on input "#000000" at bounding box center [423, 270] width 94 height 17
type input "b38f0"
type input "#000000"
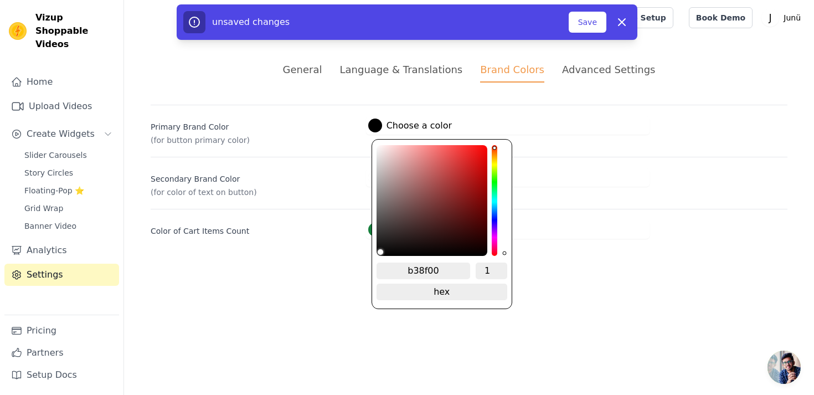
type input "b38f00"
click at [407, 270] on input "b38f00" at bounding box center [423, 270] width 94 height 17
type input "#b38f00"
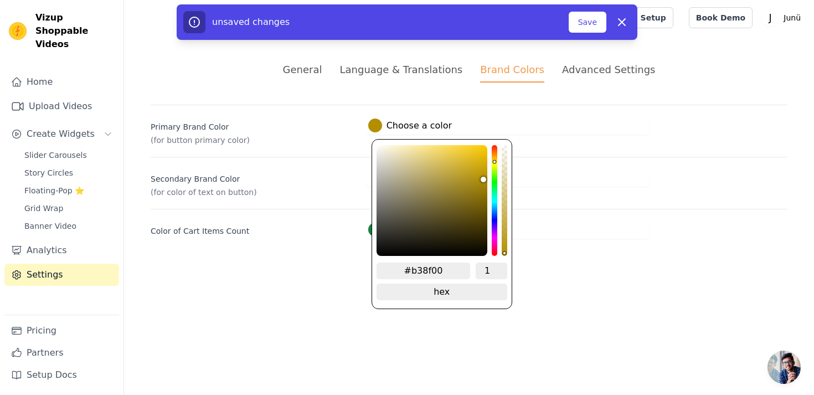
click at [557, 219] on div "Color of Cart Items Count #15803c Choose a color #15803c 1 hex change to rgb" at bounding box center [469, 224] width 636 height 30
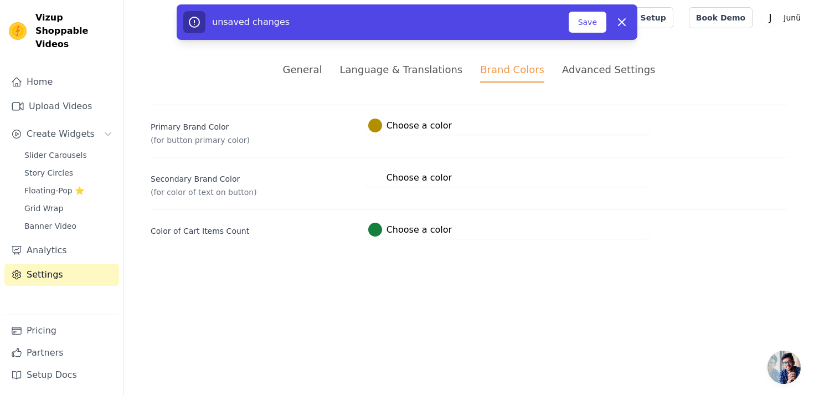
click at [381, 179] on label "#ffffff Choose a color" at bounding box center [410, 177] width 84 height 14
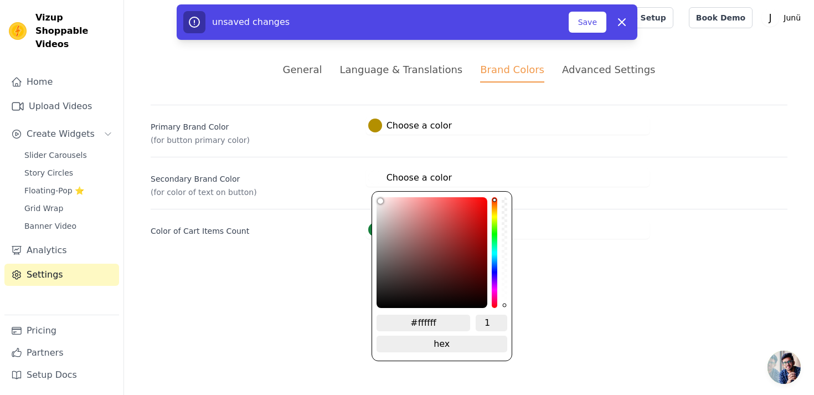
drag, startPoint x: 420, startPoint y: 322, endPoint x: 450, endPoint y: 324, distance: 30.0
click at [450, 324] on input "#ffffff" at bounding box center [423, 322] width 94 height 17
type input "#f5f5f"
type input "#f5f5f5"
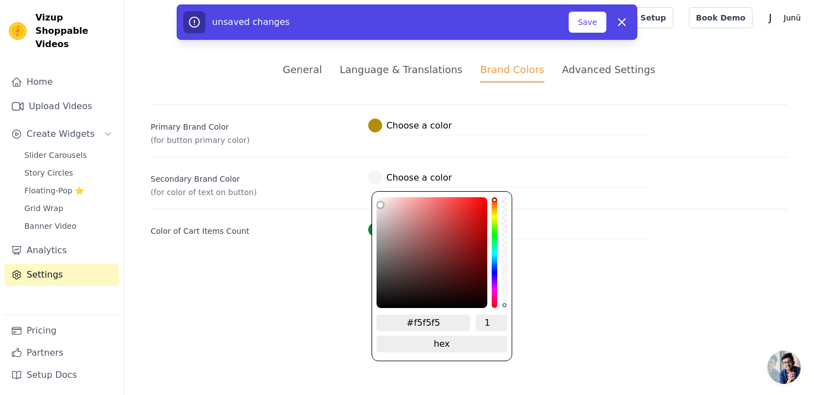
click at [577, 265] on html "Vizup Shoppable Videos Home Upload Videos Create Widgets Slider Carousels Story…" at bounding box center [407, 132] width 814 height 265
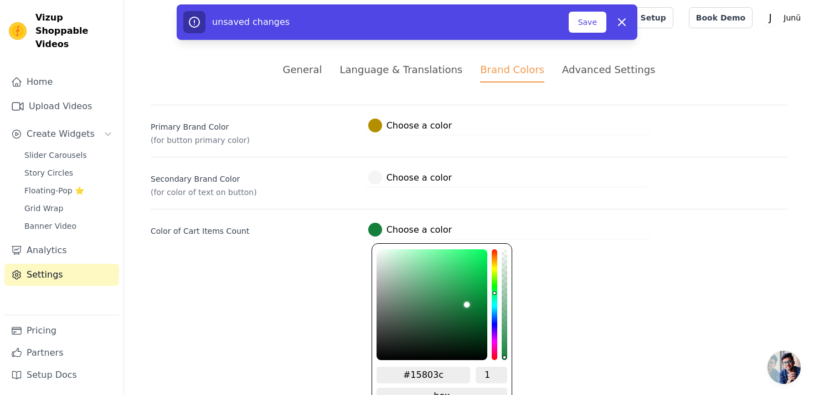
click at [376, 230] on div at bounding box center [375, 229] width 14 height 14
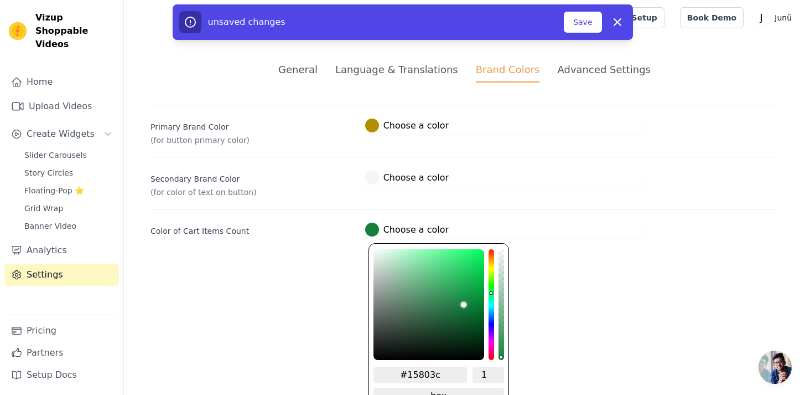
scroll to position [17, 0]
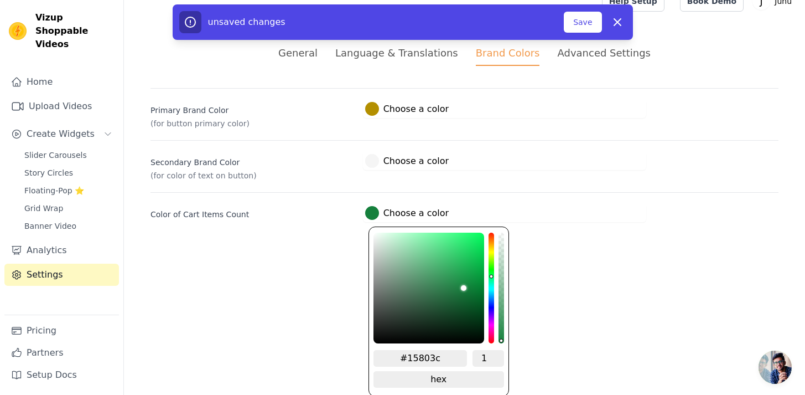
drag, startPoint x: 408, startPoint y: 359, endPoint x: 458, endPoint y: 360, distance: 49.3
click at [457, 360] on input "#15803c" at bounding box center [421, 358] width 94 height 17
type input "#5a030"
type input "#5a0301"
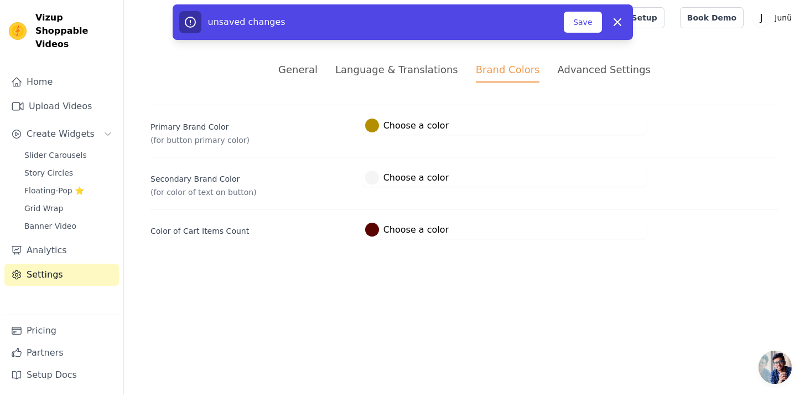
scroll to position [0, 0]
click at [562, 265] on html "Vizup Shoppable Videos Home Upload Videos Create Widgets Slider Carousels Story…" at bounding box center [407, 132] width 814 height 265
click at [586, 12] on button "Save" at bounding box center [587, 22] width 38 height 21
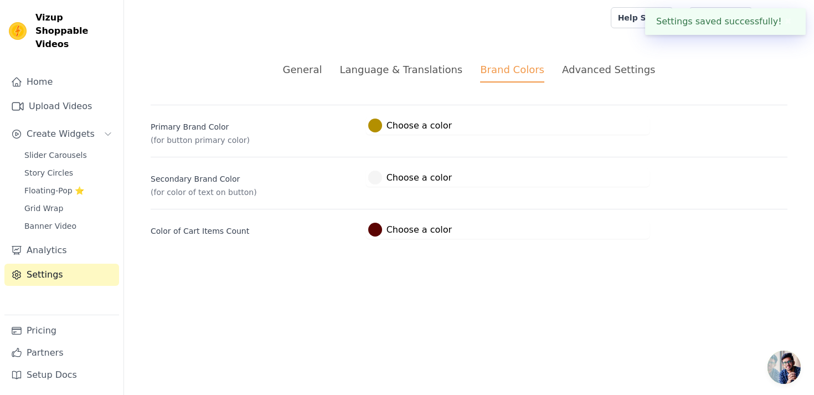
click at [597, 66] on div "Advanced Settings" at bounding box center [608, 69] width 93 height 15
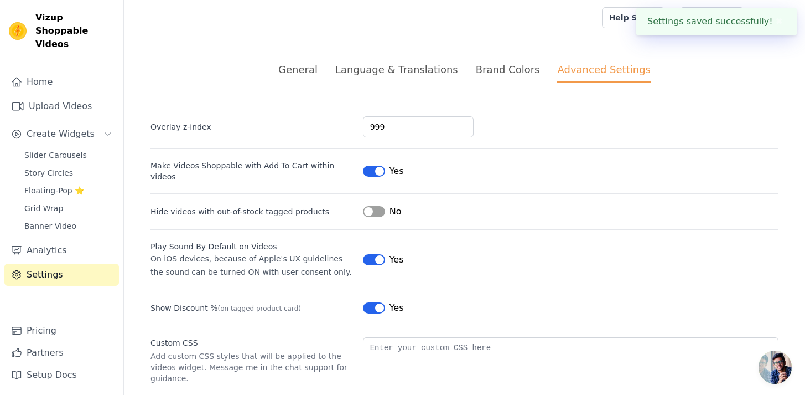
scroll to position [59, 0]
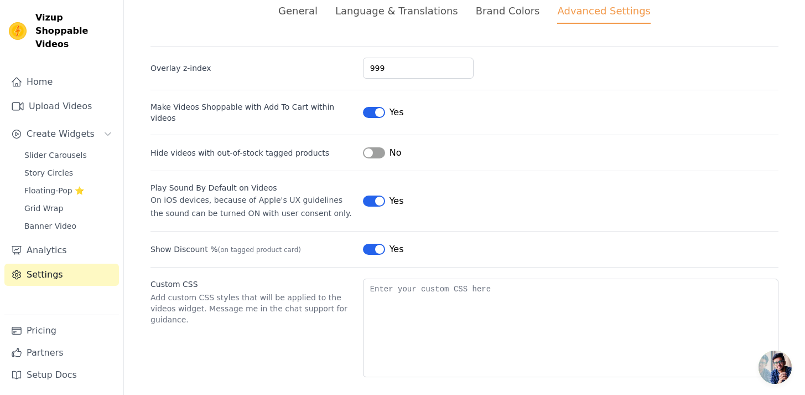
click at [370, 195] on button "Label" at bounding box center [374, 200] width 22 height 11
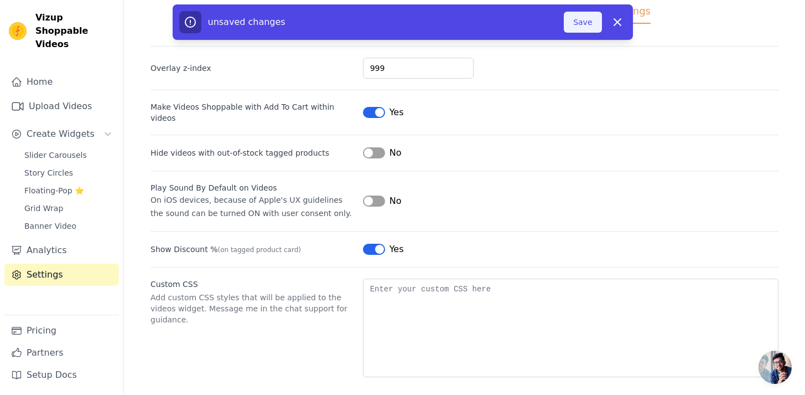
click at [577, 23] on button "Save" at bounding box center [583, 22] width 38 height 21
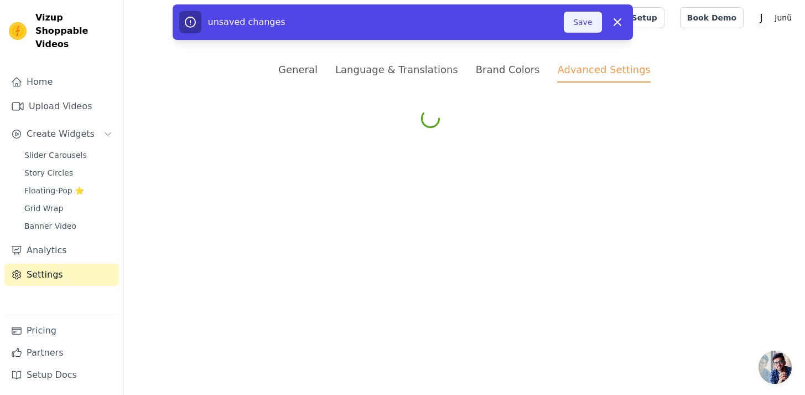
scroll to position [0, 0]
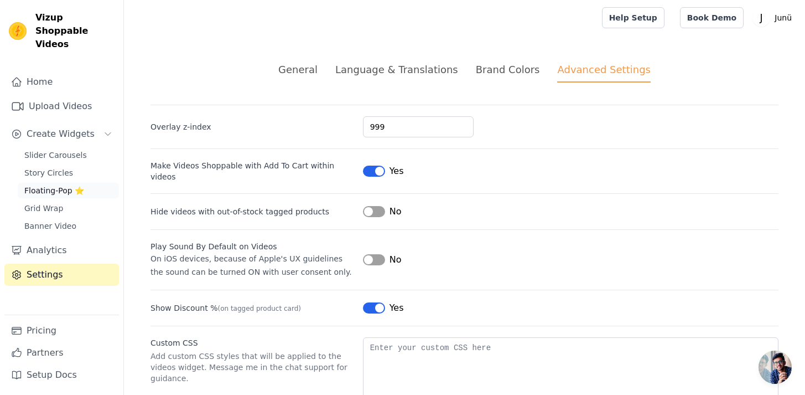
click at [59, 185] on span "Floating-Pop ⭐" at bounding box center [54, 190] width 60 height 11
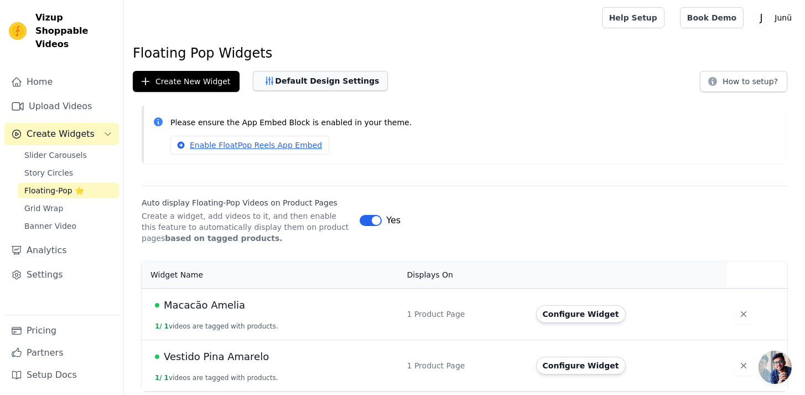
click at [349, 85] on button "Default Design Settings" at bounding box center [320, 81] width 135 height 20
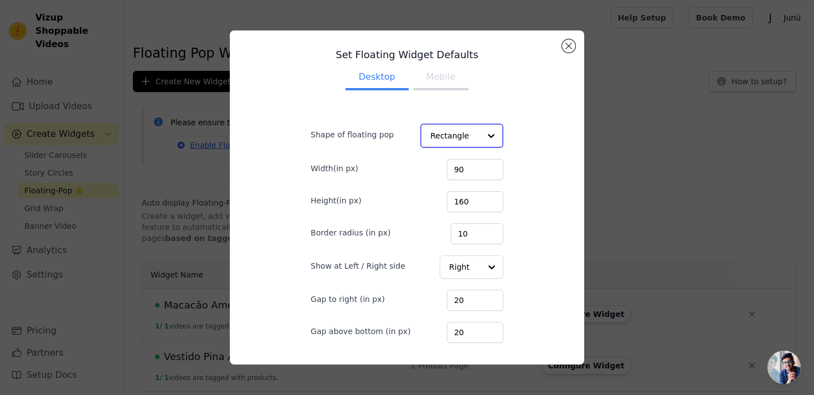
click at [472, 132] on input "Shape of floating pop" at bounding box center [455, 136] width 50 height 22
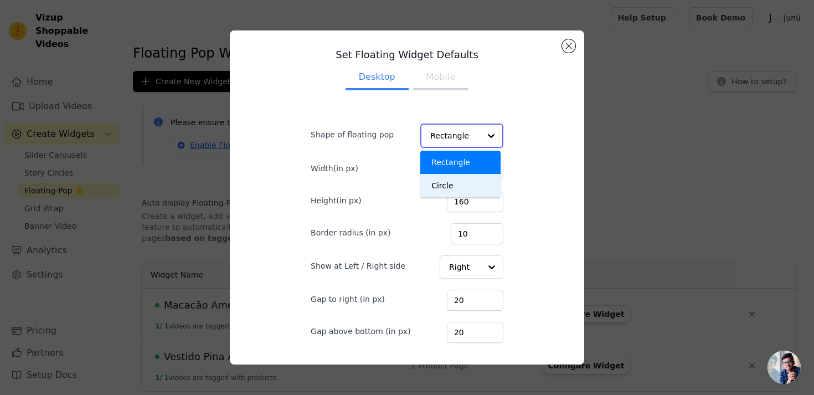
click at [443, 187] on div "Circle" at bounding box center [460, 185] width 80 height 23
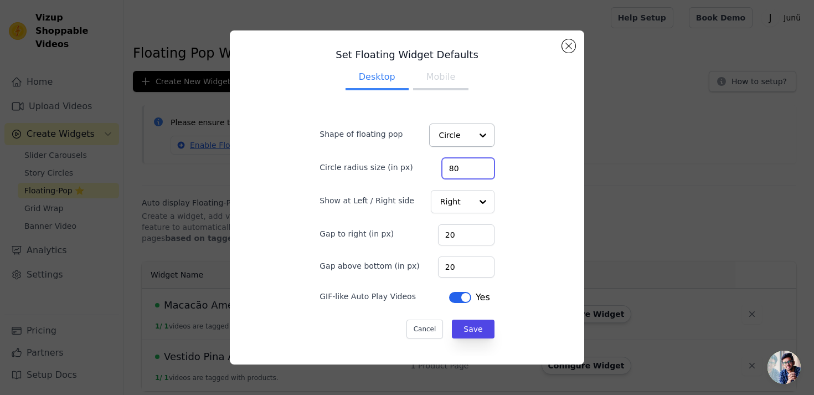
drag, startPoint x: 465, startPoint y: 170, endPoint x: 446, endPoint y: 169, distance: 19.4
click at [446, 169] on div "Circle radius size (in px) 80" at bounding box center [406, 167] width 174 height 23
type input "120"
click at [529, 235] on div "Set Floating Widget Defaults Desktop Mobile Shape of floating pop Circle Circle…" at bounding box center [407, 196] width 336 height 315
drag, startPoint x: 467, startPoint y: 263, endPoint x: 442, endPoint y: 262, distance: 24.9
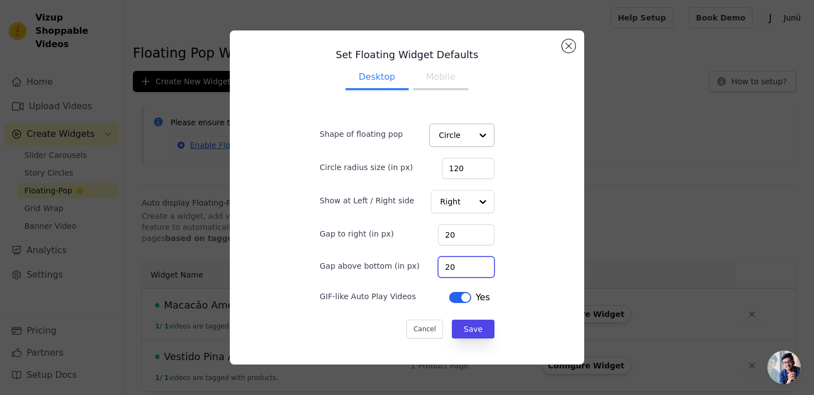
click at [442, 262] on div "Gap above bottom (in px) 20" at bounding box center [406, 265] width 174 height 23
type input "60"
click at [469, 328] on button "Save" at bounding box center [473, 328] width 42 height 19
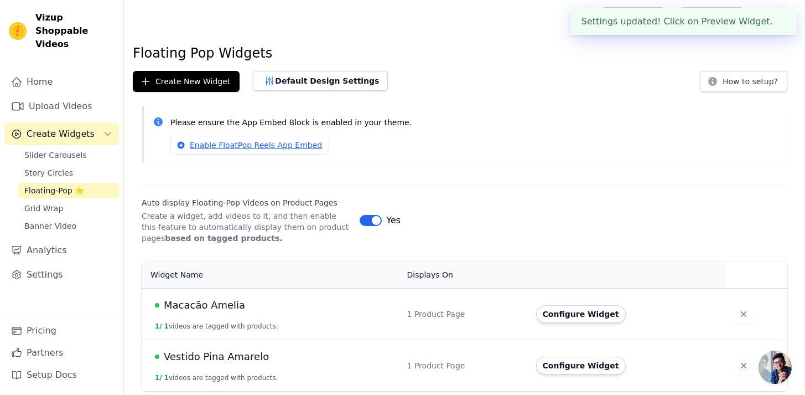
scroll to position [1, 0]
click at [215, 303] on span "Macacão Amelia" at bounding box center [204, 304] width 81 height 15
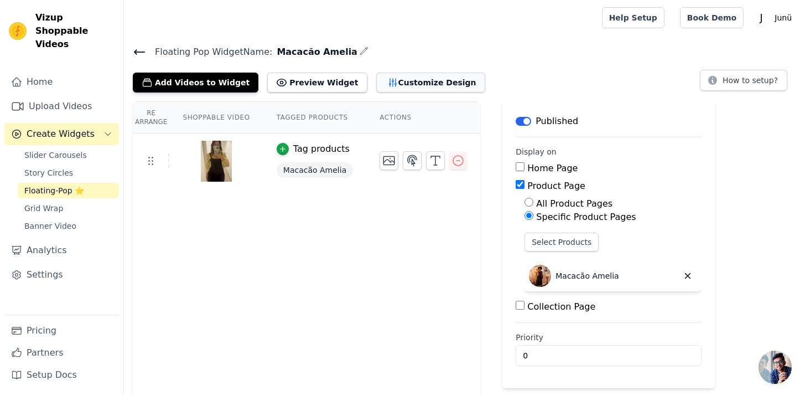
click at [423, 79] on button "Customize Design" at bounding box center [430, 82] width 109 height 20
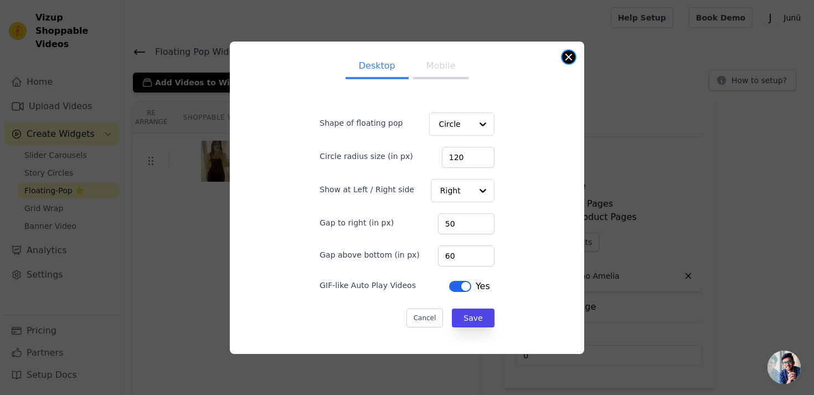
click at [569, 55] on button "Close modal" at bounding box center [568, 56] width 13 height 13
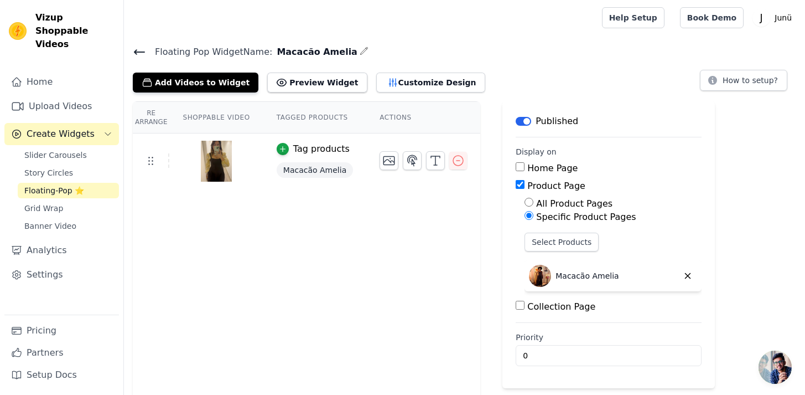
click at [141, 52] on icon at bounding box center [139, 51] width 13 height 13
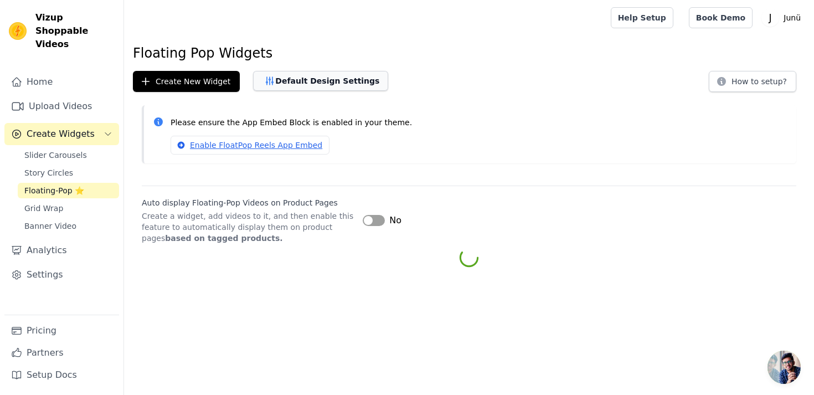
click at [290, 90] on button "Default Design Settings" at bounding box center [320, 81] width 135 height 20
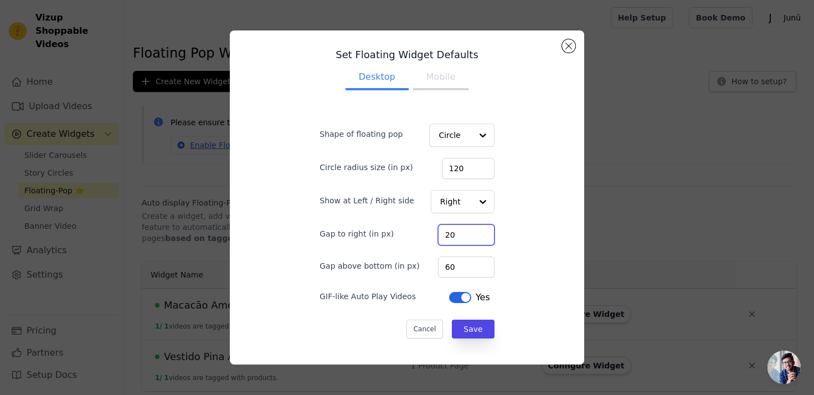
drag, startPoint x: 466, startPoint y: 229, endPoint x: 452, endPoint y: 228, distance: 14.4
click at [452, 229] on input "20" at bounding box center [466, 234] width 56 height 21
type input "50"
click at [463, 325] on button "Save" at bounding box center [473, 328] width 42 height 19
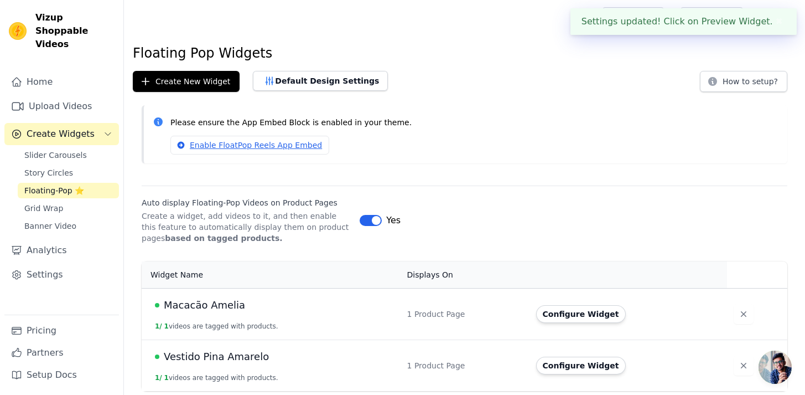
scroll to position [1, 0]
click at [237, 358] on span "Vestido Pina Amarelo" at bounding box center [216, 355] width 105 height 15
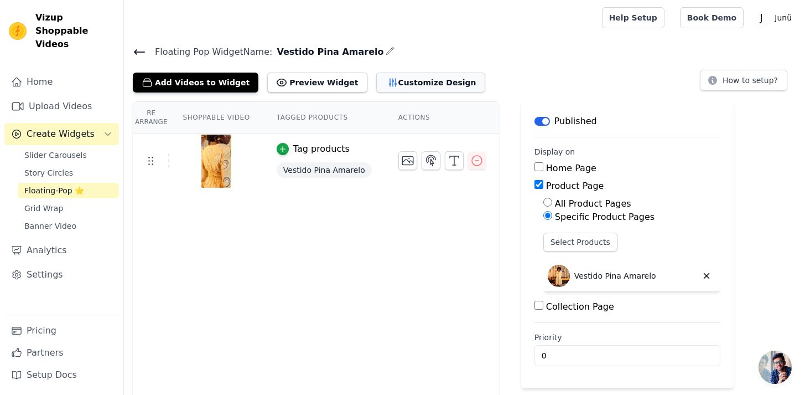
click at [428, 82] on button "Customize Design" at bounding box center [430, 82] width 109 height 20
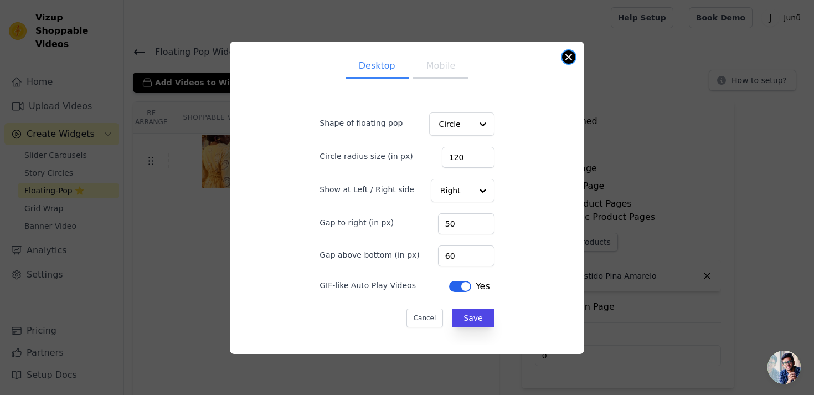
click at [569, 55] on button "Close modal" at bounding box center [568, 56] width 13 height 13
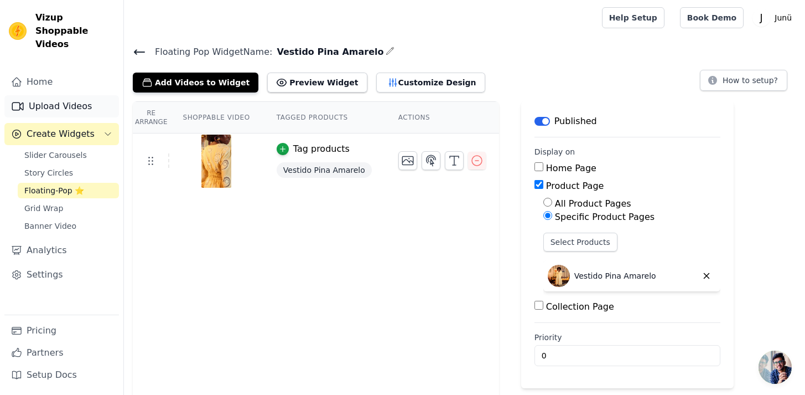
click at [60, 100] on link "Upload Videos" at bounding box center [61, 106] width 115 height 22
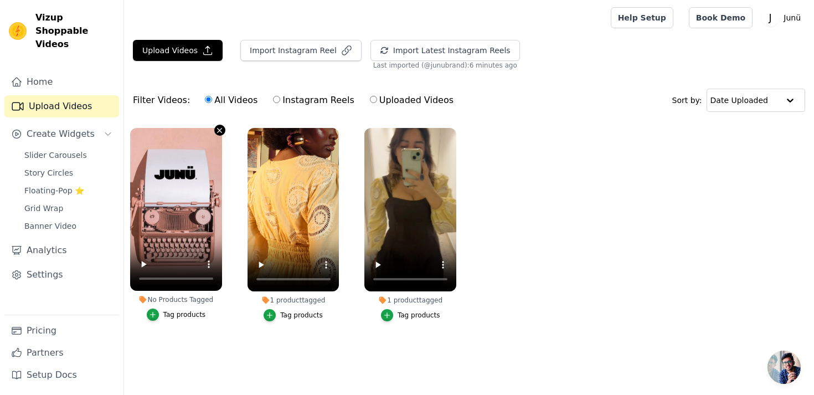
click at [221, 128] on icon "button" at bounding box center [219, 130] width 8 height 8
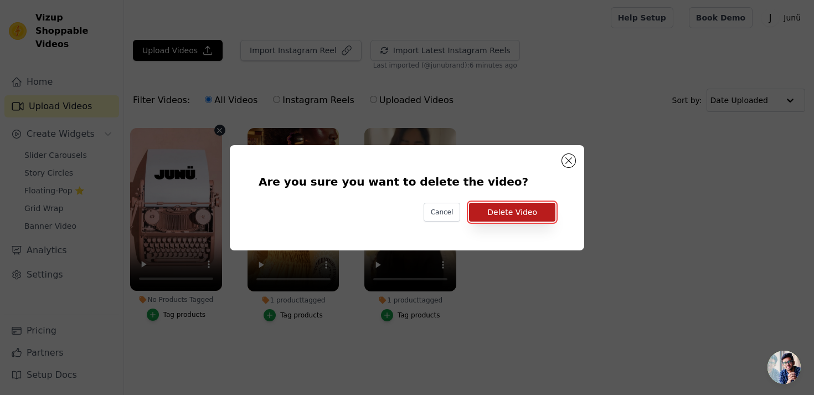
click at [513, 211] on button "Delete Video" at bounding box center [512, 212] width 86 height 19
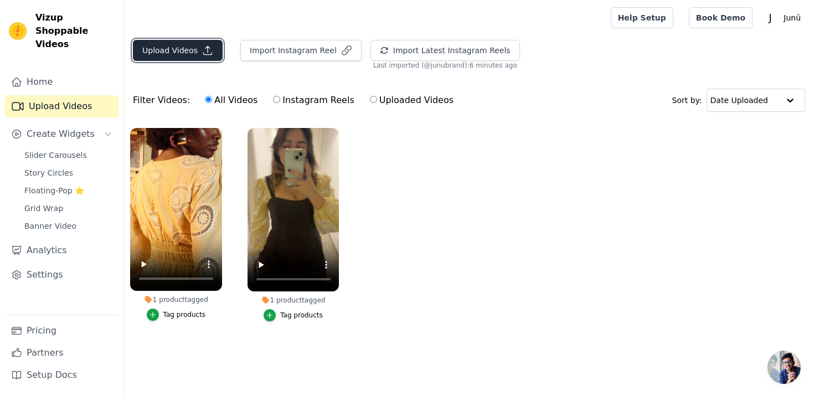
click at [197, 53] on button "Upload Videos" at bounding box center [178, 50] width 90 height 21
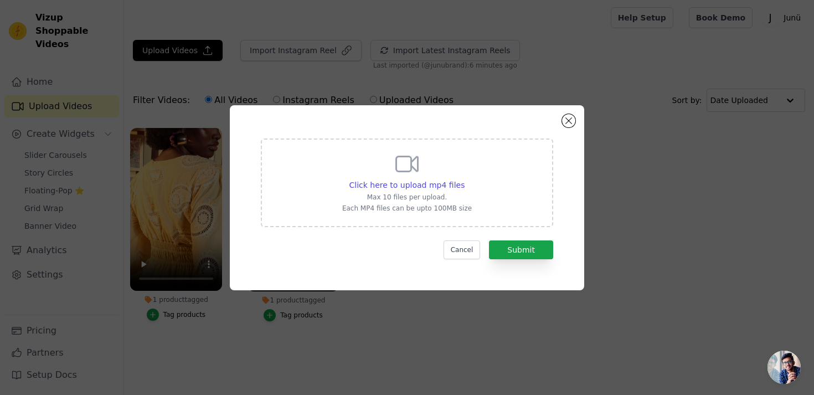
click at [405, 205] on p "Each MP4 files can be upto 100MB size" at bounding box center [407, 208] width 130 height 9
click at [464, 179] on input "Click here to upload mp4 files Max 10 files per upload. Each MP4 files can be u…" at bounding box center [464, 179] width 1 height 1
type input "C:\fakepath\video editado - blusa envolver off e preto.mp4"
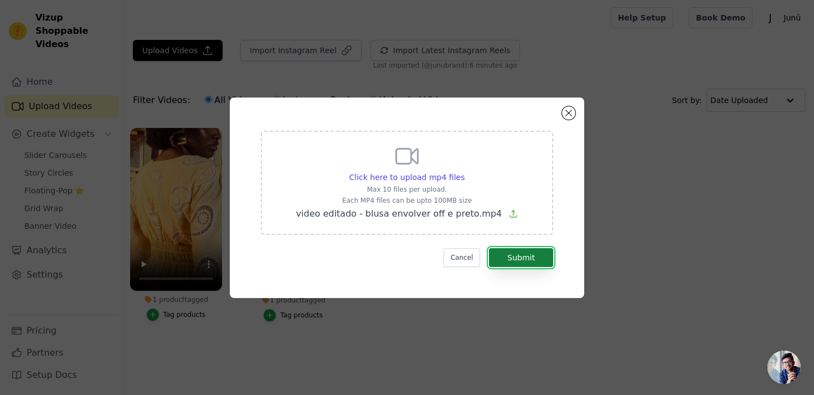
click at [522, 253] on button "Submit" at bounding box center [521, 257] width 64 height 19
click at [503, 253] on button "Submit" at bounding box center [521, 257] width 64 height 19
click at [567, 112] on button "Close modal" at bounding box center [568, 112] width 13 height 13
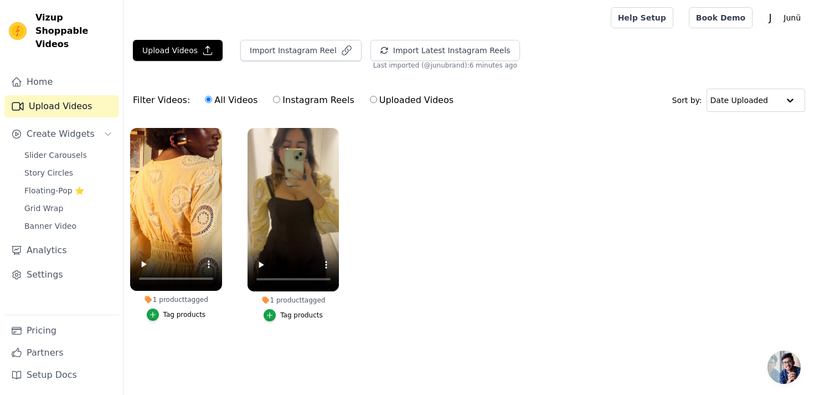
click at [515, 258] on ul "1 product tagged Tag products 1 product tagged Tag products" at bounding box center [469, 235] width 690 height 227
click at [521, 293] on ul "1 product tagged Tag products 1 product tagged Tag products" at bounding box center [469, 235] width 690 height 227
click at [313, 347] on ul "1 product tagged Tag products 1 product tagged Tag products" at bounding box center [469, 235] width 690 height 227
click at [185, 53] on button "Upload Videos" at bounding box center [178, 50] width 90 height 21
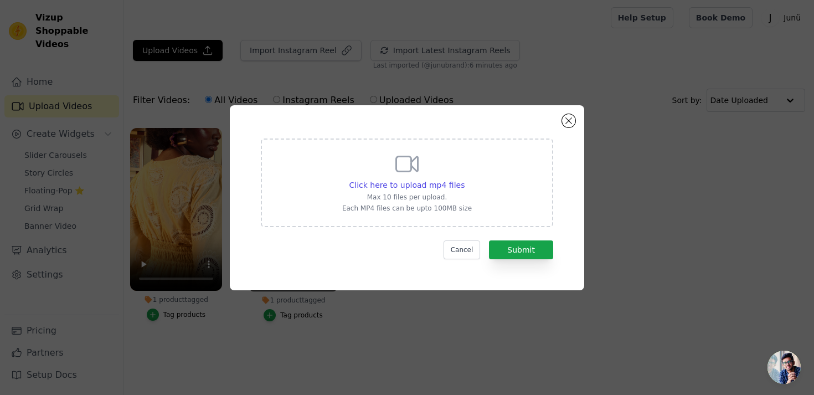
click at [431, 194] on p "Max 10 files per upload." at bounding box center [407, 197] width 130 height 9
click at [464, 179] on input "Click here to upload mp4 files Max 10 files per upload. Each MP4 files can be u…" at bounding box center [464, 179] width 1 height 1
type input "C:\fakepath\shorts bordo - vizup.mp4"
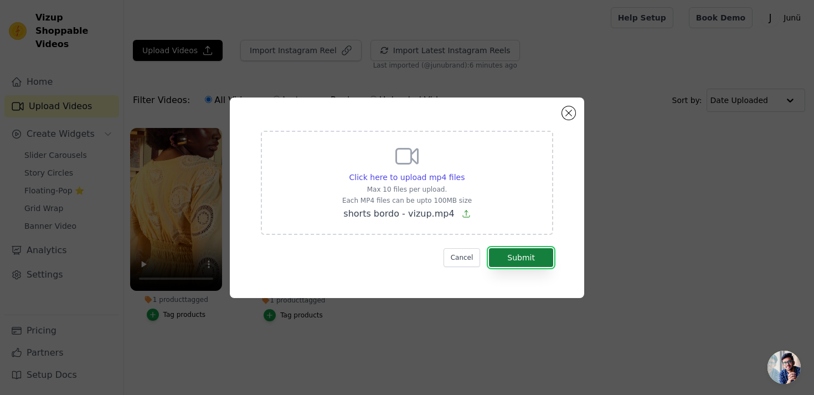
click at [522, 255] on button "Submit" at bounding box center [521, 257] width 64 height 19
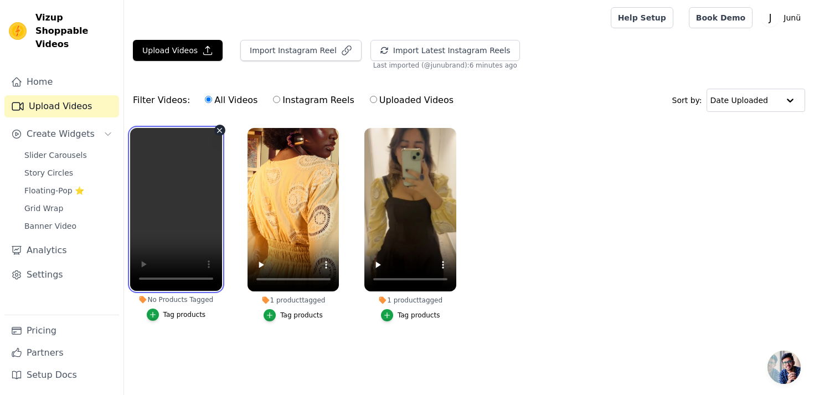
click at [168, 198] on video at bounding box center [176, 209] width 92 height 163
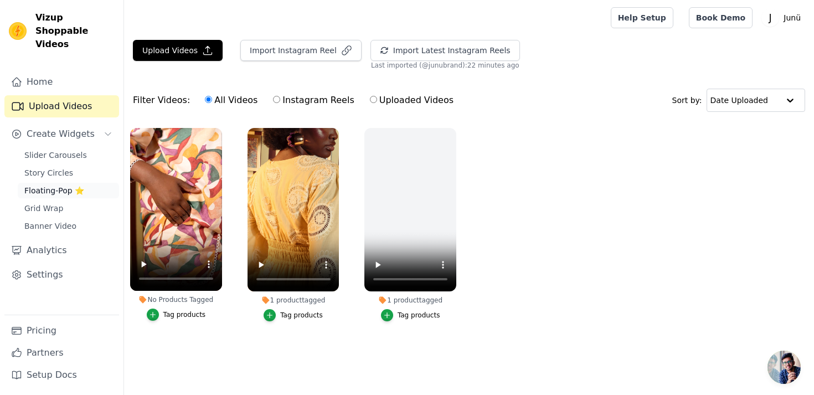
click at [35, 185] on span "Floating-Pop ⭐" at bounding box center [54, 190] width 60 height 11
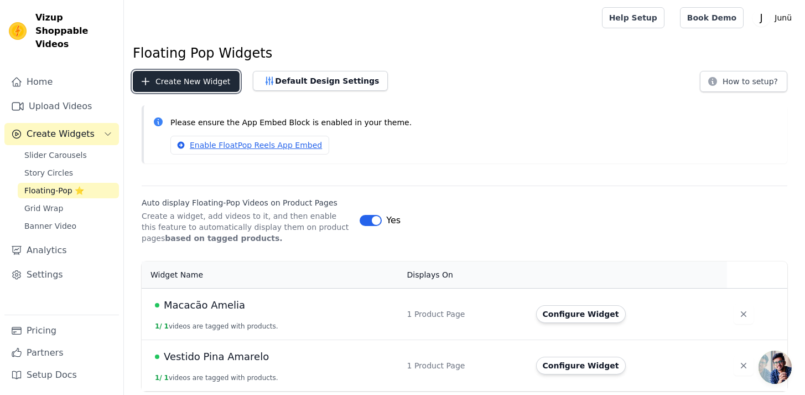
click at [176, 84] on button "Create New Widget" at bounding box center [186, 81] width 107 height 21
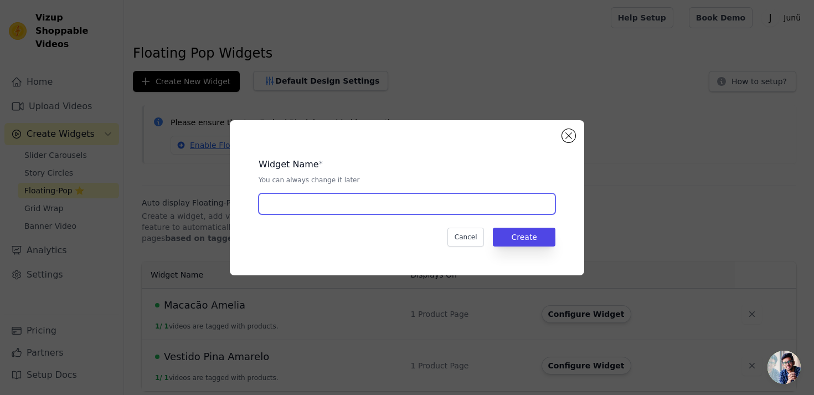
click at [292, 199] on input "text" at bounding box center [406, 203] width 297 height 21
type input "Shorts estampados"
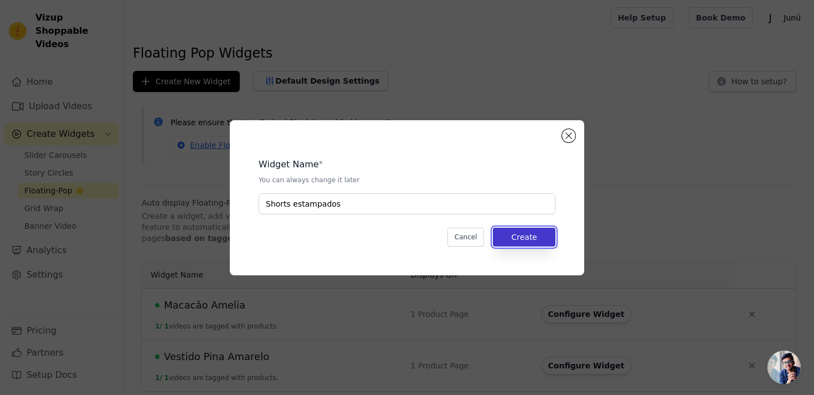
click at [520, 244] on button "Create" at bounding box center [524, 236] width 63 height 19
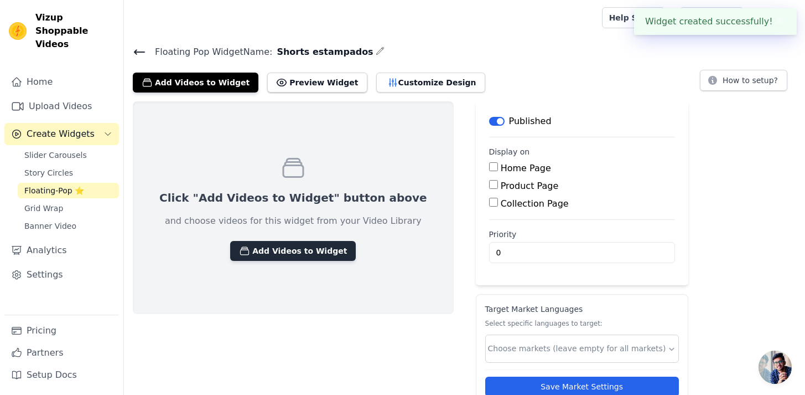
click at [286, 241] on button "Add Videos to Widget" at bounding box center [293, 251] width 126 height 20
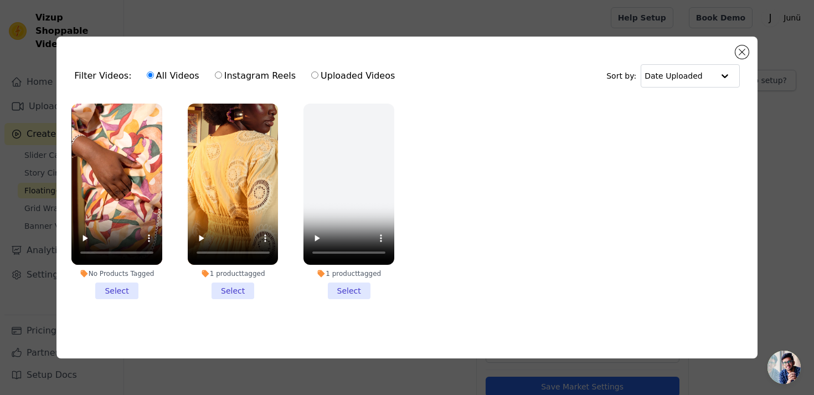
click at [112, 294] on li "No Products Tagged Select" at bounding box center [116, 200] width 91 height 195
click at [0, 0] on input "No Products Tagged Select" at bounding box center [0, 0] width 0 height 0
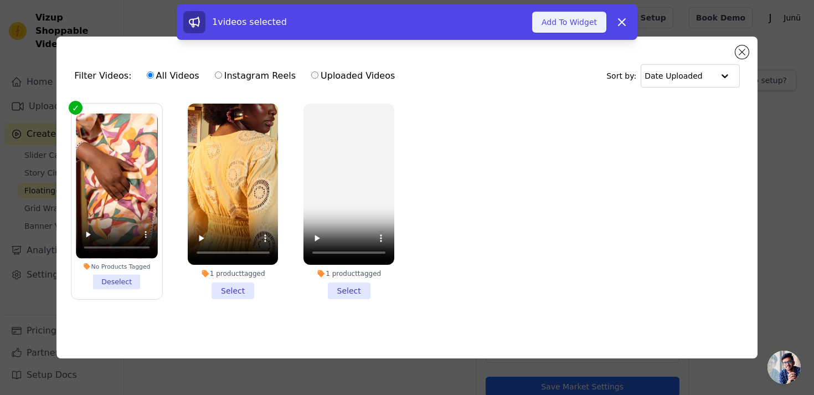
click at [563, 26] on button "Add To Widget" at bounding box center [569, 22] width 74 height 21
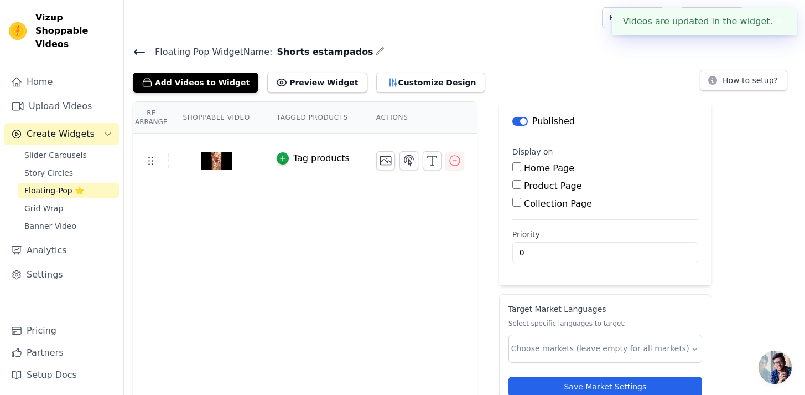
click at [537, 185] on label "Product Page" at bounding box center [553, 185] width 58 height 11
click at [521, 185] on input "Product Page" at bounding box center [516, 184] width 9 height 9
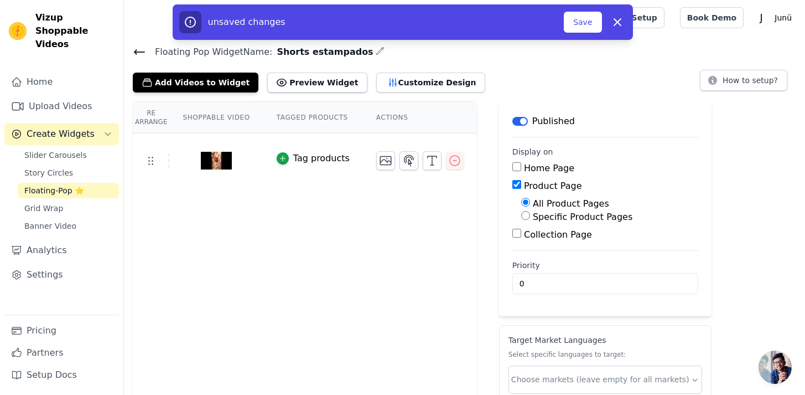
click at [550, 184] on label "Product Page" at bounding box center [553, 185] width 58 height 11
click at [521, 184] on input "Product Page" at bounding box center [516, 184] width 9 height 9
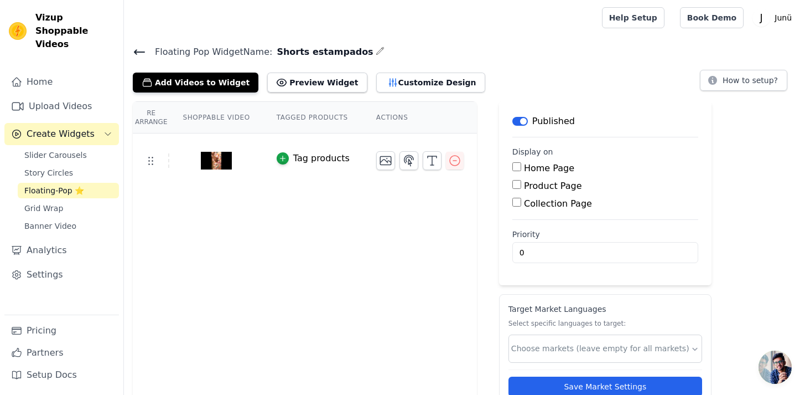
click at [334, 157] on div "Tag products" at bounding box center [321, 158] width 56 height 13
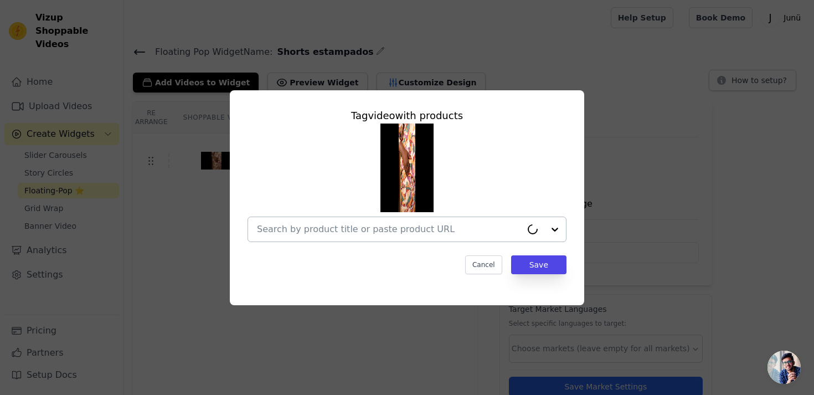
click at [343, 225] on input "text" at bounding box center [389, 228] width 265 height 13
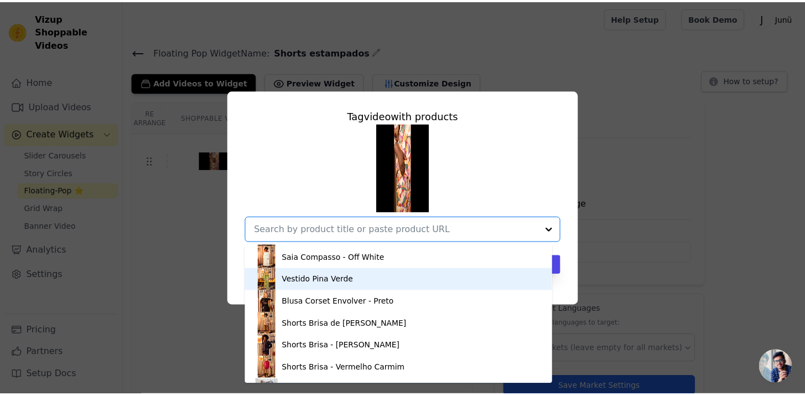
scroll to position [284, 0]
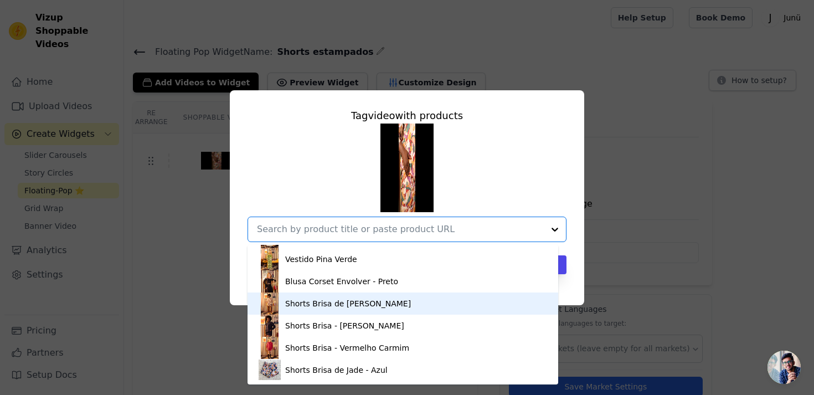
click at [400, 305] on div "Shorts Brisa de [PERSON_NAME]" at bounding box center [402, 303] width 288 height 22
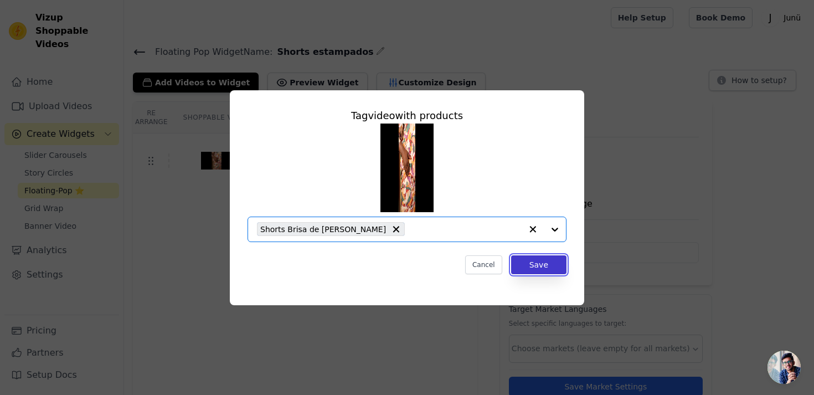
click at [534, 270] on button "Save" at bounding box center [538, 264] width 55 height 19
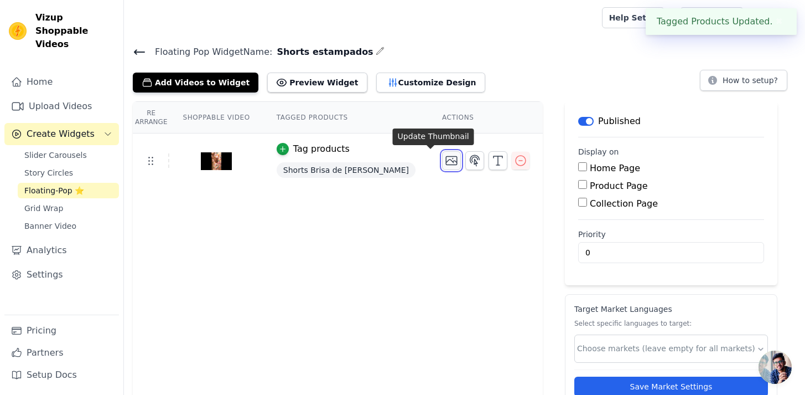
click at [442, 162] on button "button" at bounding box center [451, 160] width 19 height 19
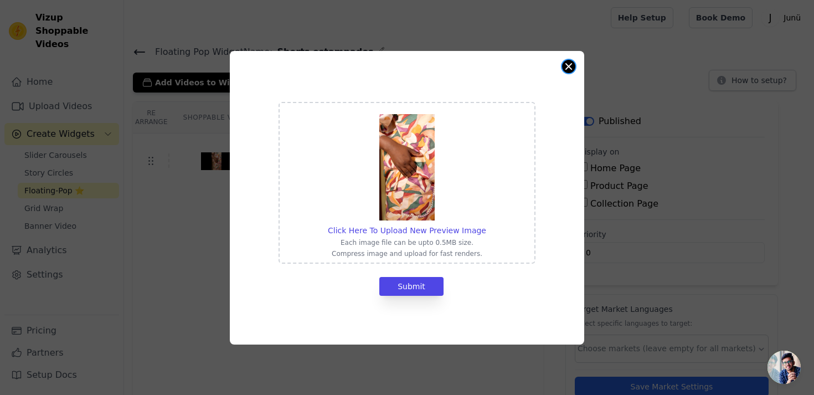
click at [562, 65] on button "Close modal" at bounding box center [568, 66] width 13 height 13
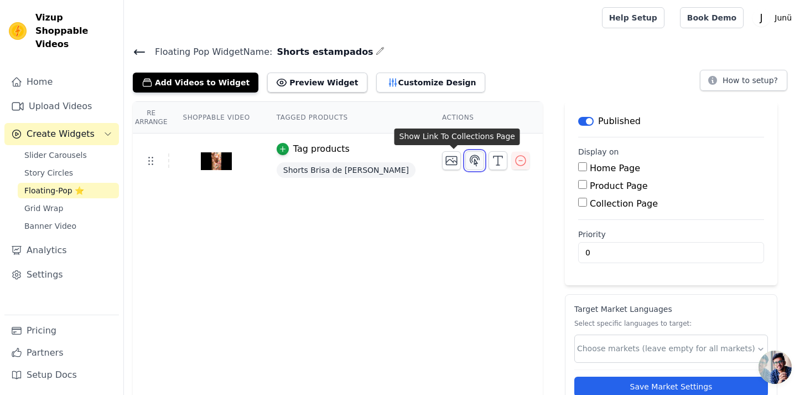
click at [468, 162] on icon "button" at bounding box center [474, 160] width 13 height 13
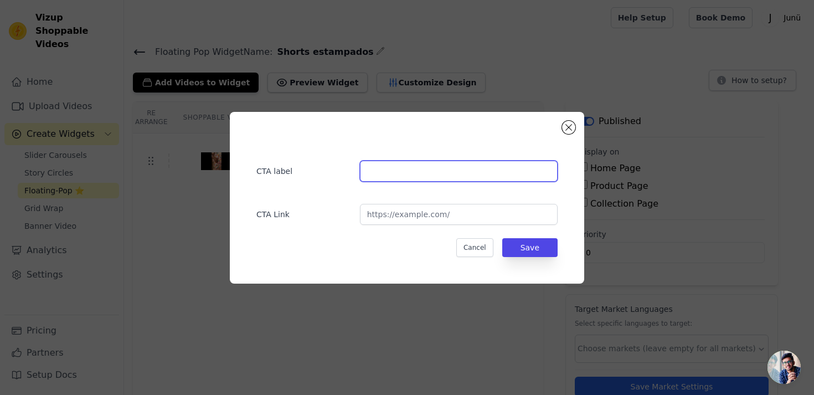
click at [452, 172] on input "text" at bounding box center [459, 170] width 198 height 21
click at [573, 126] on button "Close modal" at bounding box center [568, 127] width 13 height 13
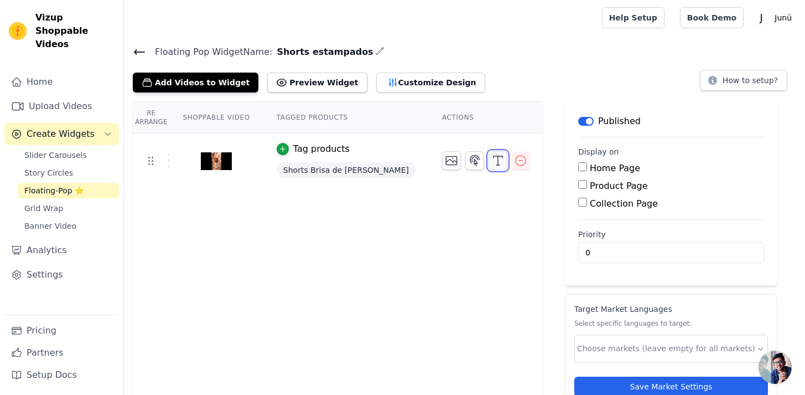
click at [489, 167] on button "button" at bounding box center [498, 160] width 19 height 19
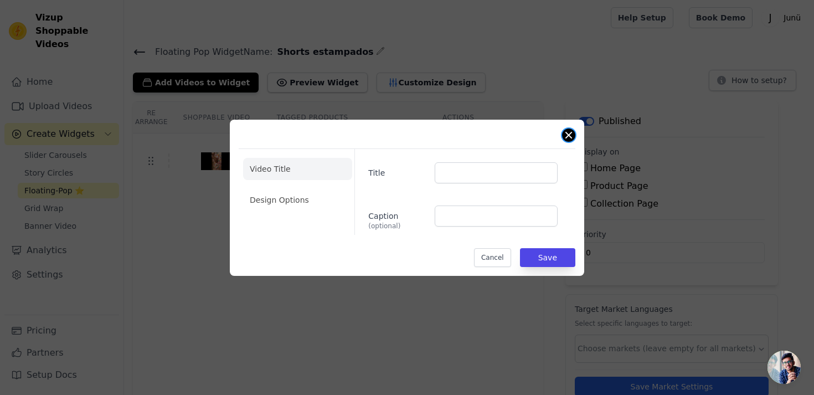
click at [567, 136] on button "Close modal" at bounding box center [568, 134] width 13 height 13
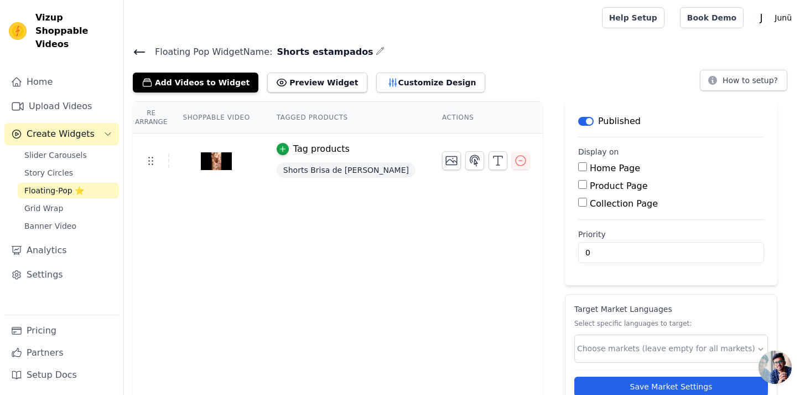
click at [534, 167] on div "Re Arrange Shoppable Video Tagged Products Actions Tag products Shorts Brisa de…" at bounding box center [464, 265] width 681 height 329
click at [239, 117] on th "Shoppable Video" at bounding box center [216, 118] width 94 height 32
click at [316, 114] on th "Tagged Products" at bounding box center [345, 118] width 165 height 32
click at [431, 116] on th "Actions" at bounding box center [486, 118] width 114 height 32
click at [417, 87] on button "Customize Design" at bounding box center [430, 82] width 109 height 20
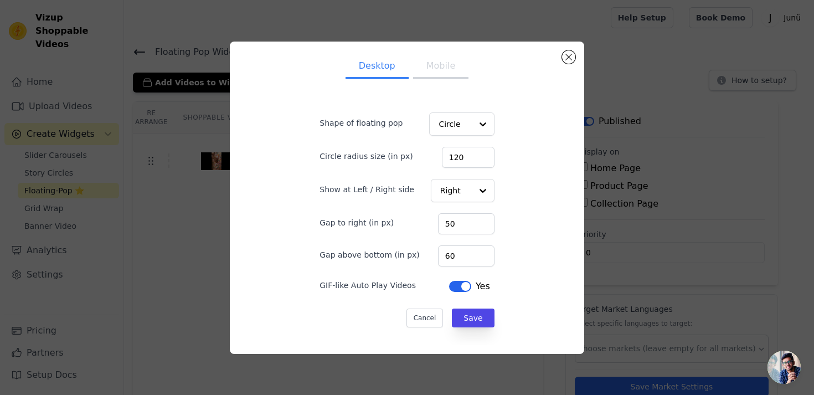
click at [560, 58] on div "Desktop Mobile Shape of floating pop Circle Circle radius size (in px) 120 Show…" at bounding box center [407, 197] width 336 height 294
click at [567, 58] on button "Close modal" at bounding box center [568, 56] width 13 height 13
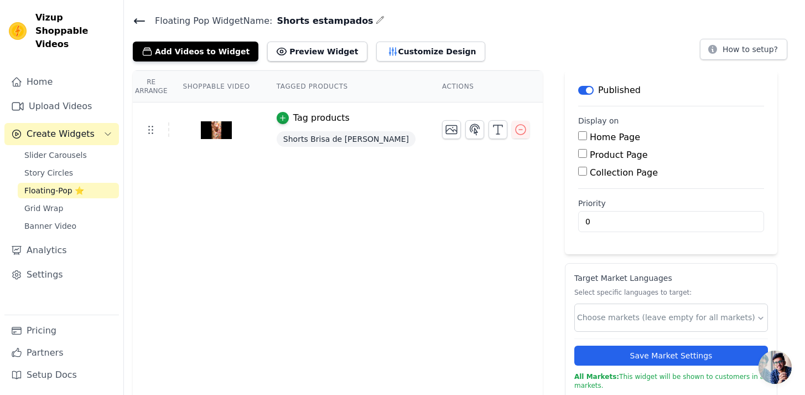
scroll to position [35, 0]
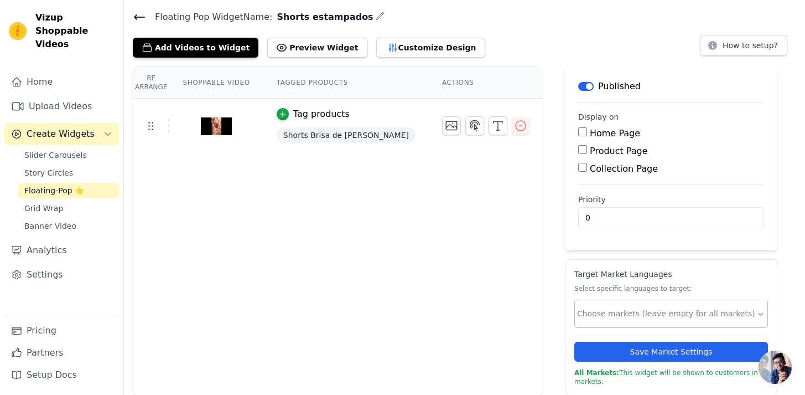
click at [591, 309] on input "text" at bounding box center [666, 314] width 179 height 12
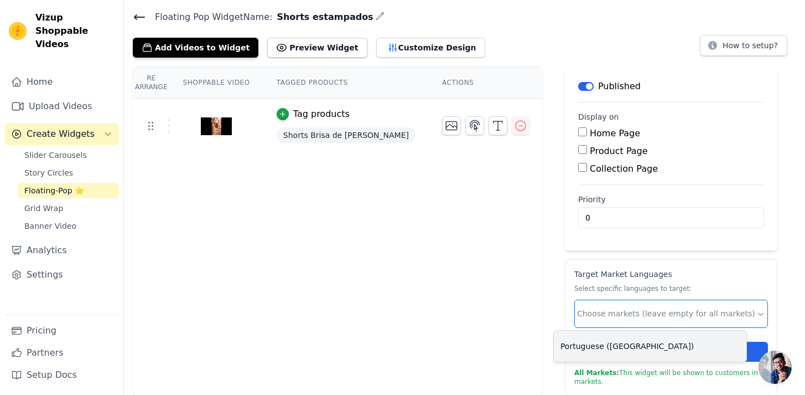
click at [592, 352] on div "Portuguese (Brazil)" at bounding box center [650, 345] width 193 height 31
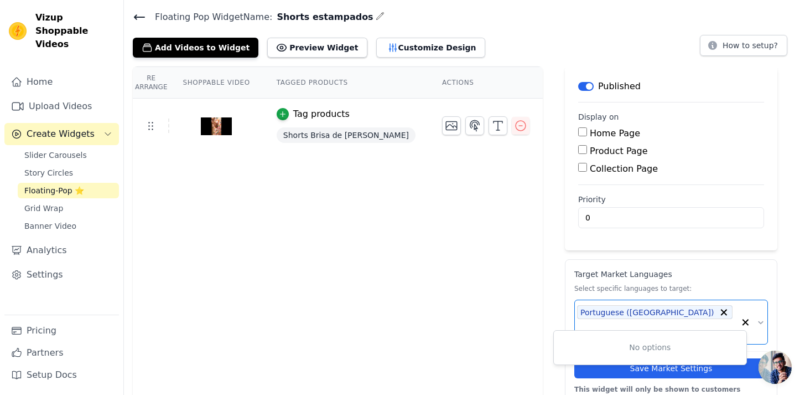
click at [579, 354] on div "No options" at bounding box center [650, 347] width 193 height 34
click at [535, 338] on div "Re Arrange Shoppable Video Tagged Products Actions Tag products Shorts Brisa de…" at bounding box center [464, 238] width 681 height 345
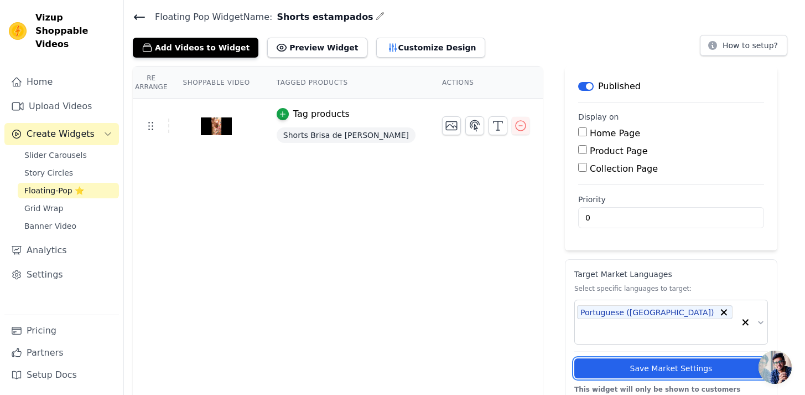
drag, startPoint x: 573, startPoint y: 351, endPoint x: 674, endPoint y: 295, distance: 115.5
click at [672, 294] on div "Target Market Languages Select specific languages to target: Portuguese (Brazil…" at bounding box center [671, 335] width 194 height 134
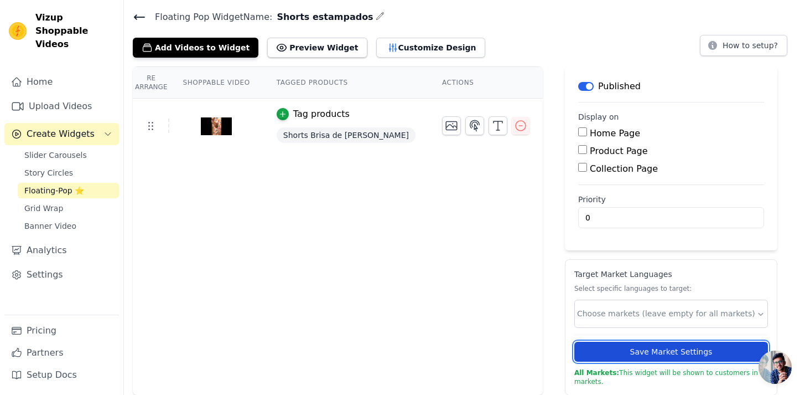
click at [574, 346] on button "Save Market Settings" at bounding box center [671, 351] width 194 height 20
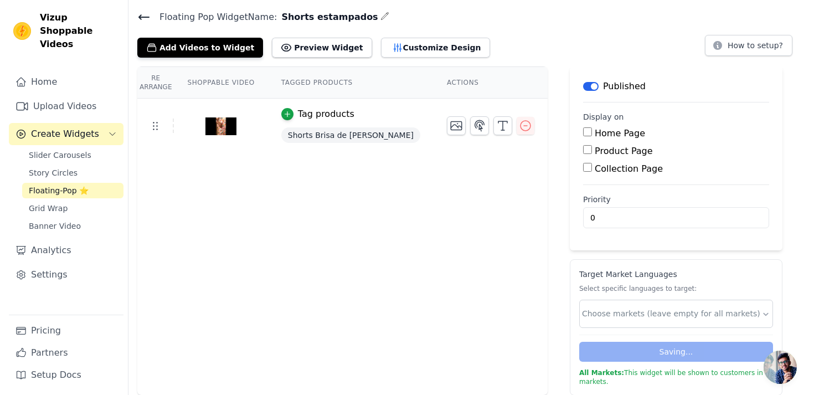
scroll to position [0, 0]
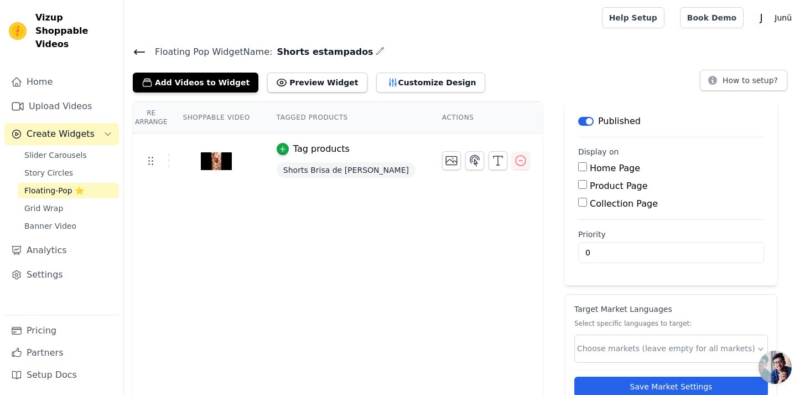
click at [171, 164] on div at bounding box center [216, 160] width 92 height 53
click at [590, 184] on label "Product Page" at bounding box center [619, 185] width 58 height 11
click at [578, 184] on input "Product Page" at bounding box center [582, 184] width 9 height 9
checkbox input "true"
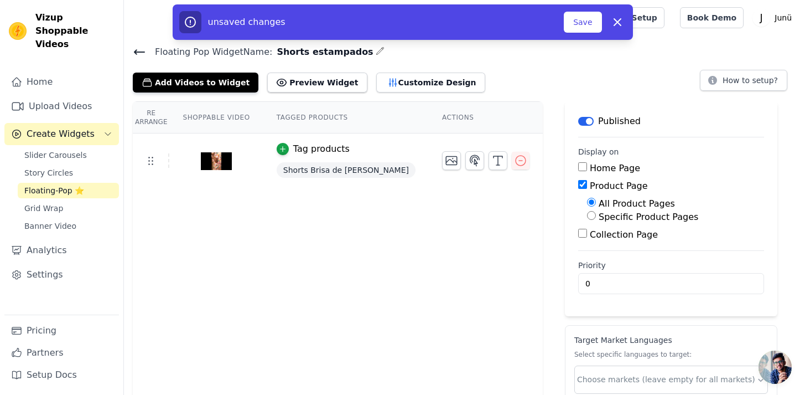
click at [611, 217] on label "Specific Product Pages" at bounding box center [649, 216] width 100 height 11
click at [596, 217] on input "Specific Product Pages" at bounding box center [591, 215] width 9 height 9
radio input "true"
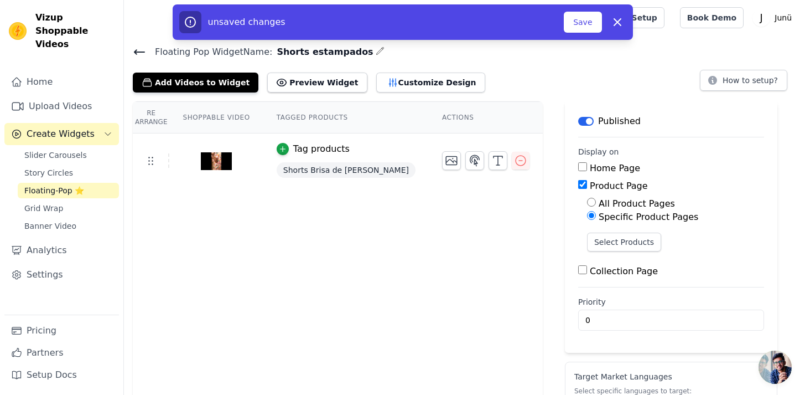
click at [607, 251] on div "Select Products" at bounding box center [675, 246] width 177 height 28
click at [607, 242] on button "Select Products" at bounding box center [624, 241] width 74 height 19
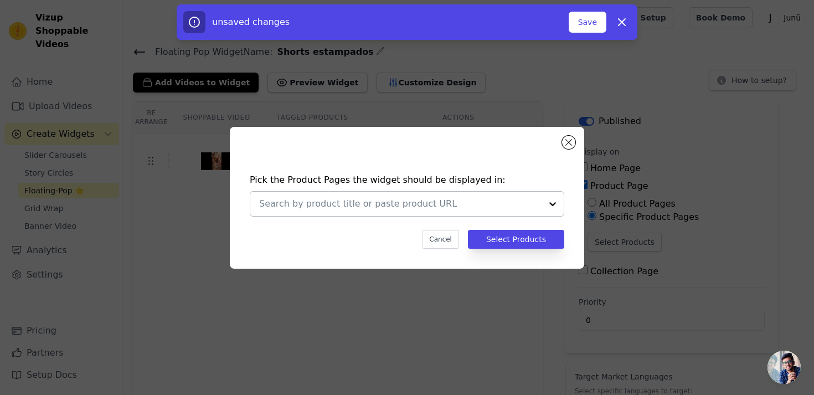
click at [475, 204] on input "text" at bounding box center [400, 203] width 282 height 13
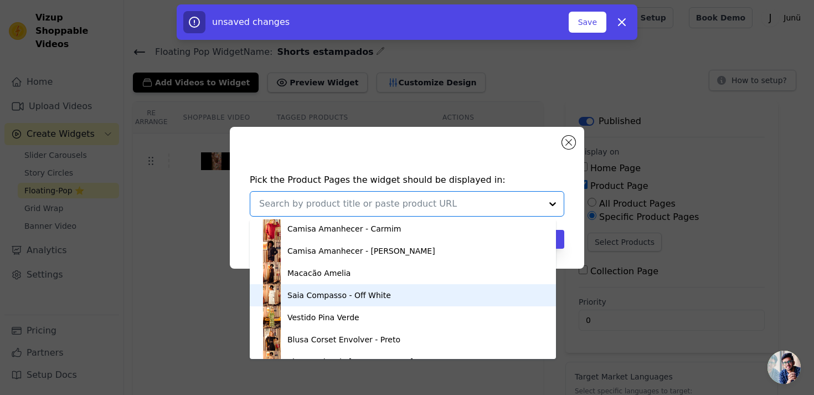
scroll to position [284, 0]
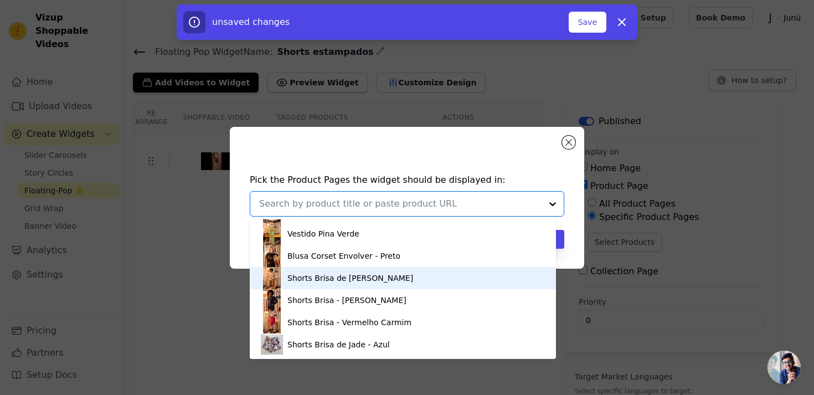
click at [391, 274] on div "Shorts Brisa de Jade - Bordô" at bounding box center [403, 278] width 284 height 22
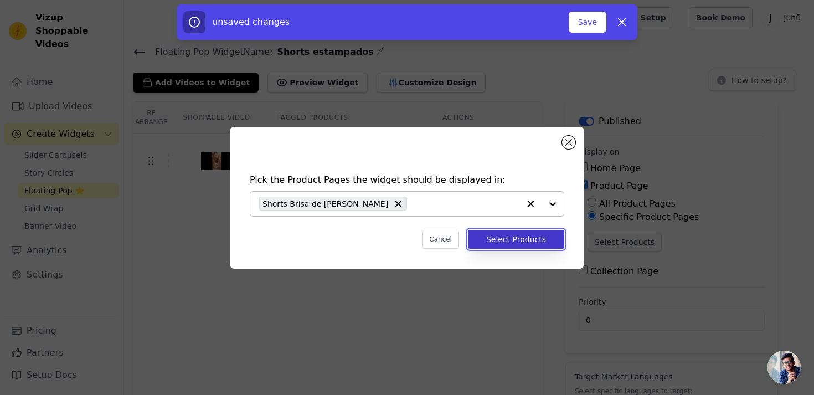
click at [527, 244] on button "Select Products" at bounding box center [516, 239] width 96 height 19
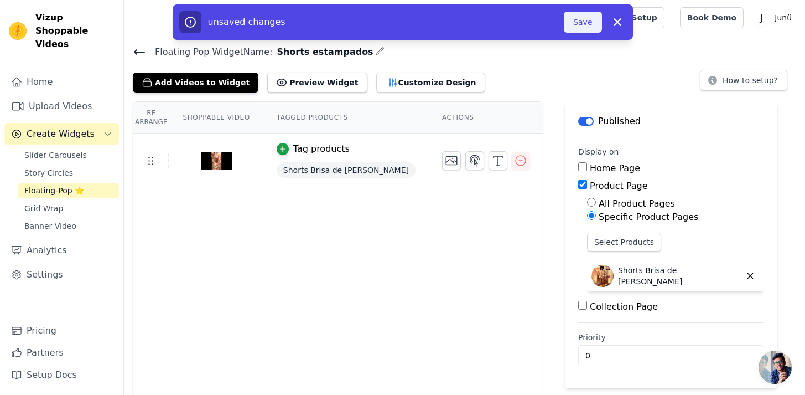
click at [573, 28] on button "Save" at bounding box center [583, 22] width 38 height 21
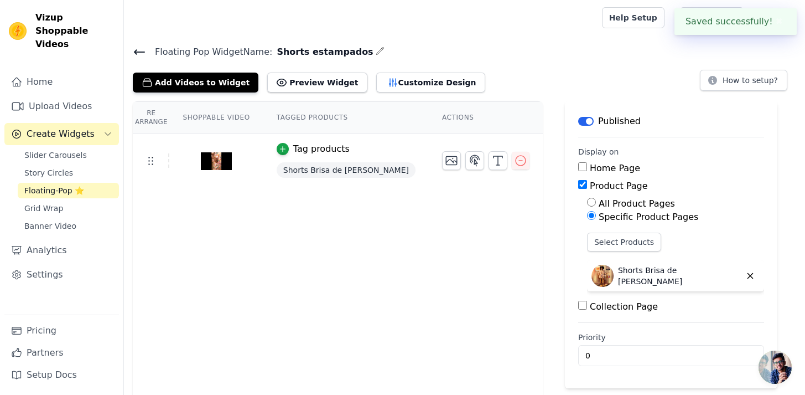
click at [347, 53] on span "Shorts estampados" at bounding box center [322, 51] width 101 height 13
click at [376, 53] on icon "button" at bounding box center [380, 50] width 9 height 9
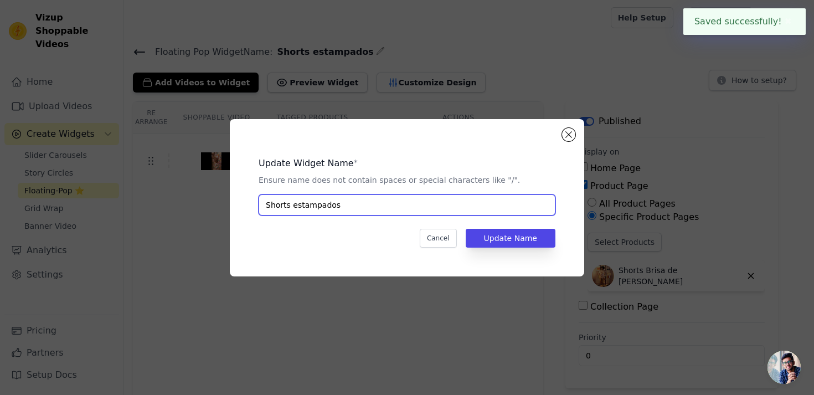
click at [356, 211] on input "Shorts estampados" at bounding box center [406, 204] width 297 height 21
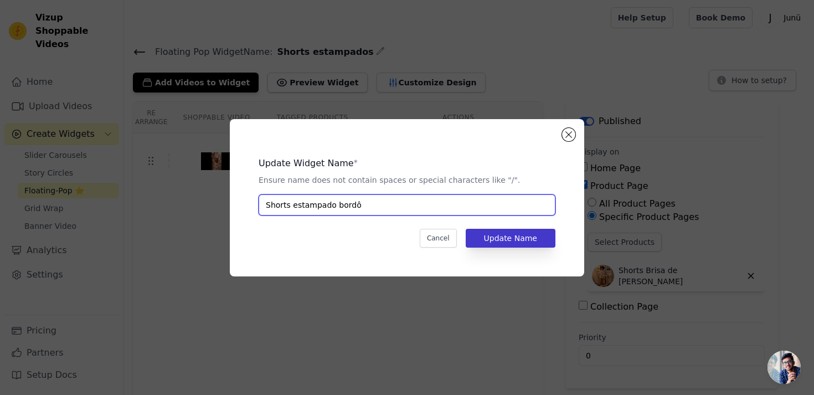
type input "Shorts estampado bordô"
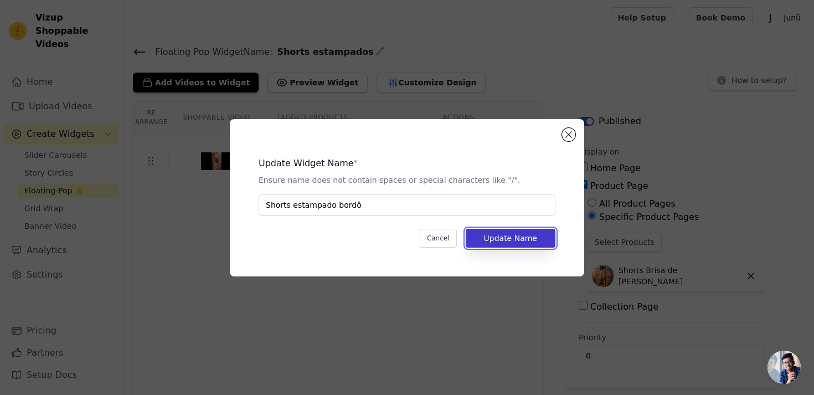
click at [498, 232] on button "Update Name" at bounding box center [510, 238] width 90 height 19
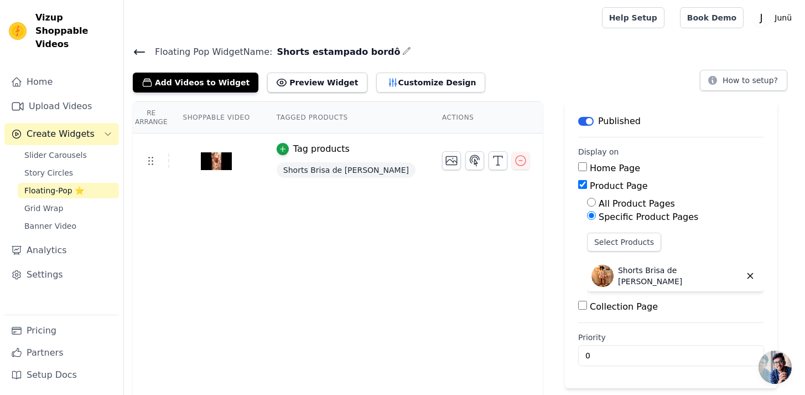
click at [498, 77] on div "Add Videos to Widget Preview Widget Customize Design How to setup?" at bounding box center [465, 80] width 664 height 24
click at [68, 103] on link "Upload Videos" at bounding box center [61, 106] width 115 height 22
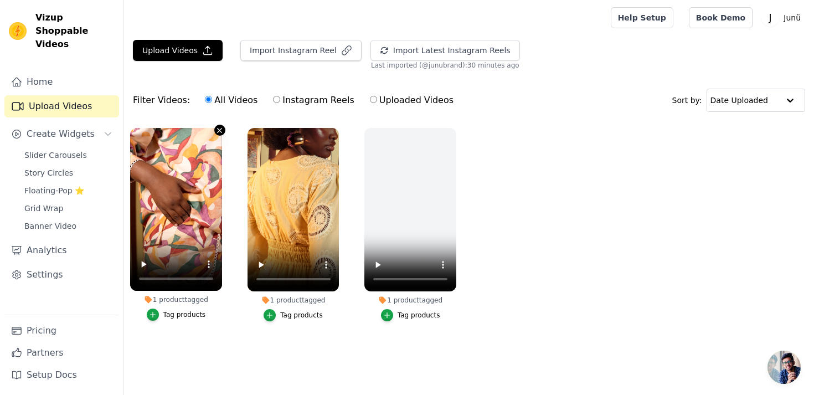
click at [220, 130] on icon "button" at bounding box center [219, 130] width 4 height 4
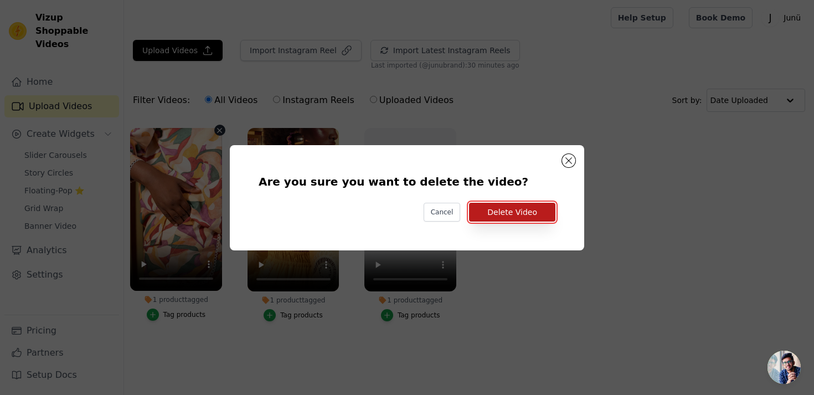
click at [523, 208] on button "Delete Video" at bounding box center [512, 212] width 86 height 19
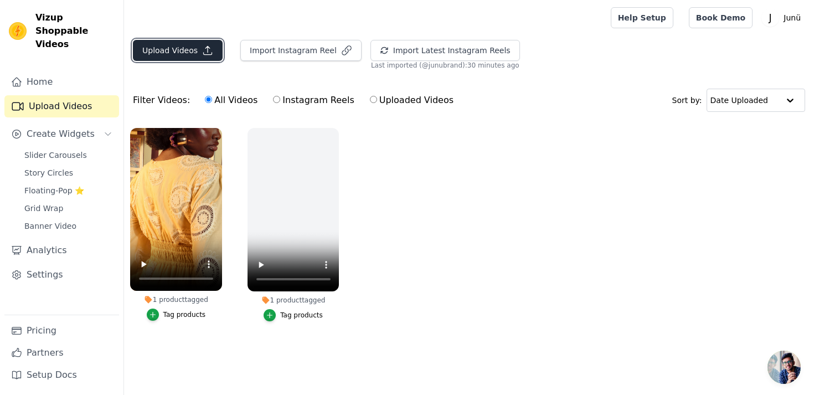
click at [185, 50] on button "Upload Videos" at bounding box center [178, 50] width 90 height 21
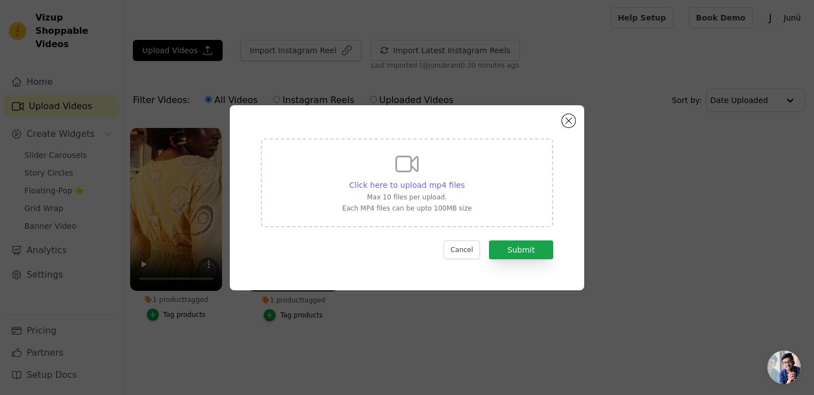
click at [368, 184] on span "Click here to upload mp4 files" at bounding box center [407, 184] width 116 height 9
click at [464, 179] on input "Click here to upload mp4 files Max 10 files per upload. Each MP4 files can be u…" at bounding box center [464, 179] width 1 height 1
type input "C:\fakepath\video editado - shorts estamp bordo.mp4"
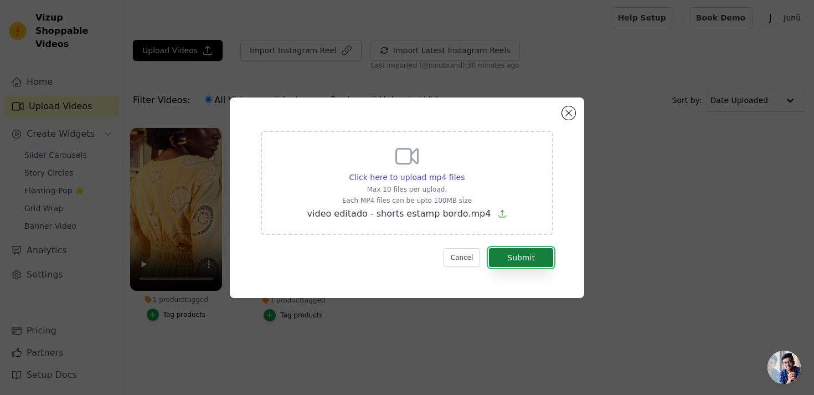
click at [514, 260] on button "Submit" at bounding box center [521, 257] width 64 height 19
